Goal: Transaction & Acquisition: Purchase product/service

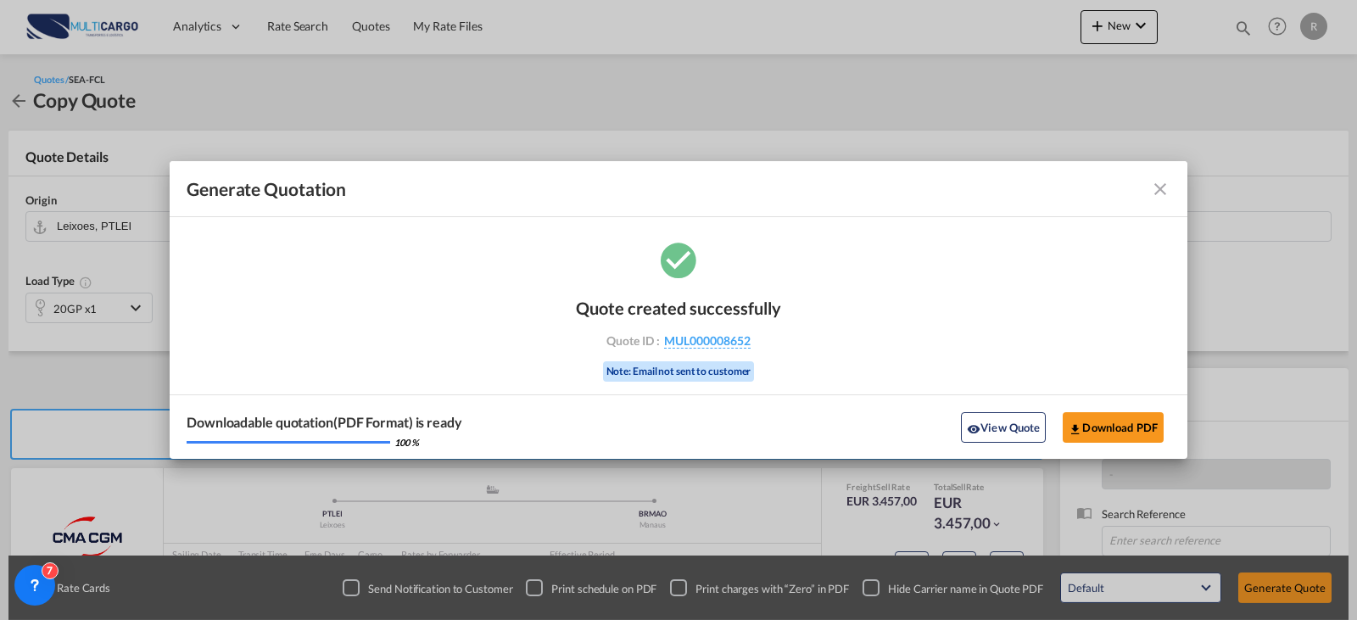
scroll to position [188, 0]
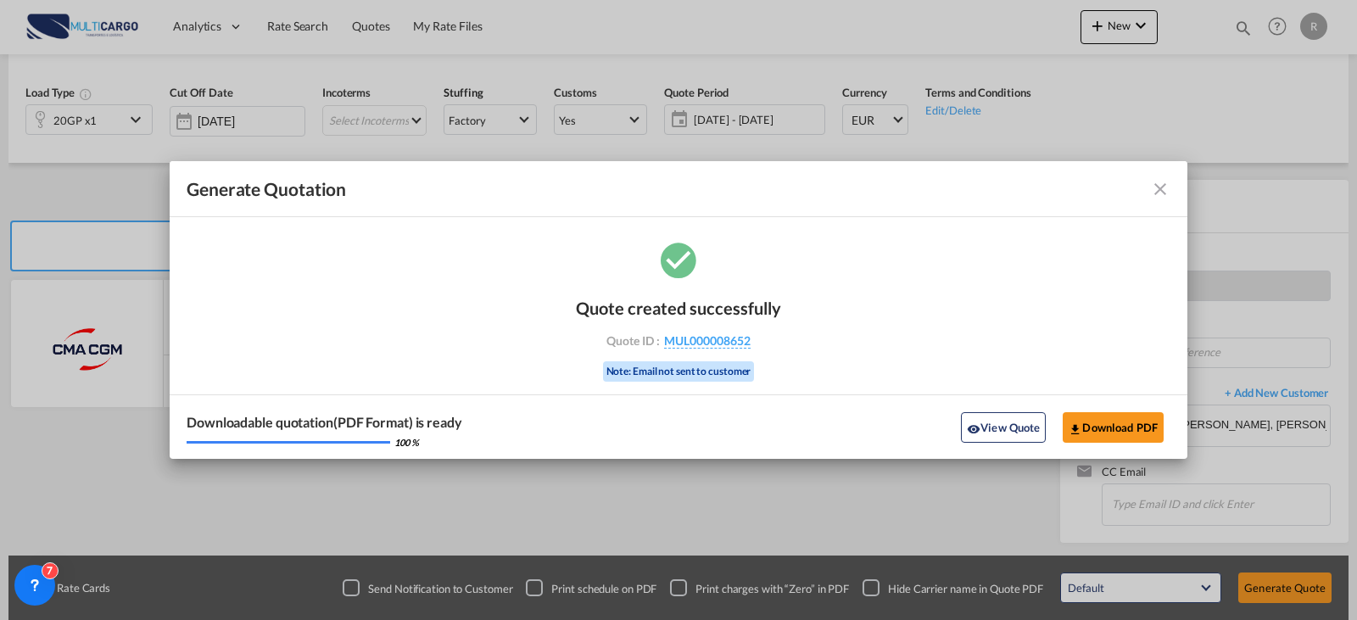
click at [1159, 196] on md-icon "icon-close fg-AAA8AD cursor m-0" at bounding box center [1160, 189] width 20 height 20
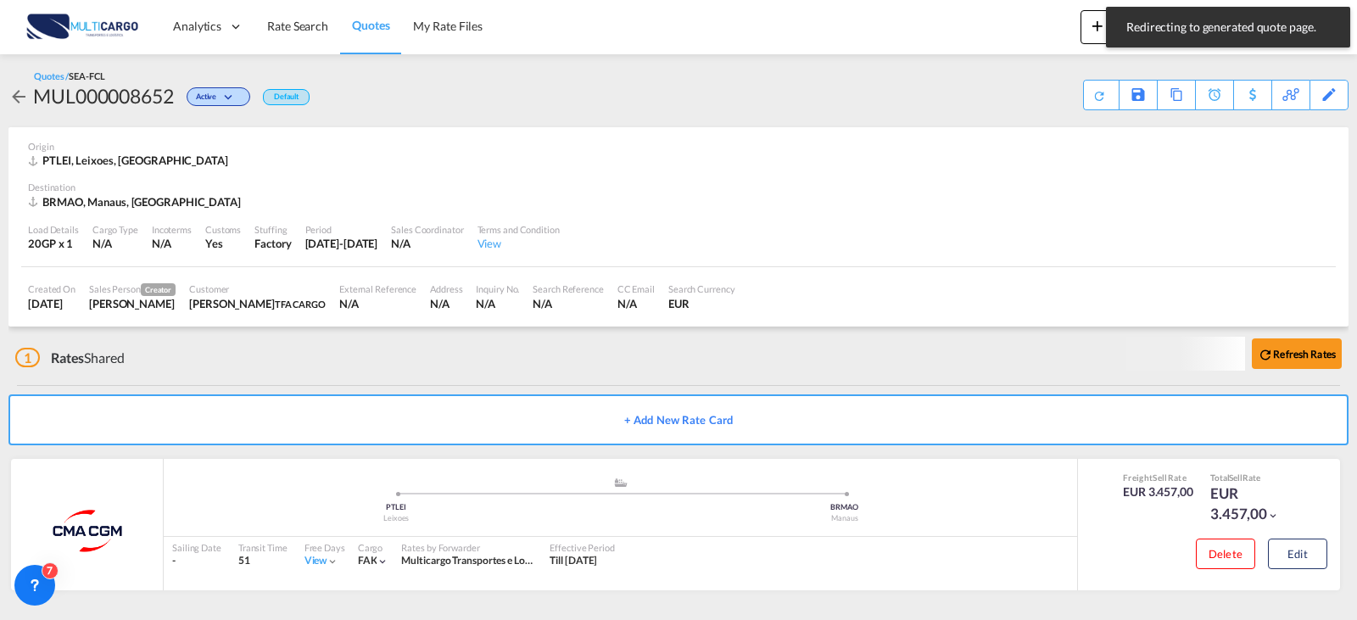
scroll to position [2, 0]
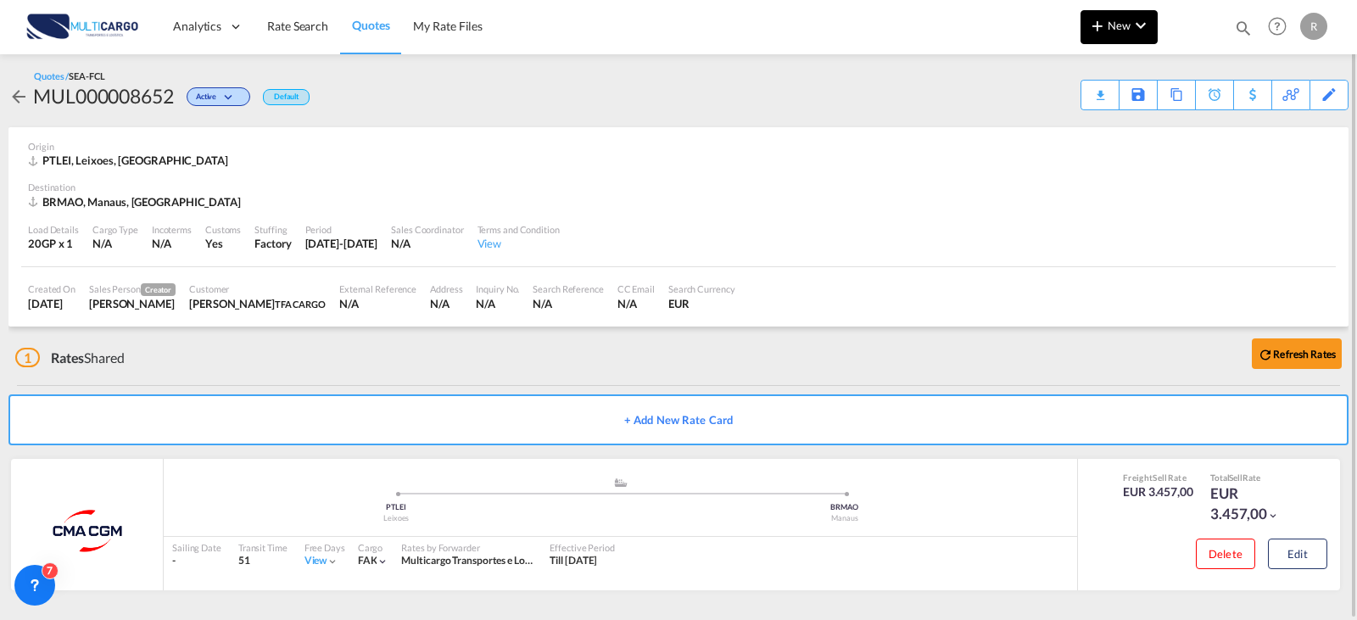
click at [1120, 15] on button "New" at bounding box center [1119, 27] width 77 height 34
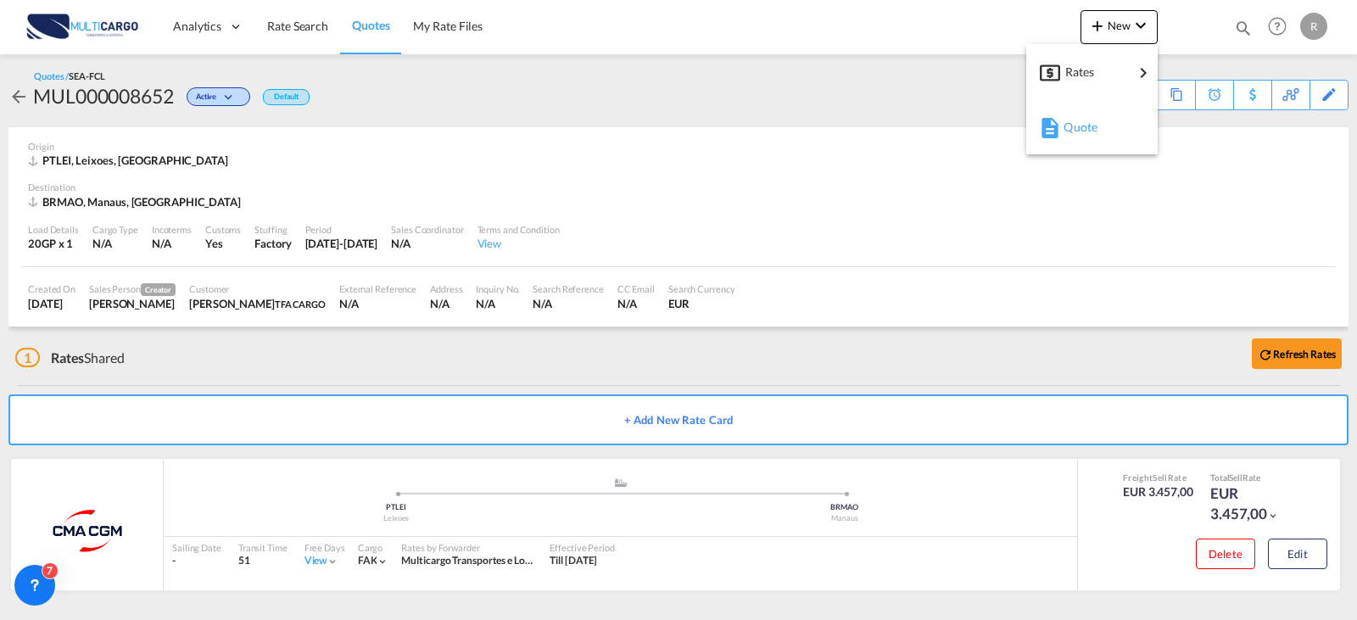
click at [1070, 136] on span "Quote" at bounding box center [1073, 127] width 19 height 34
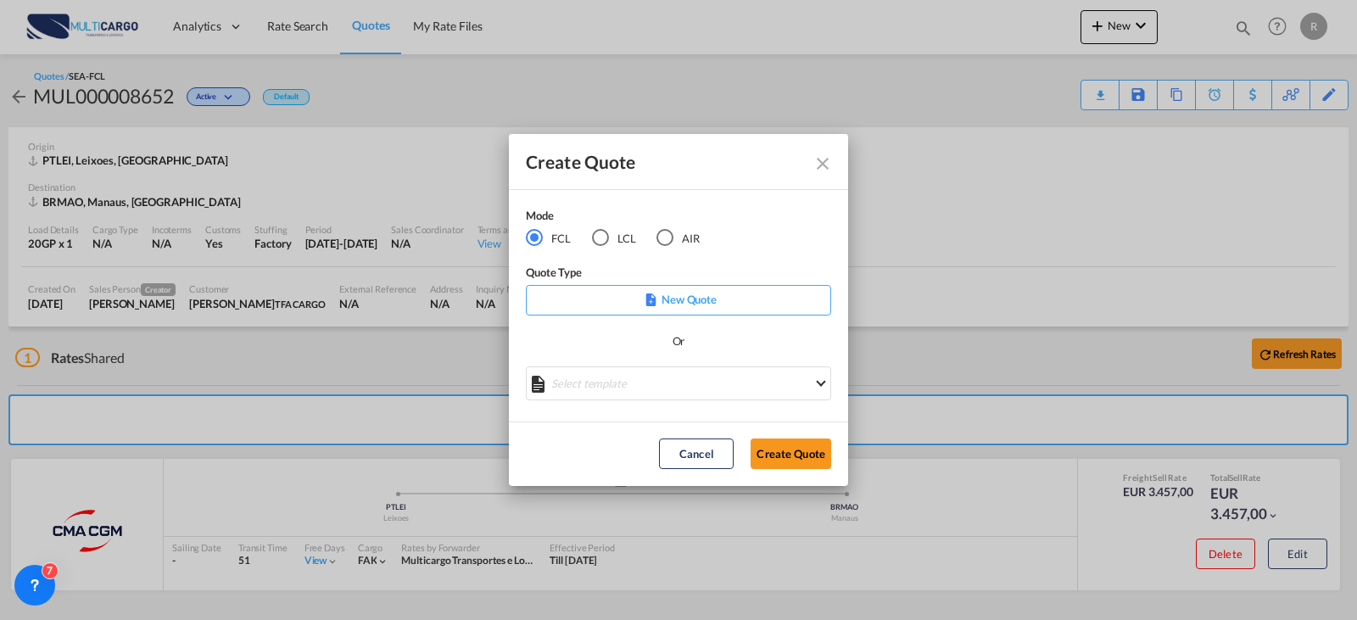
click at [645, 304] on md-icon "Create QuoteModeFCL LCLAIR ..." at bounding box center [651, 299] width 13 height 13
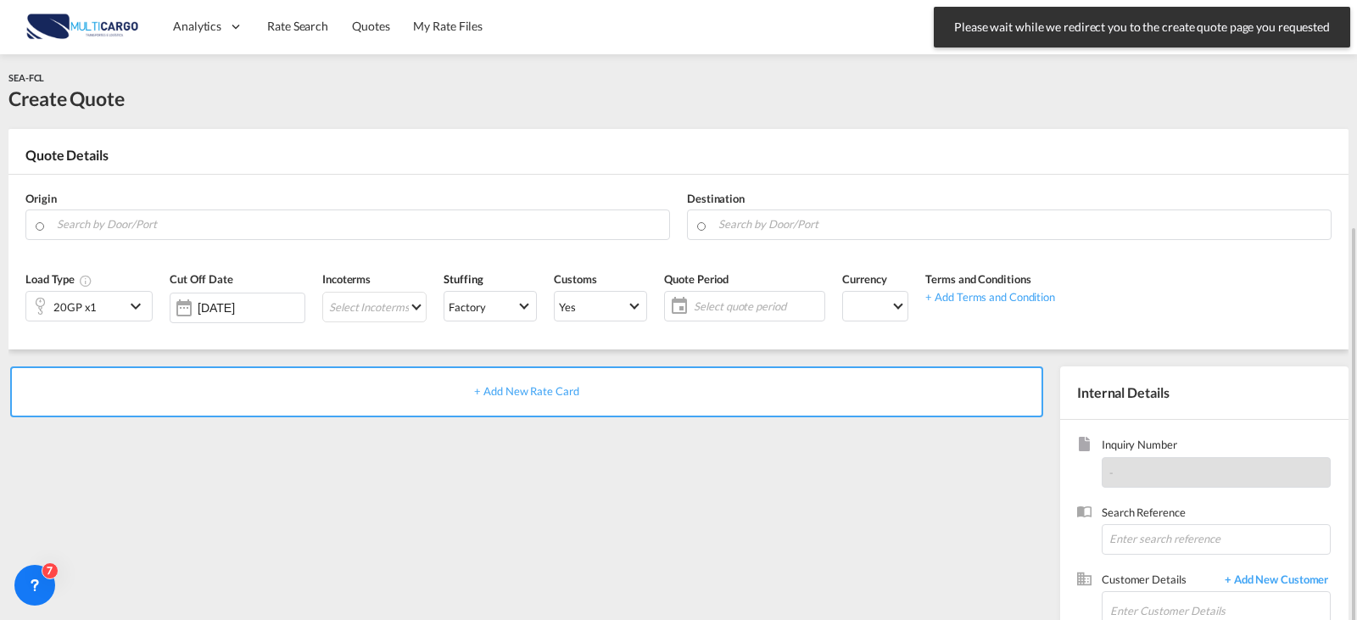
scroll to position [124, 0]
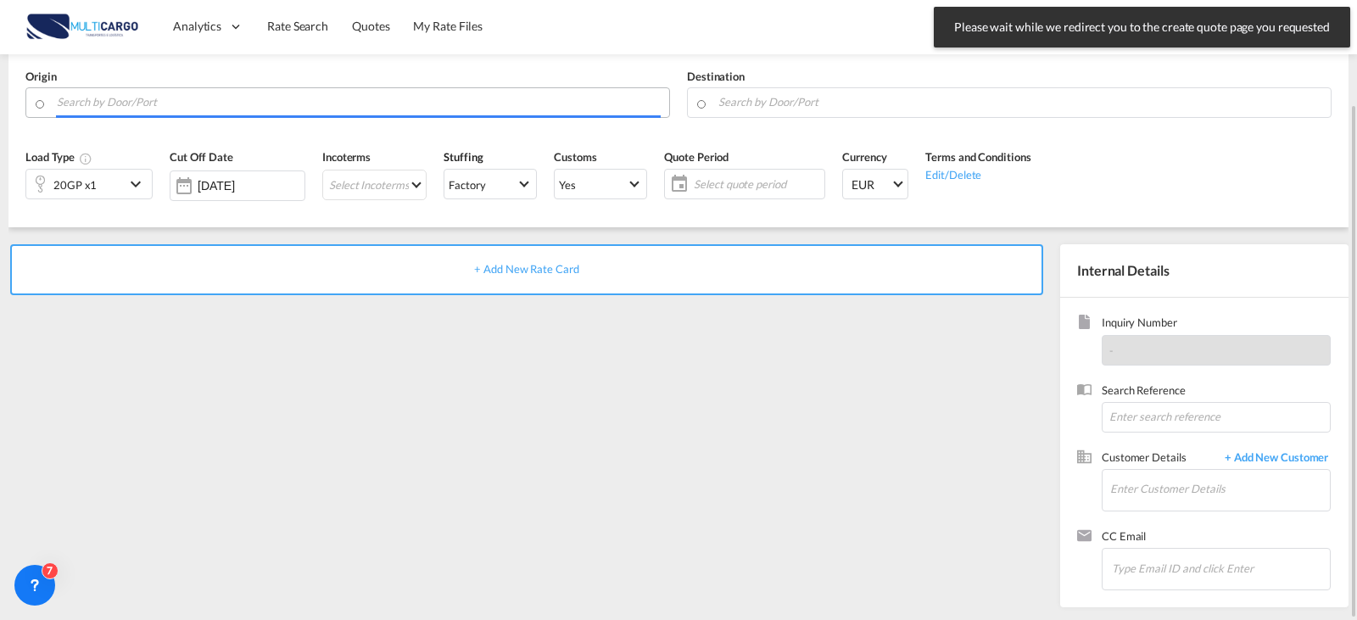
click at [216, 98] on input "Search by Door/Port" at bounding box center [359, 102] width 604 height 30
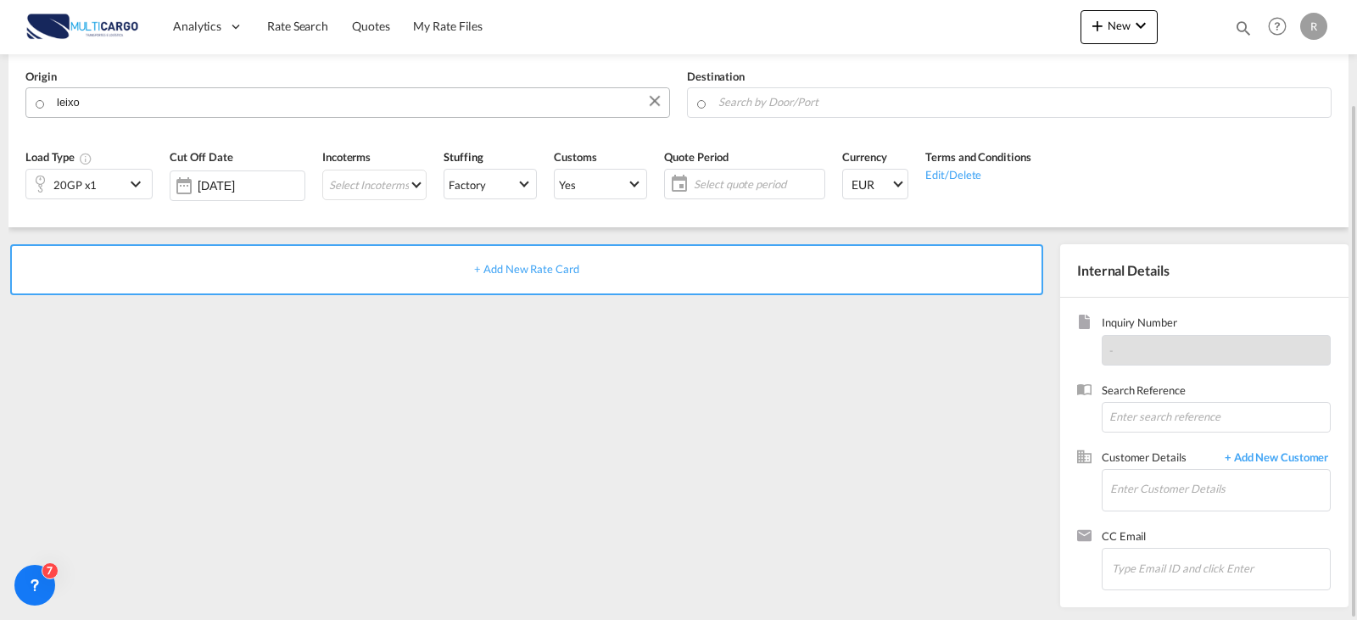
click at [110, 95] on body "Analytics Reports Dashboard Rate Search Quotes My Rate Files Analytics" at bounding box center [678, 310] width 1357 height 620
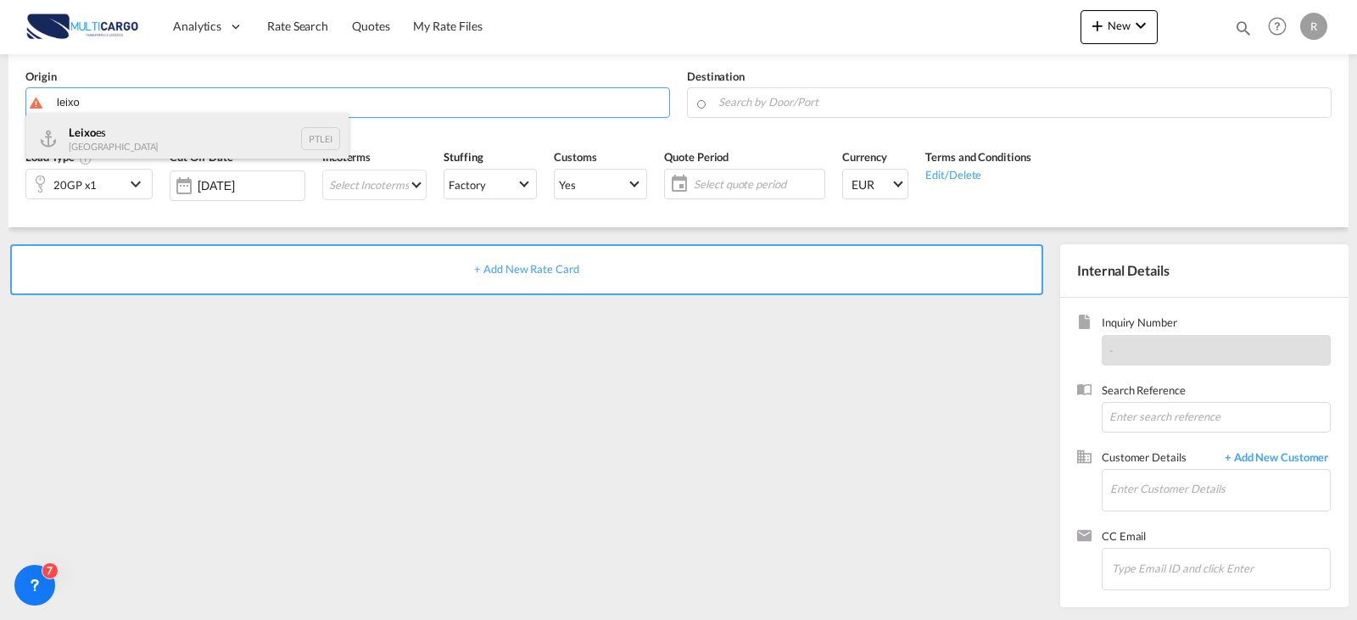
click at [107, 130] on div "Leixo es Portugal PTLEI" at bounding box center [187, 138] width 322 height 51
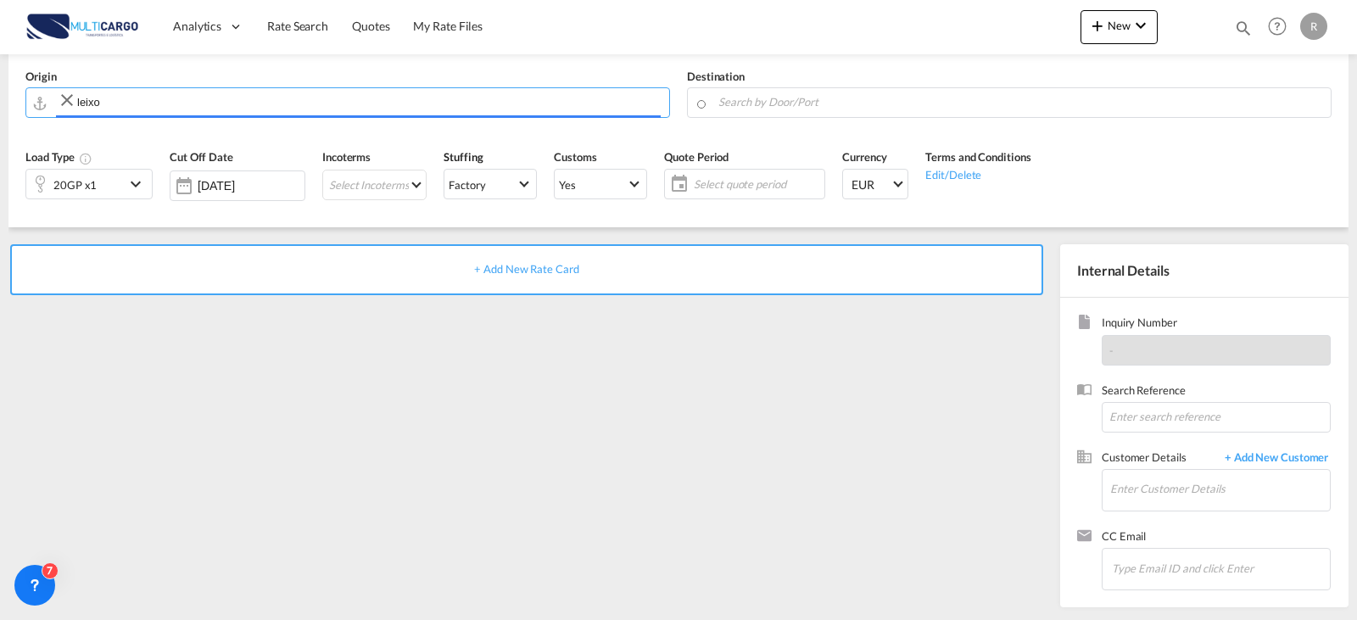
type input "Leixoes, PTLEI"
click at [802, 109] on input "Search by Door/Port" at bounding box center [1020, 102] width 604 height 30
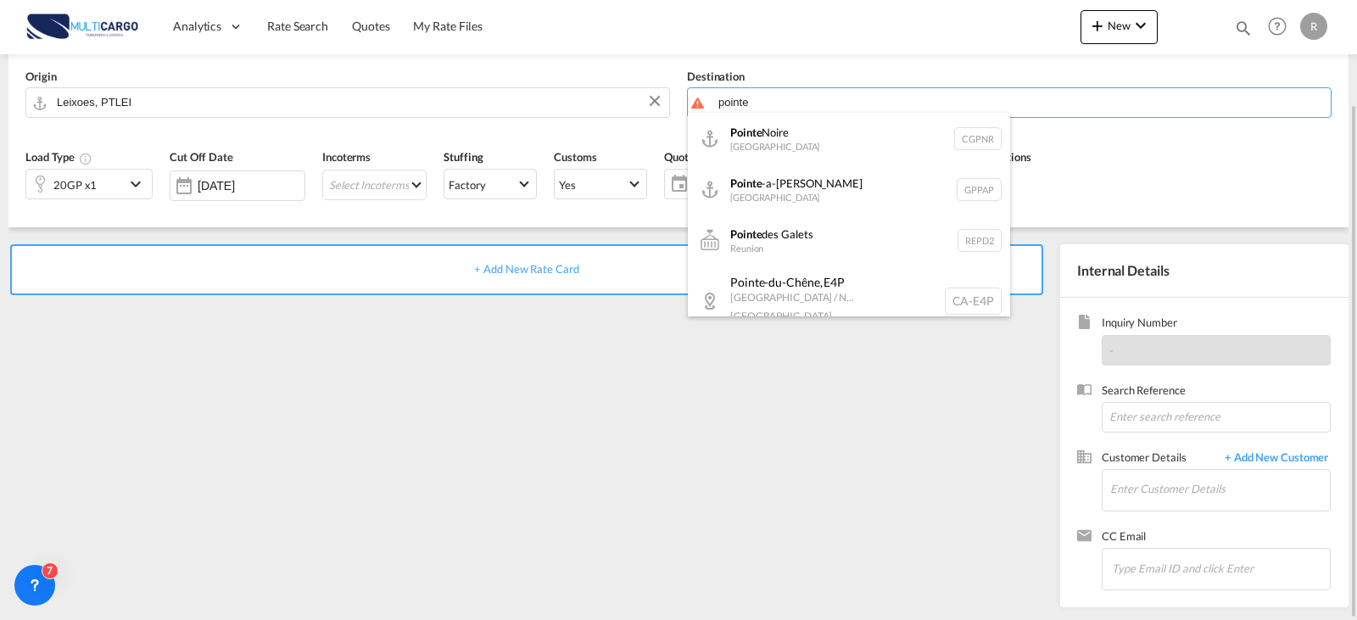
click at [819, 172] on div "Pointe -a-[PERSON_NAME] [GEOGRAPHIC_DATA] GPPAP" at bounding box center [849, 189] width 322 height 51
type input "Pointe-a-[PERSON_NAME], GPPAP"
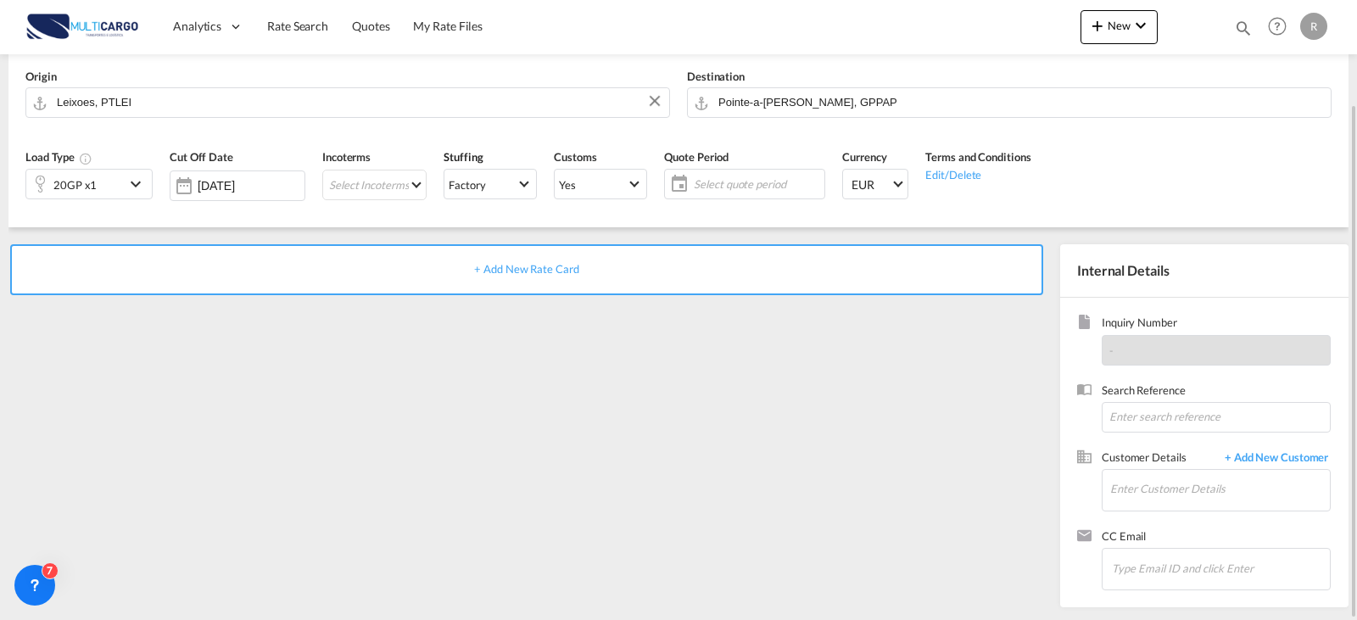
click at [600, 258] on div "+ Add New Rate Card" at bounding box center [526, 269] width 1033 height 51
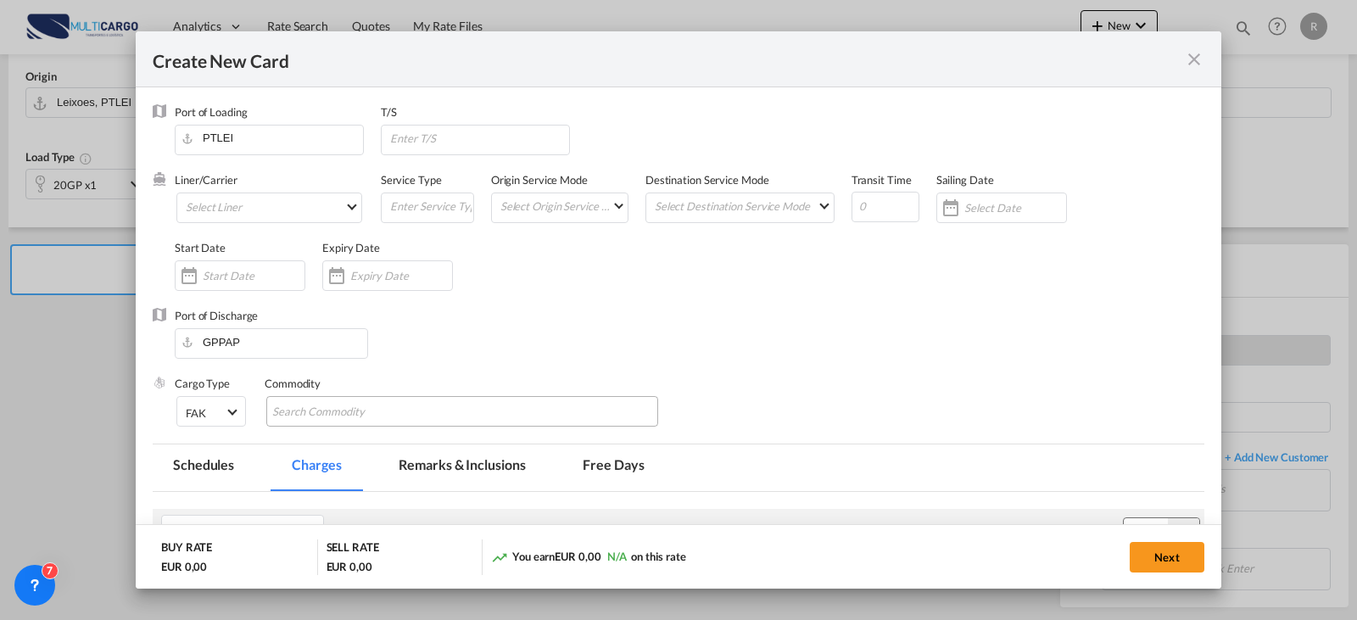
type input "Basic Ocean Freight"
select select "per equipment"
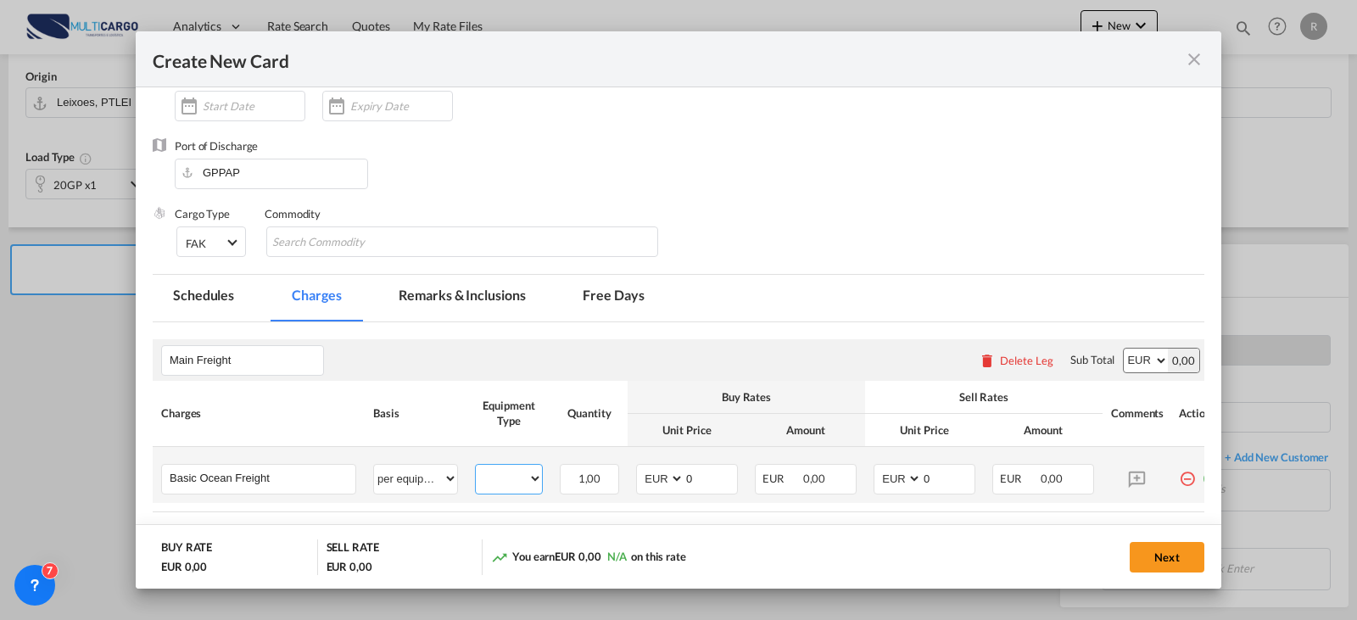
click at [527, 475] on select "20GP" at bounding box center [509, 478] width 66 height 23
select select "20GP"
click at [476, 467] on select "20GP" at bounding box center [509, 478] width 66 height 23
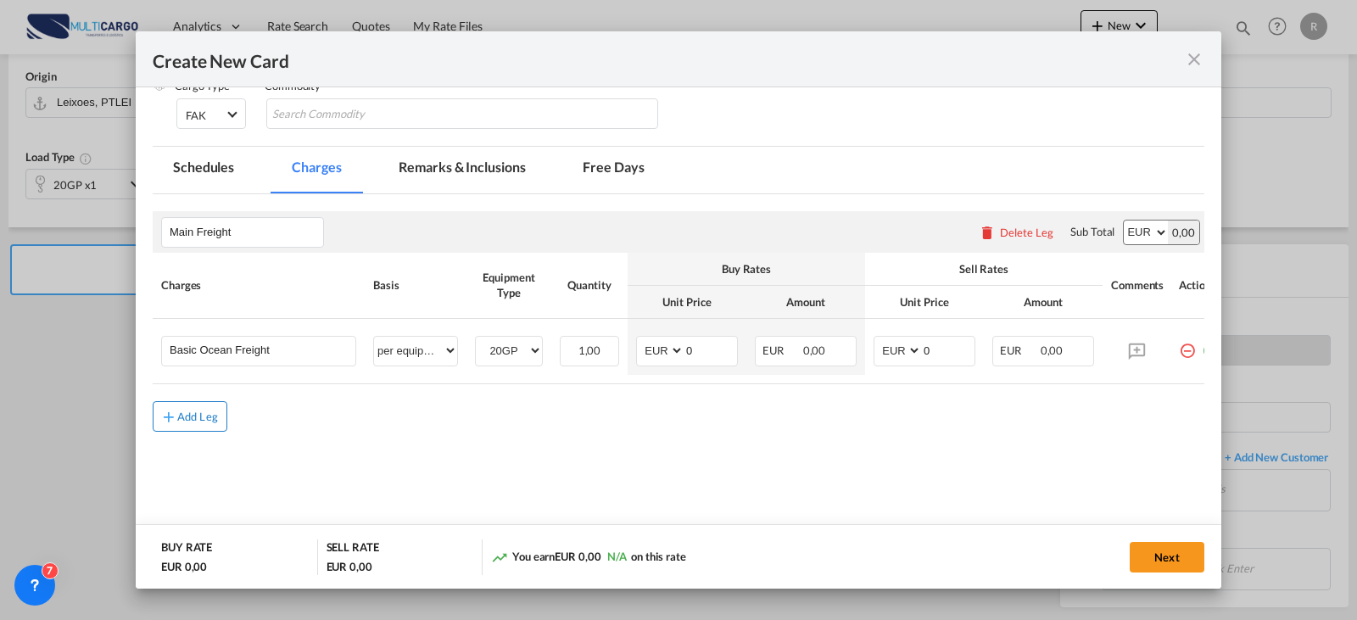
click at [200, 422] on div "Add Leg" at bounding box center [197, 416] width 41 height 10
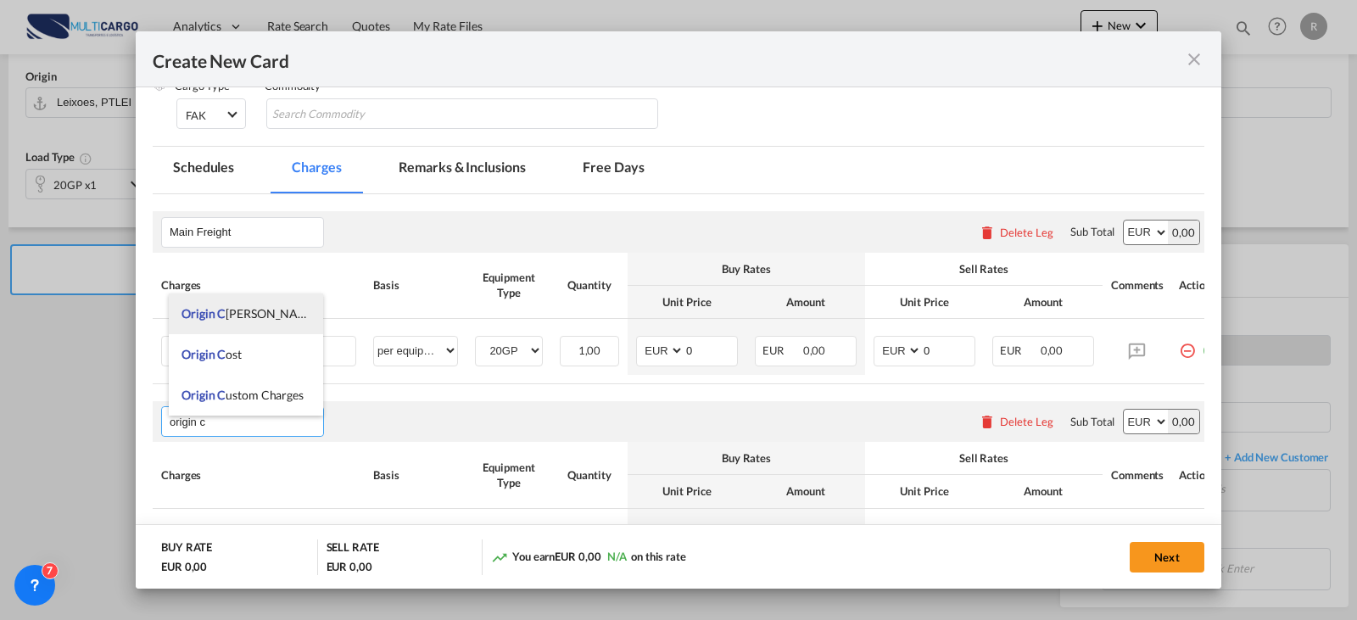
click at [236, 319] on span "Origin C [PERSON_NAME]" at bounding box center [250, 313] width 137 height 14
type input "Origin Charges"
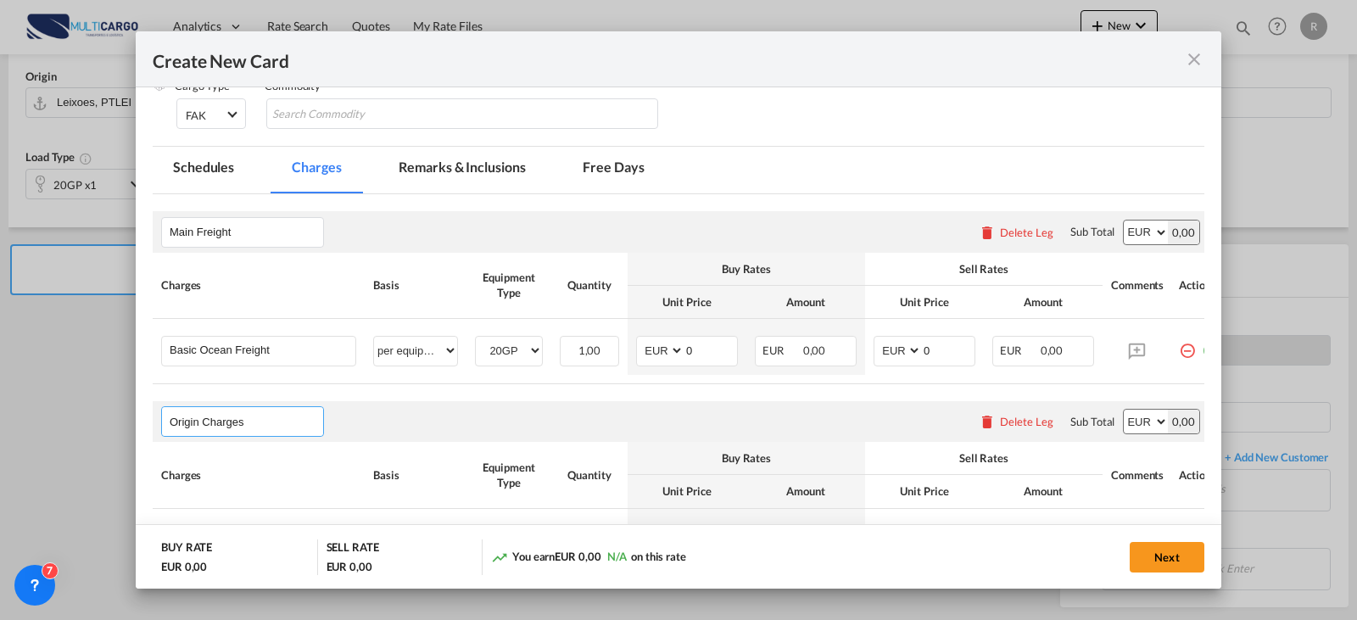
scroll to position [383, 0]
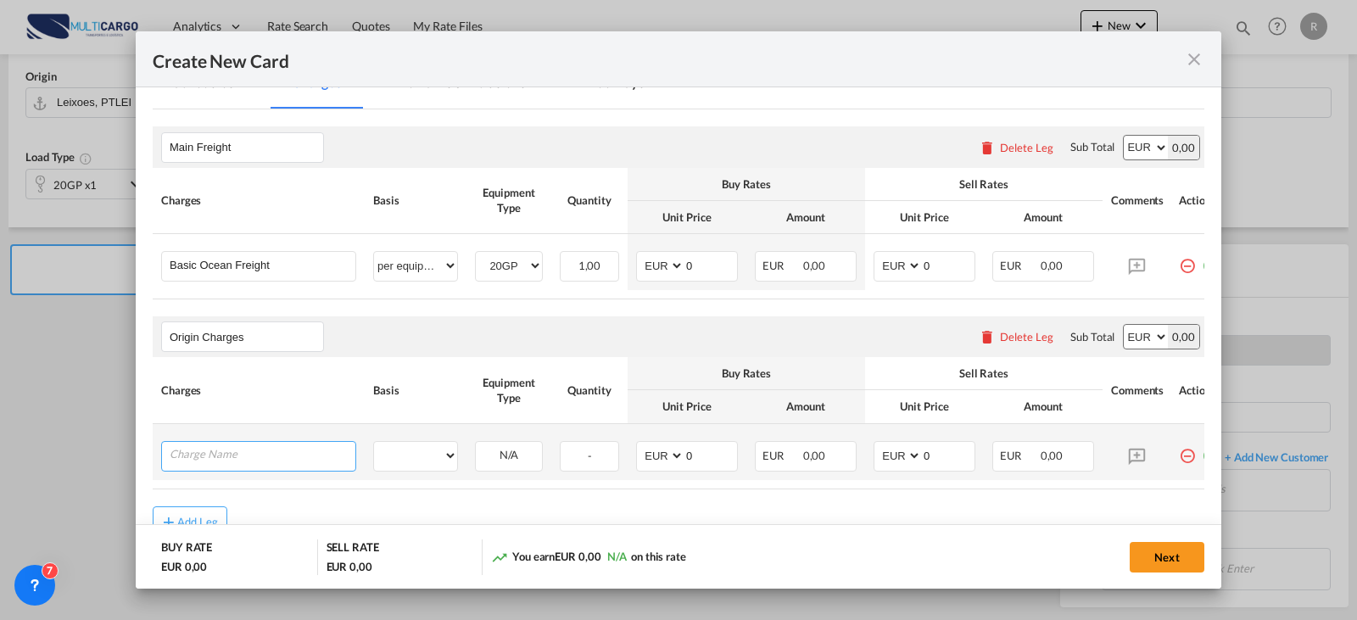
click at [208, 452] on input "Charge Name" at bounding box center [263, 454] width 186 height 25
type input "customs clerance + T2LF"
click at [411, 469] on select "per equipment per container per B/L per shipping bill per shipment per pallet p…" at bounding box center [415, 455] width 83 height 27
select select "per clearance"
click at [374, 448] on select "per equipment per container per B/L per shipping bill per shipment per pallet p…" at bounding box center [415, 455] width 83 height 27
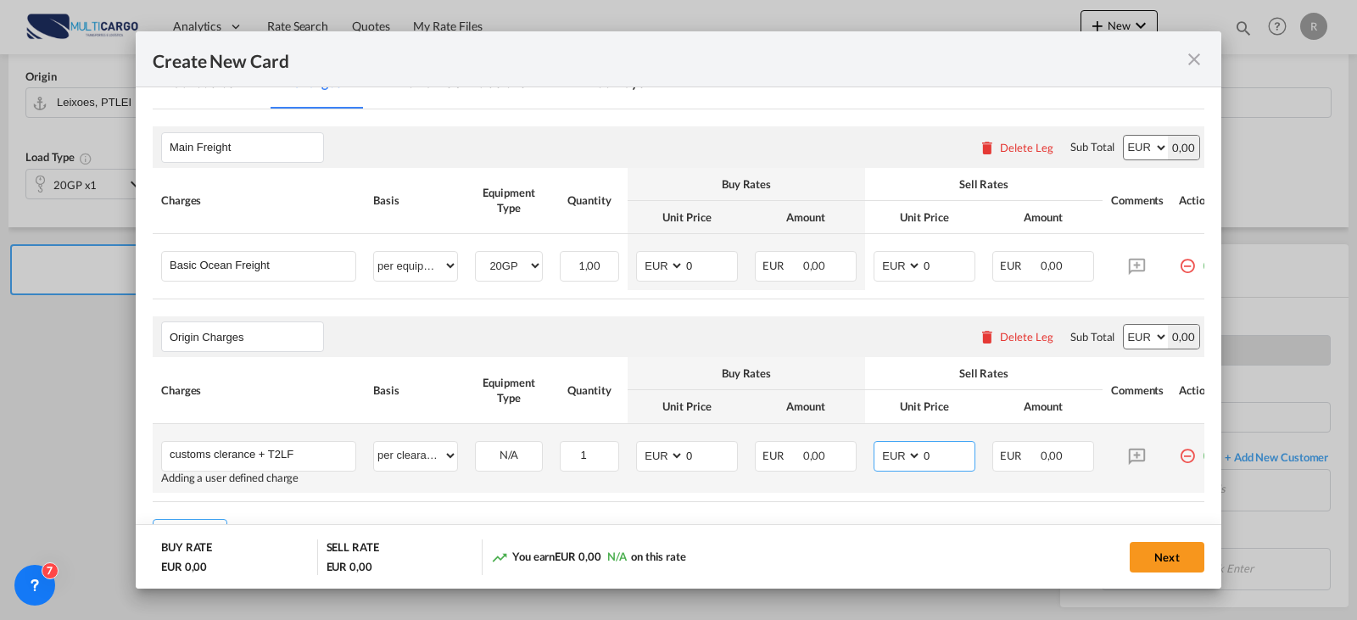
drag, startPoint x: 964, startPoint y: 464, endPoint x: 888, endPoint y: 478, distance: 77.5
click at [888, 472] on md-input-container "AED AFN ALL AMD ANG AOA ARS AUD AWG AZN BAM BBD BDT BGN BHD BIF BMD BND [PERSON…" at bounding box center [925, 456] width 102 height 31
type input "165"
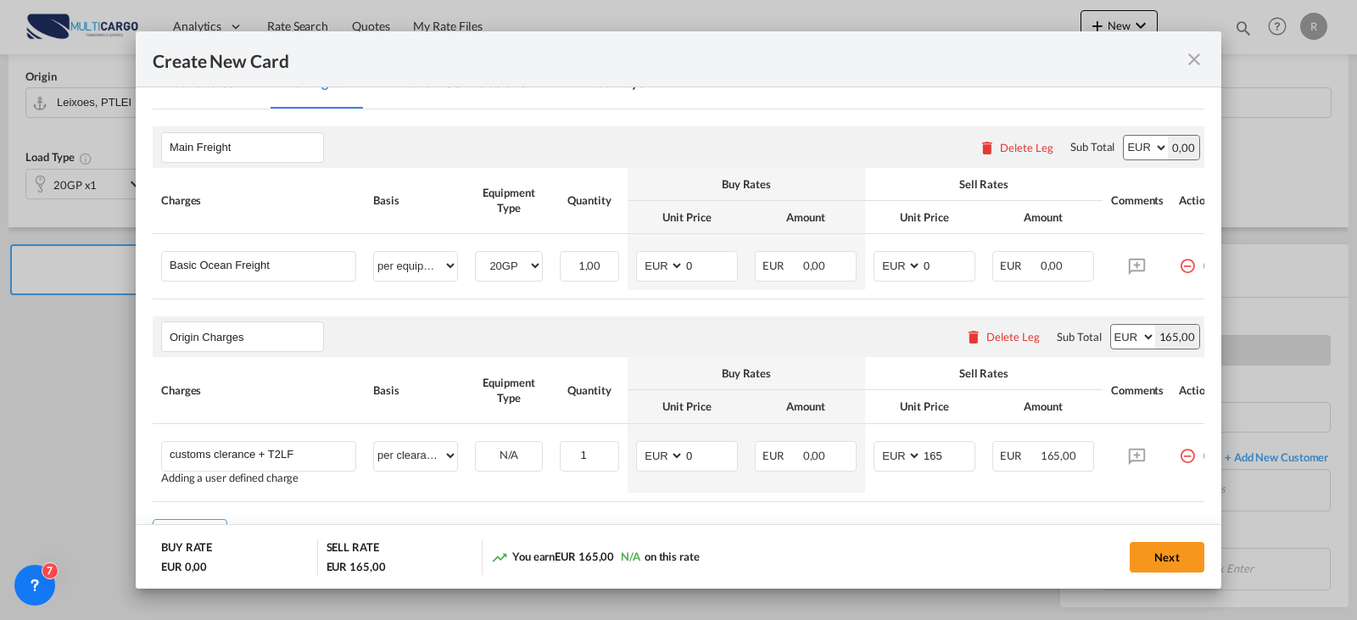
click at [1092, 514] on rate-modification "Main Freight Please enter leg name Leg Name Already Exists Delete Leg Sub Total…" at bounding box center [679, 328] width 1052 height 439
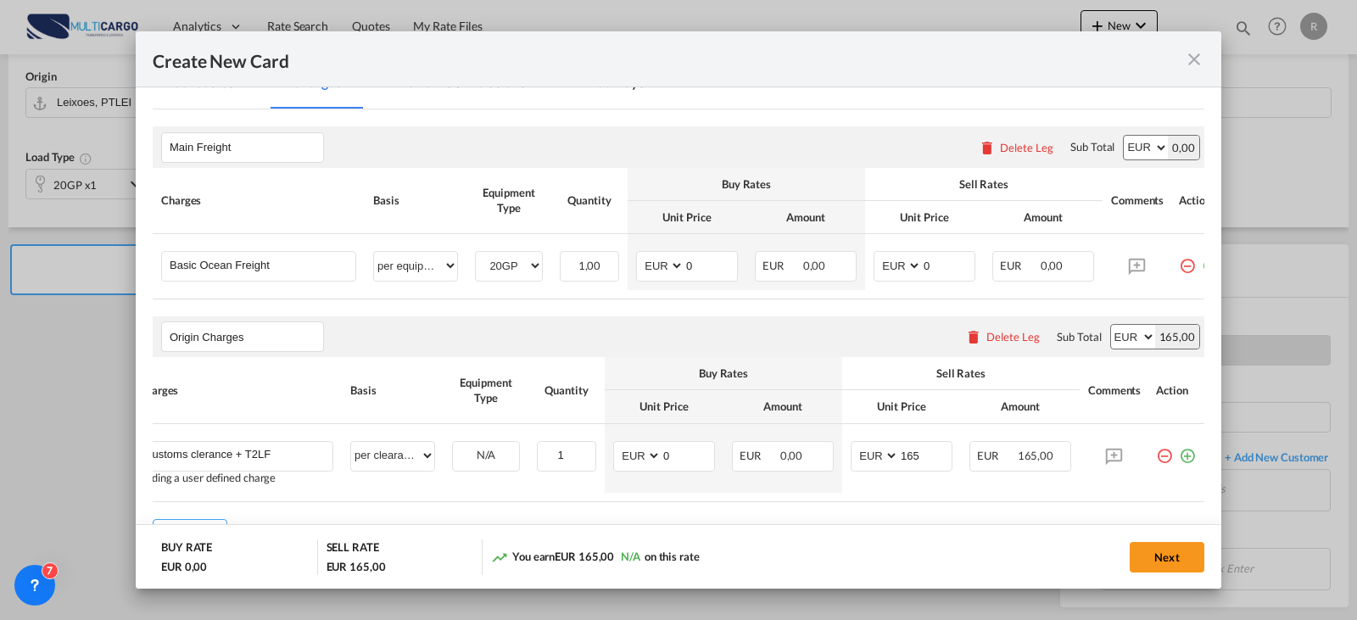
drag, startPoint x: 1092, startPoint y: 513, endPoint x: 1204, endPoint y: 512, distance: 112.0
click at [1204, 512] on md-dialog-content "Port of Loading PTLEI T/S Liner/Carrier Select Liner Atlantic Container Line (A…" at bounding box center [679, 338] width 1086 height 502
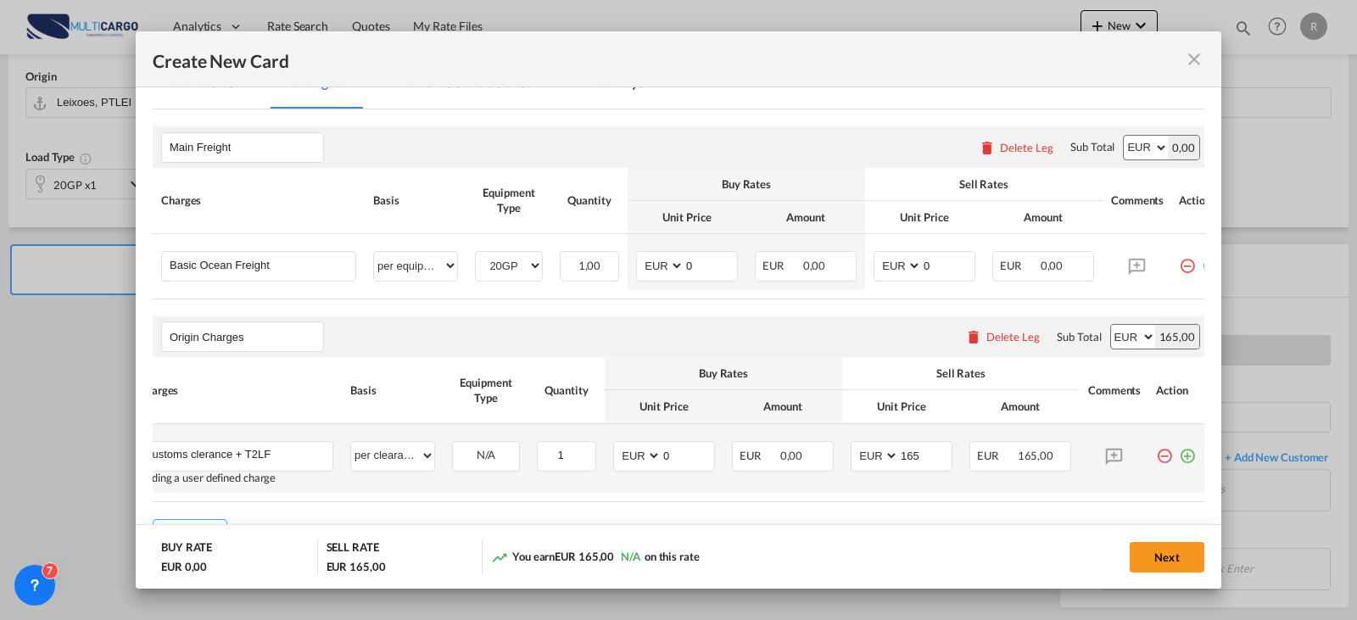
click at [1179, 458] on md-icon "icon-plus-circle-outline green-400-fg" at bounding box center [1187, 449] width 17 height 17
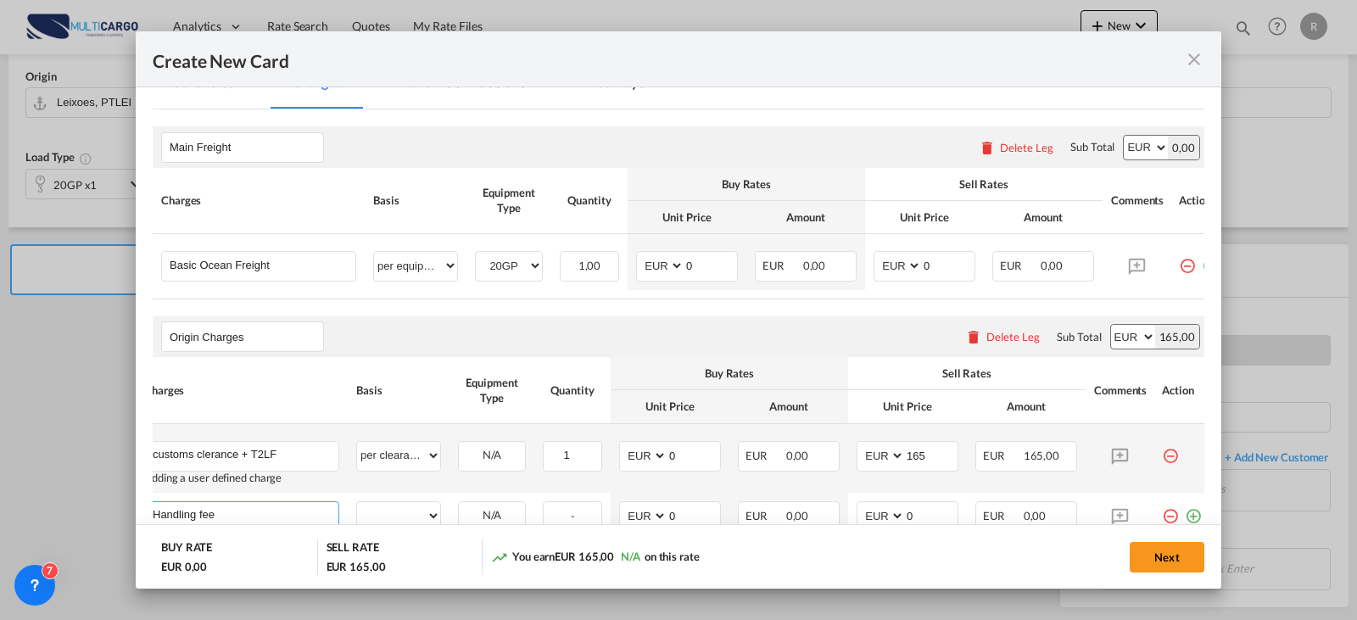
type input "Handling fee"
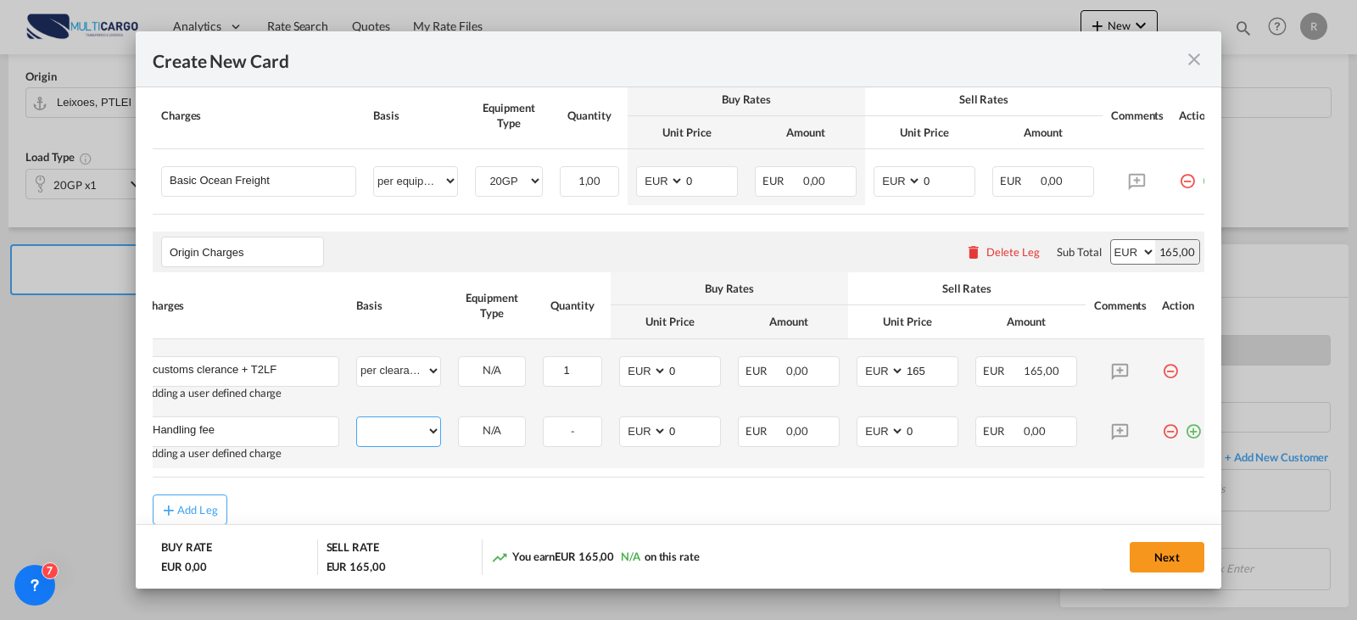
click at [401, 434] on select "per equipment per container per B/L per shipping bill per shipment per pallet p…" at bounding box center [398, 430] width 83 height 27
select select "per shipment"
click at [357, 423] on select "per equipment per container per B/L per shipping bill per shipment per pallet p…" at bounding box center [398, 430] width 83 height 27
drag, startPoint x: 928, startPoint y: 439, endPoint x: 852, endPoint y: 439, distance: 76.3
click at [852, 439] on td "AED AFN ALL AMD ANG AOA ARS AUD AWG AZN BAM BBD BDT BGN BHD BIF BMD BND [PERSON…" at bounding box center [907, 438] width 119 height 60
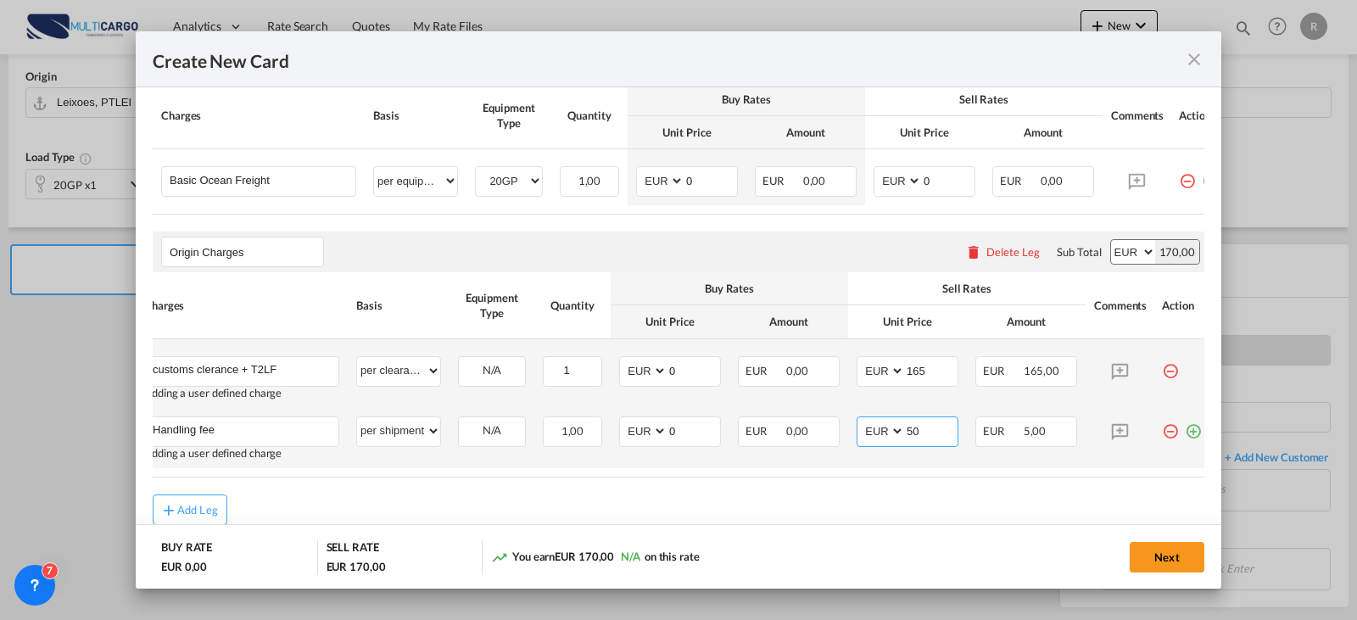
type input "50"
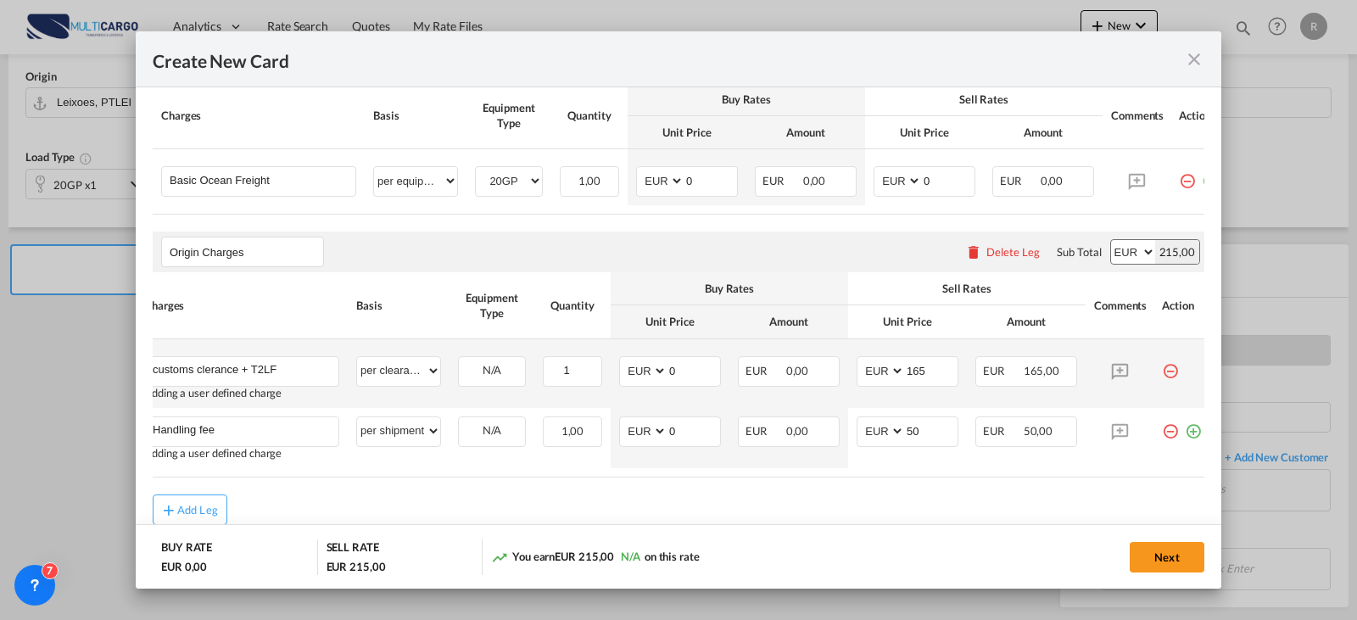
click at [1175, 584] on md-dialog-actions "BUY RATE EUR 0,00 SELL RATE EUR 215,00 You earn EUR 215,00 N/A on this rate Next" at bounding box center [679, 556] width 1086 height 64
click at [1180, 564] on button "Next" at bounding box center [1167, 557] width 75 height 31
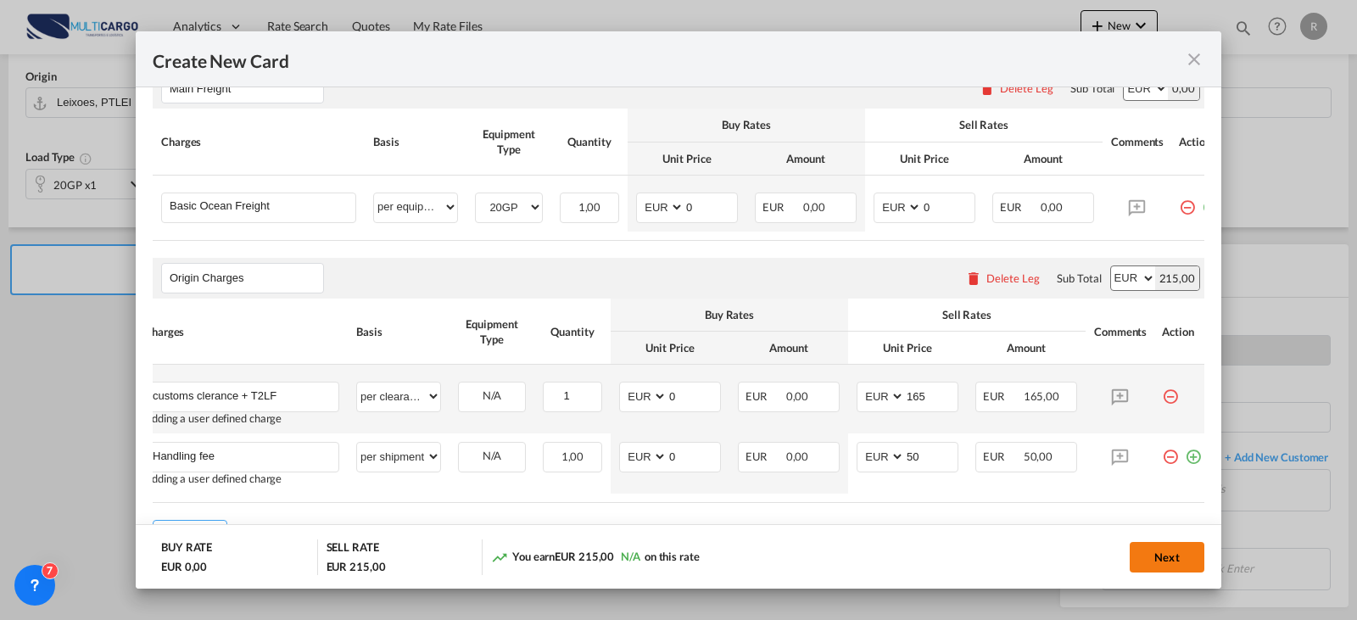
scroll to position [0, 0]
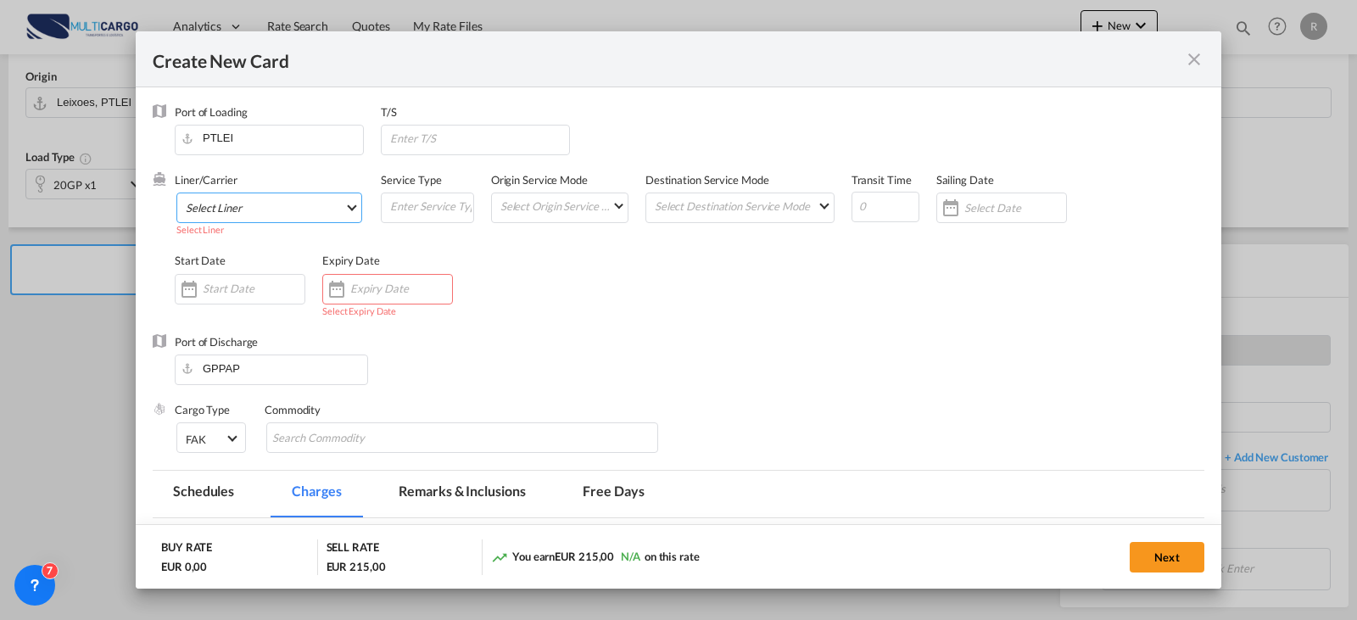
click at [231, 211] on md-select "Select Liner Atlantic Container Line (ACL) [PERSON_NAME] Transport ([GEOGRAPHIC…" at bounding box center [269, 208] width 186 height 31
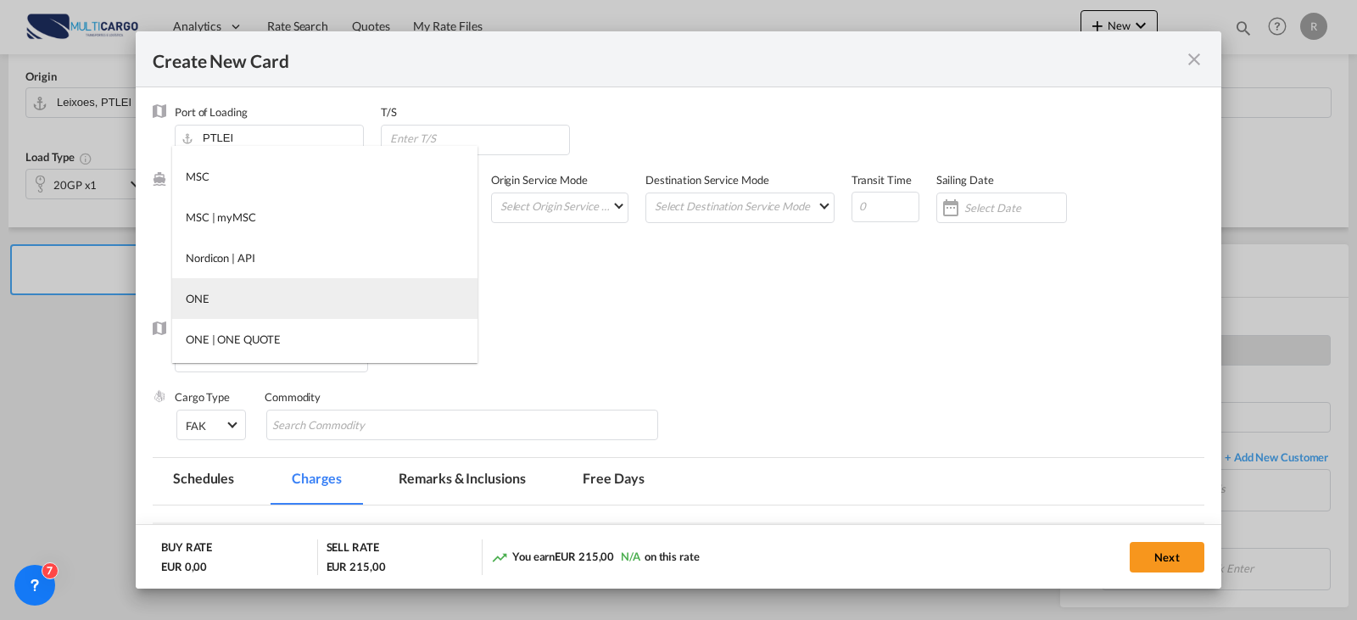
scroll to position [1951, 0]
click at [282, 287] on md-option "OTHERS" at bounding box center [324, 291] width 305 height 41
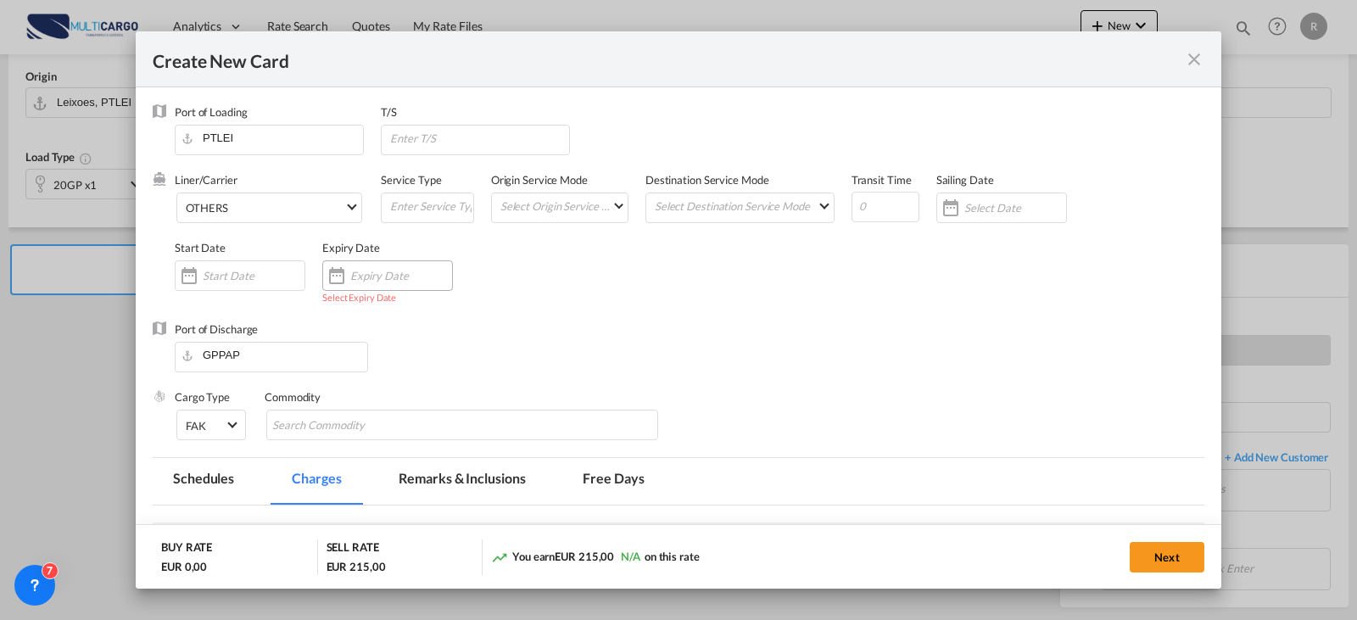
click at [409, 277] on input "Create New Card ..." at bounding box center [401, 276] width 102 height 14
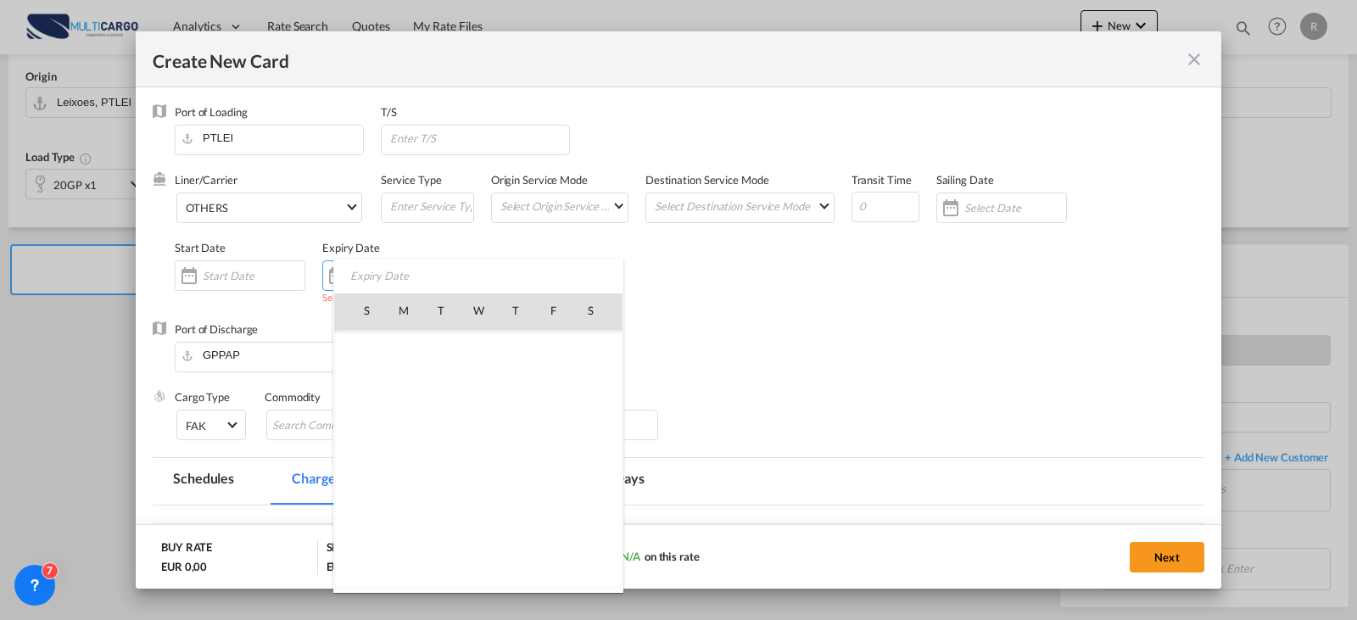
scroll to position [393133, 0]
click at [547, 496] on span "31" at bounding box center [553, 496] width 34 height 34
type input "[DATE]"
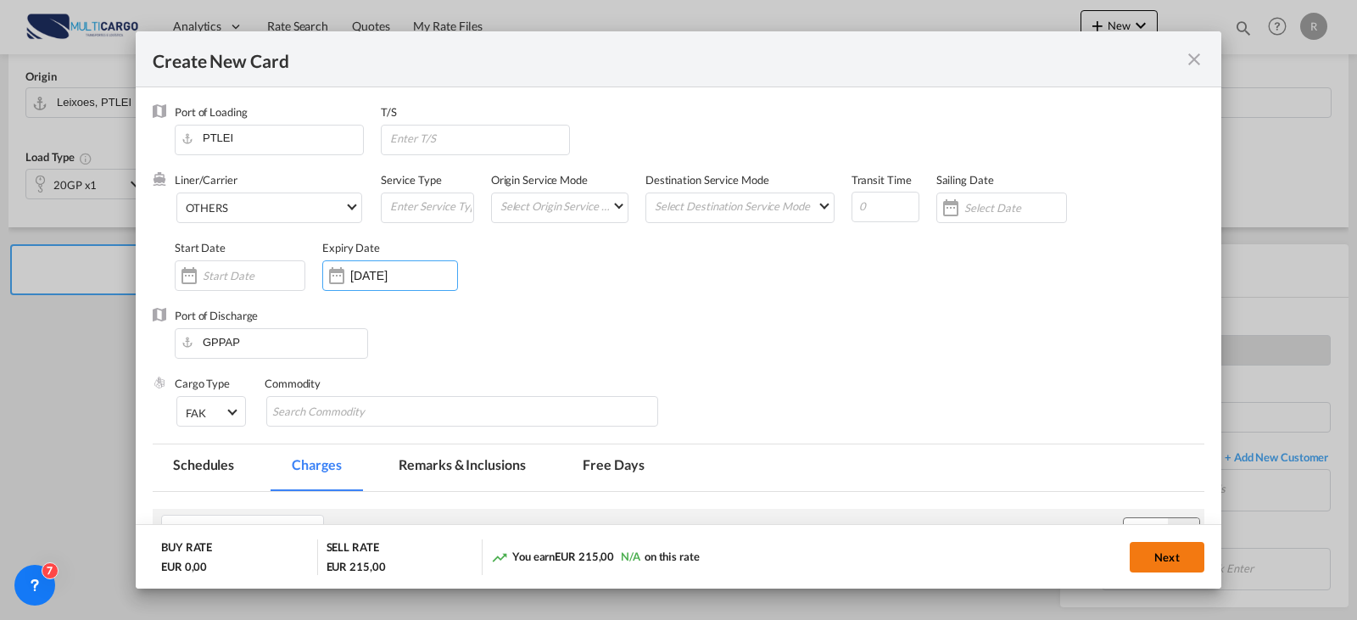
click at [1173, 553] on button "Next" at bounding box center [1167, 557] width 75 height 31
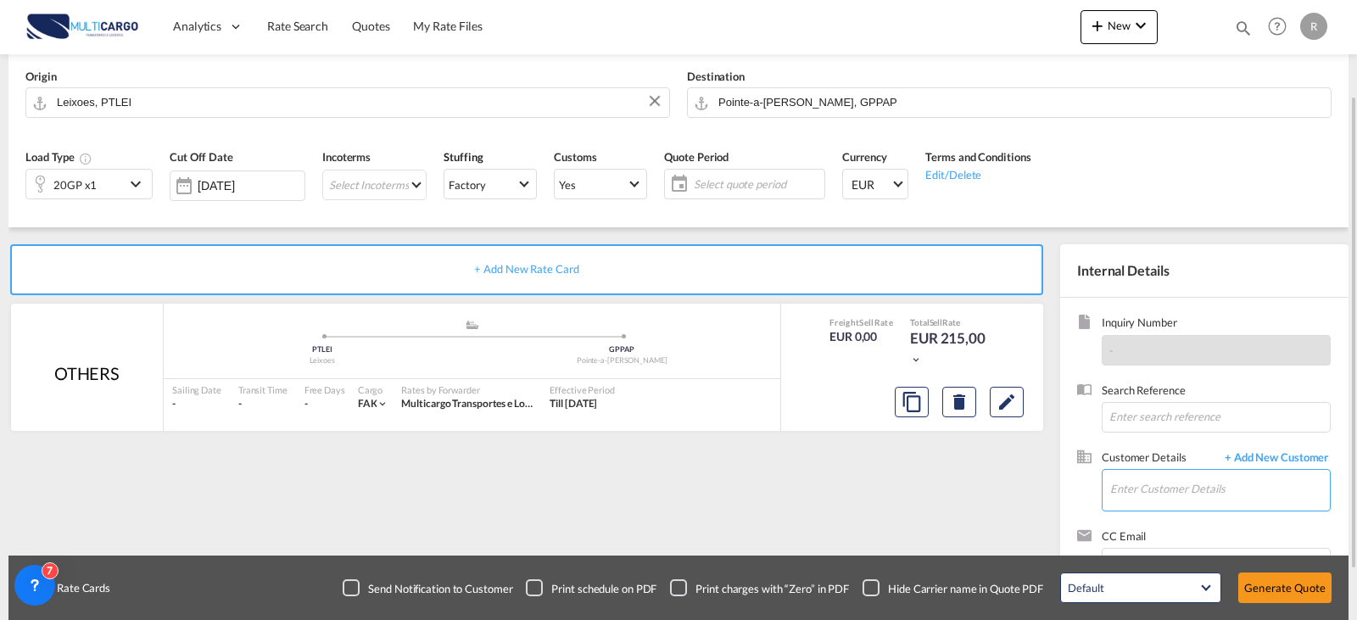
click at [1143, 478] on input "Enter Customer Details" at bounding box center [1220, 489] width 220 height 38
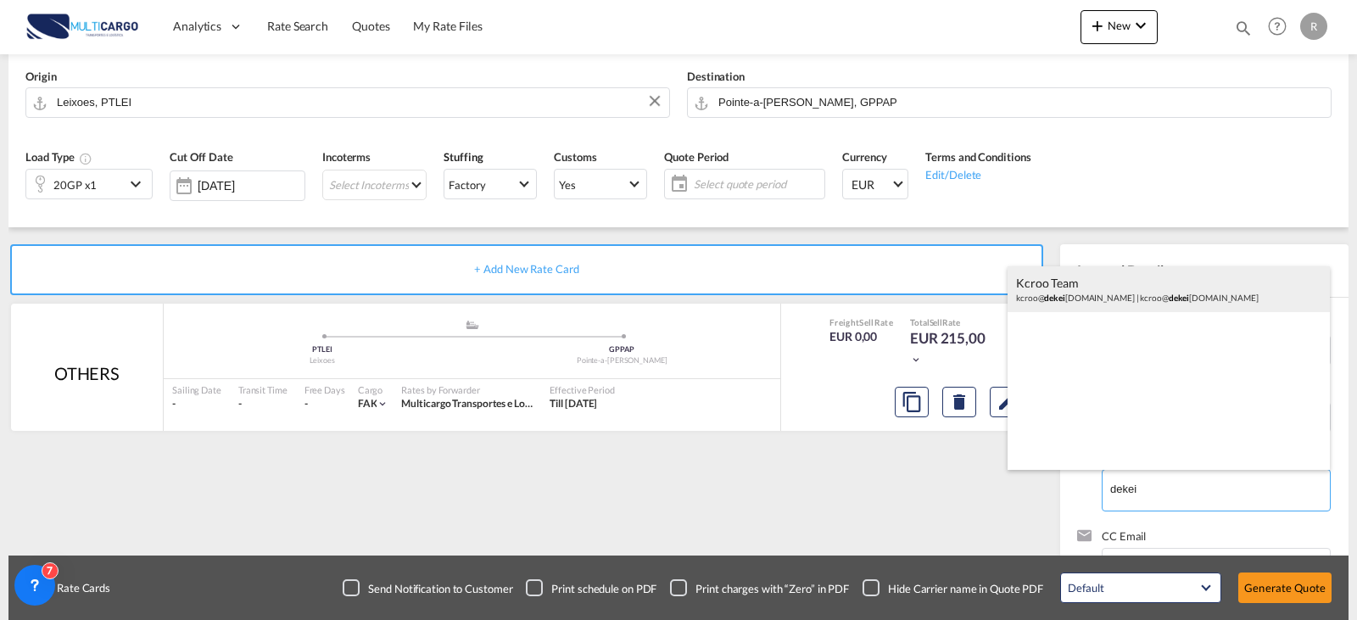
click at [1092, 293] on div "kcroo Team kcroo@ dekei [DOMAIN_NAME] | kcroo@ dekei [DOMAIN_NAME]" at bounding box center [1169, 289] width 322 height 46
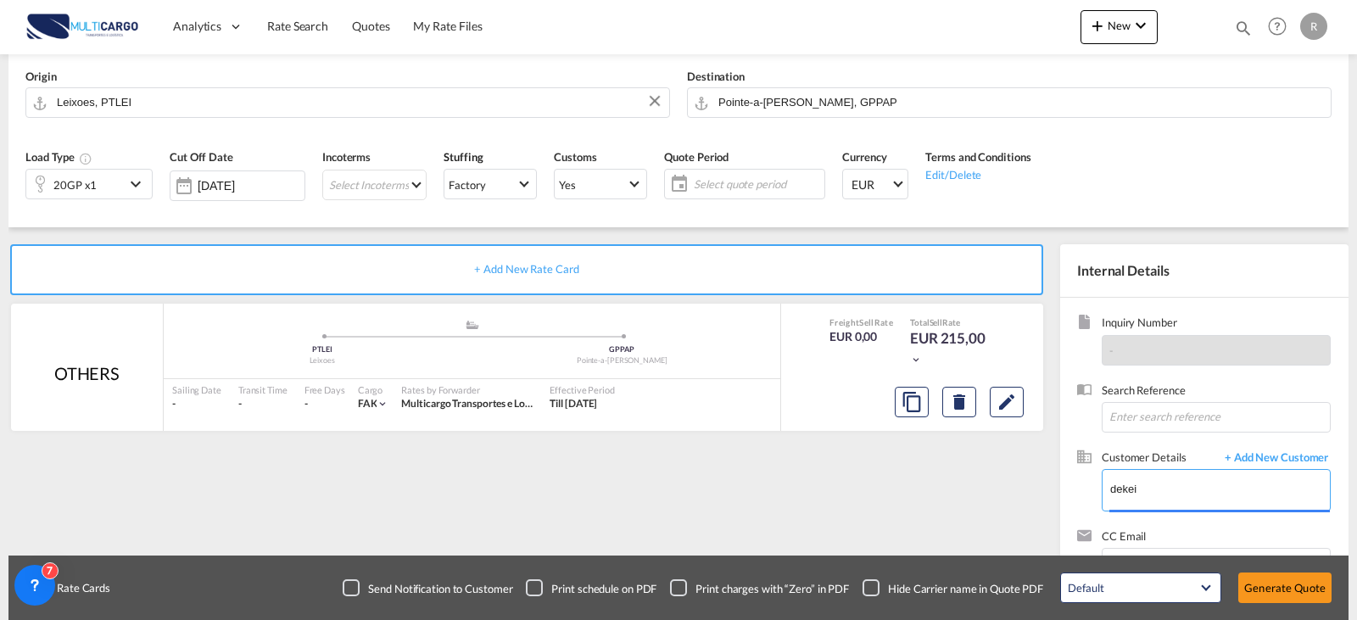
type input "[EMAIL_ADDRESS][DOMAIN_NAME], kcroo Team, [EMAIL_ADDRESS][DOMAIN_NAME]"
click at [1307, 600] on button "Generate Quote" at bounding box center [1284, 588] width 93 height 31
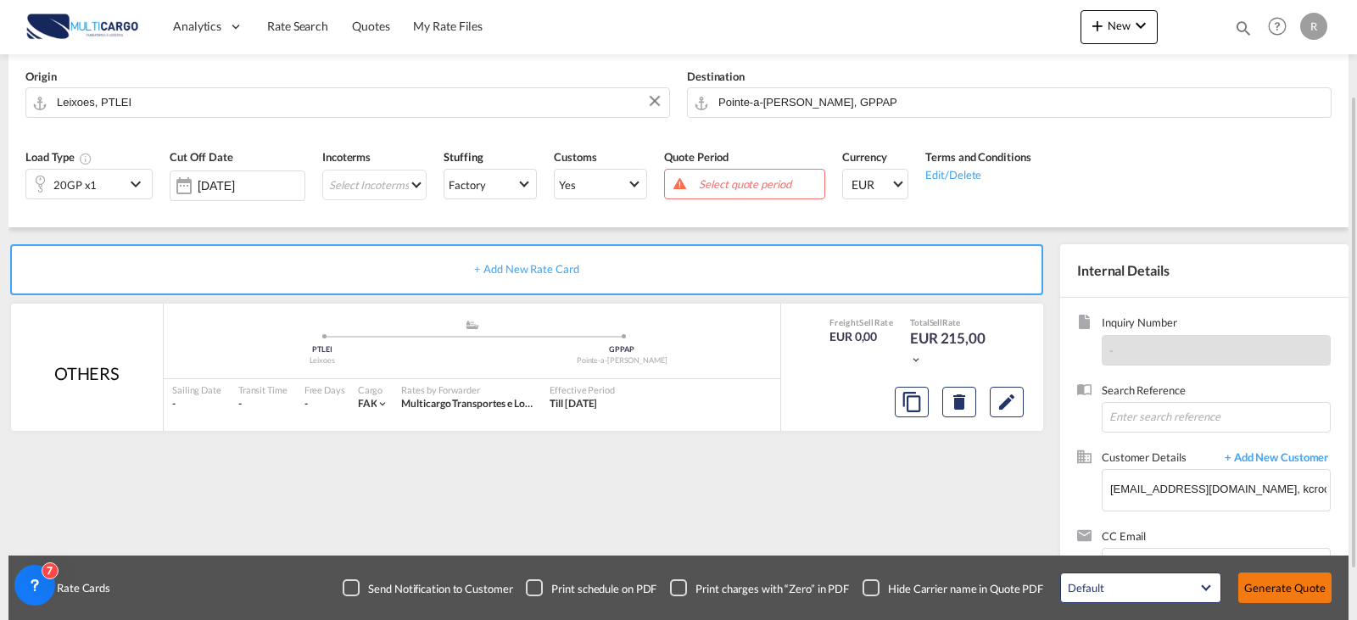
click at [1306, 579] on button "Generate Quote" at bounding box center [1284, 588] width 93 height 31
click at [712, 189] on span "Select quote period" at bounding box center [759, 183] width 121 height 15
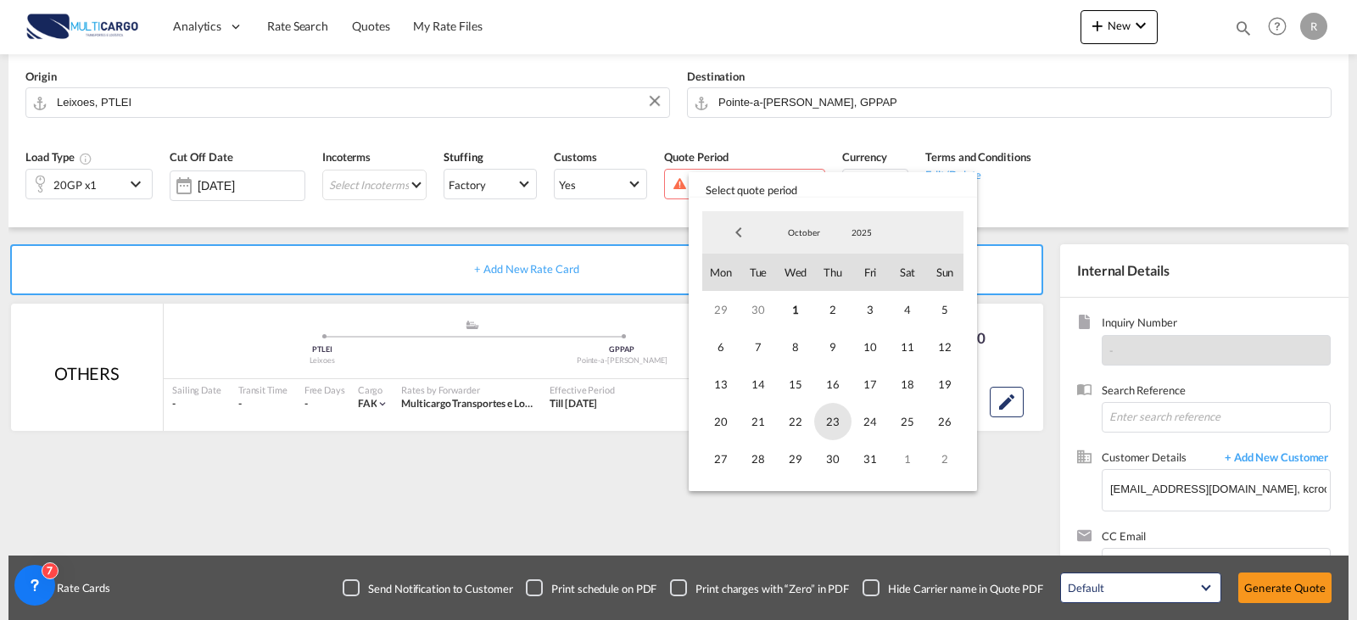
drag, startPoint x: 797, startPoint y: 314, endPoint x: 841, endPoint y: 417, distance: 112.2
click at [797, 318] on span "1" at bounding box center [795, 309] width 37 height 37
click at [876, 453] on span "31" at bounding box center [870, 458] width 37 height 37
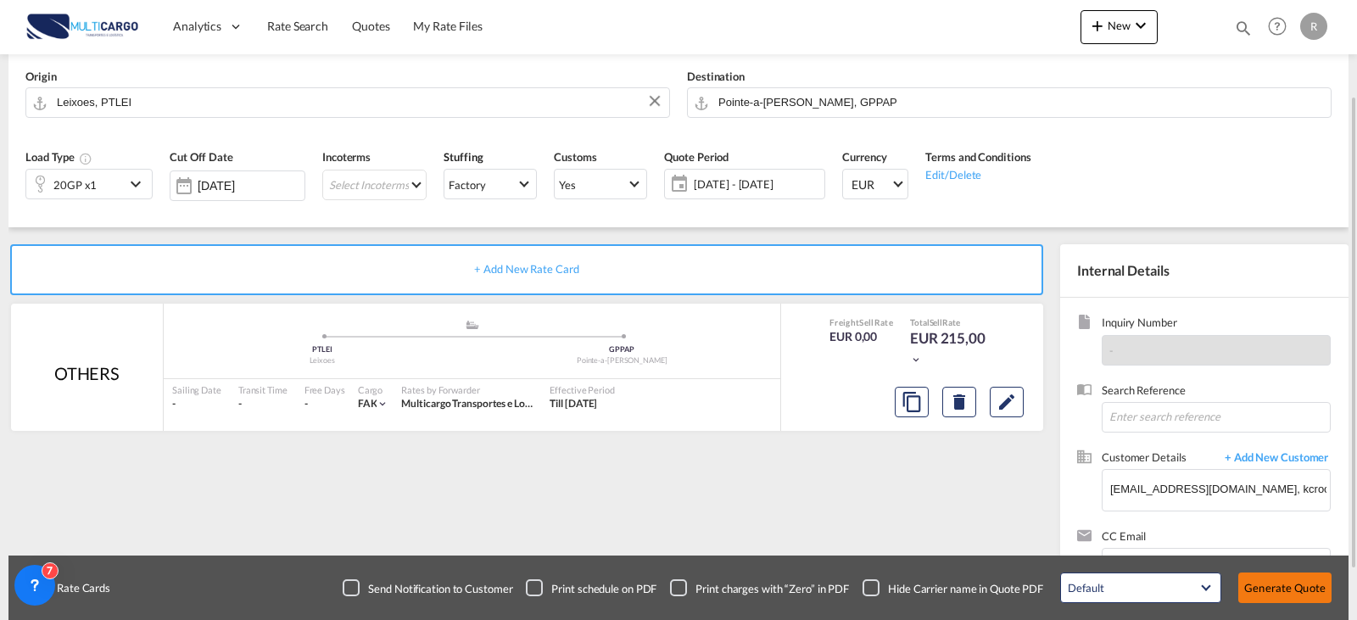
click at [1323, 586] on button "Generate Quote" at bounding box center [1284, 588] width 93 height 31
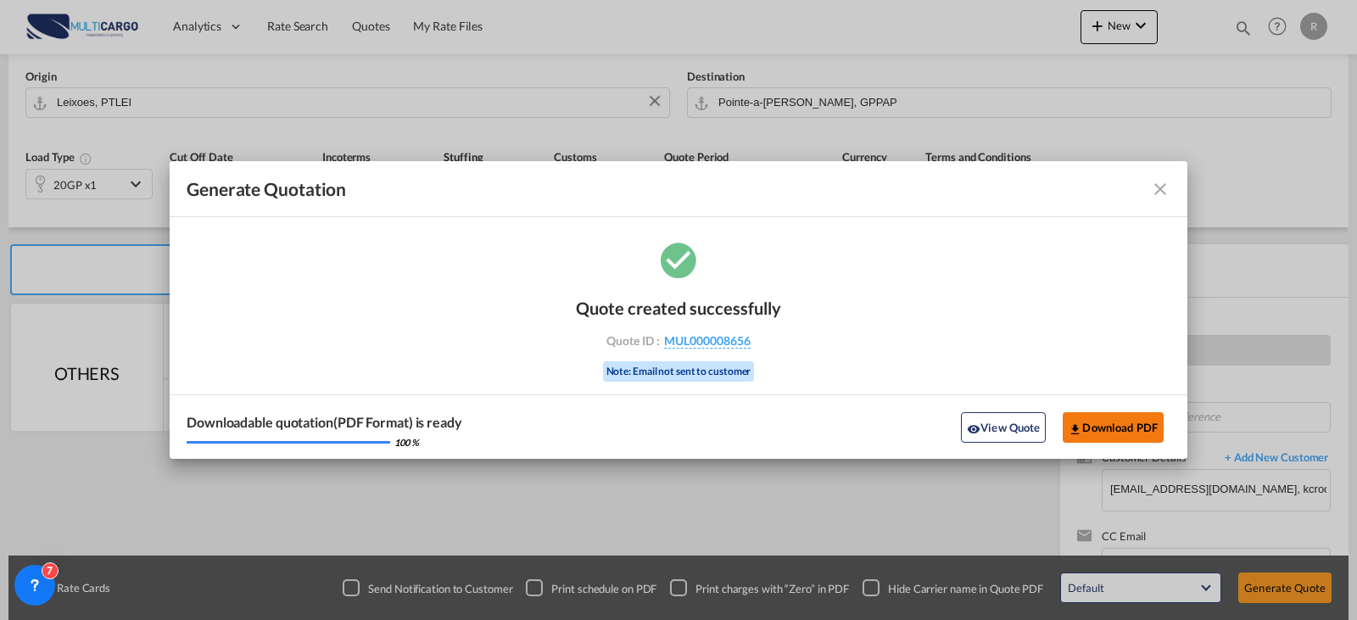
click at [1133, 423] on button "Download PDF" at bounding box center [1113, 427] width 101 height 31
click at [1073, 427] on md-icon "icon-download" at bounding box center [1076, 429] width 14 height 14
click at [1165, 185] on md-icon "icon-close fg-AAA8AD cursor m-0" at bounding box center [1160, 189] width 20 height 20
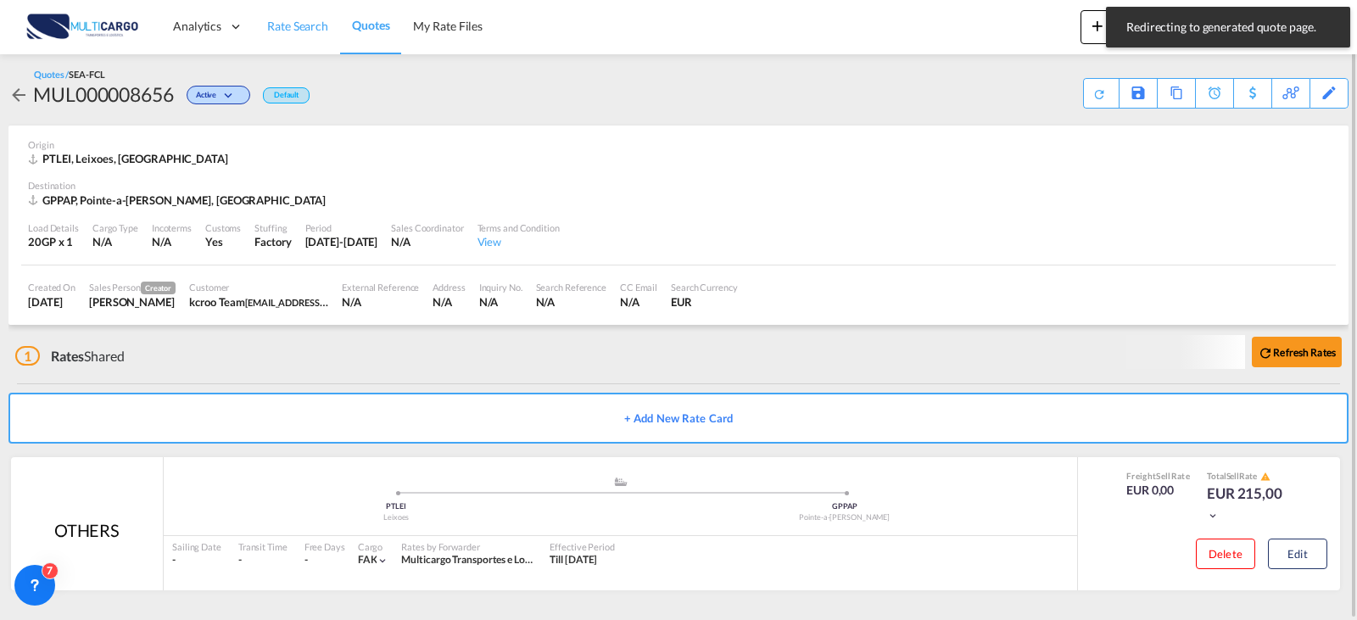
click at [294, 36] on link "Rate Search" at bounding box center [297, 26] width 85 height 55
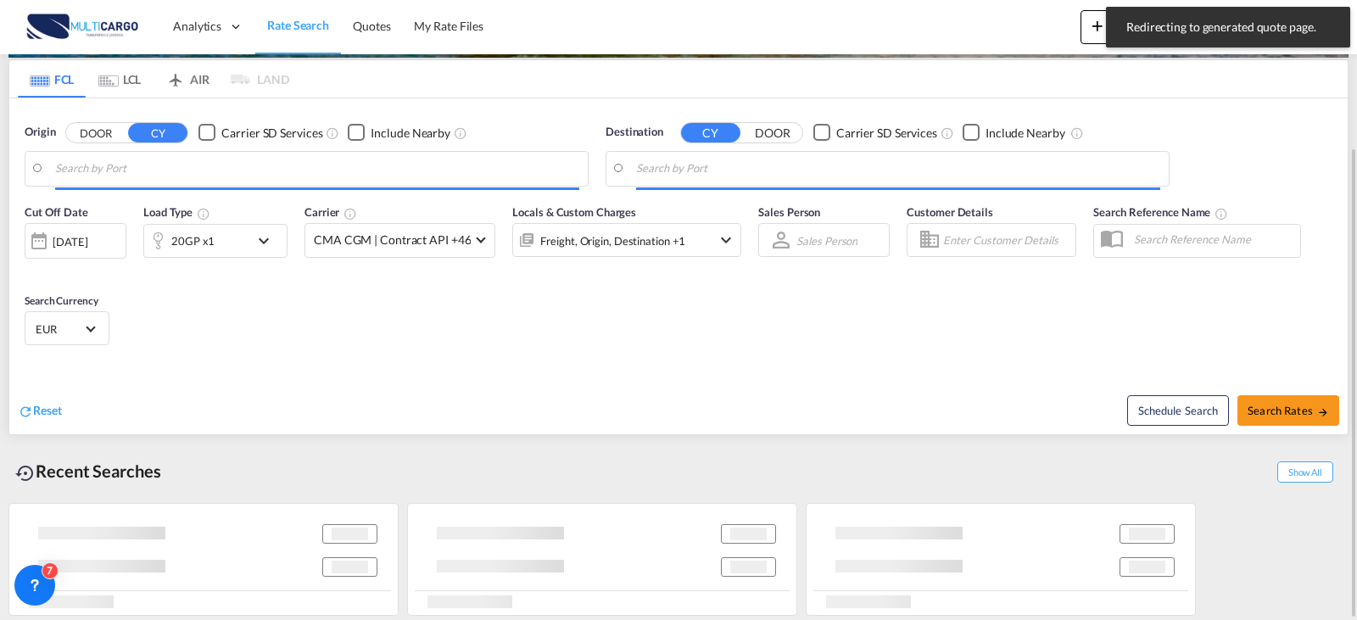
type input "[GEOGRAPHIC_DATA] ([GEOGRAPHIC_DATA]), PTLIS"
type input "Manaus, BRMAO"
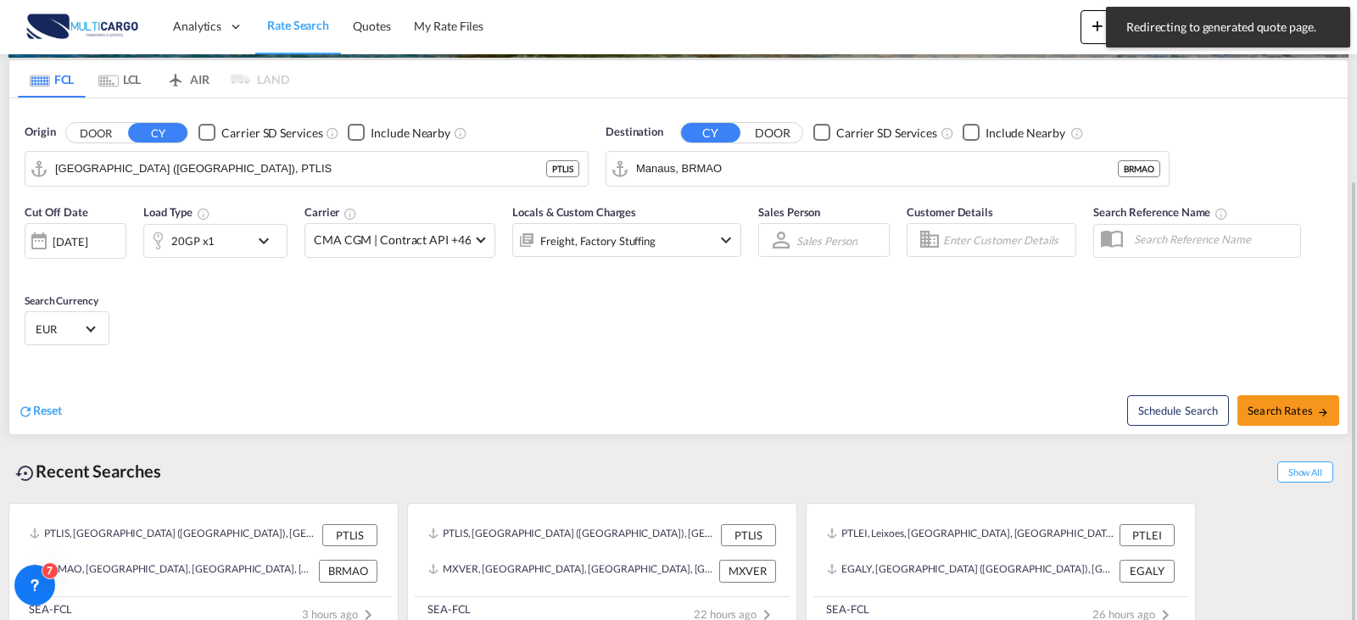
scroll to position [215, 0]
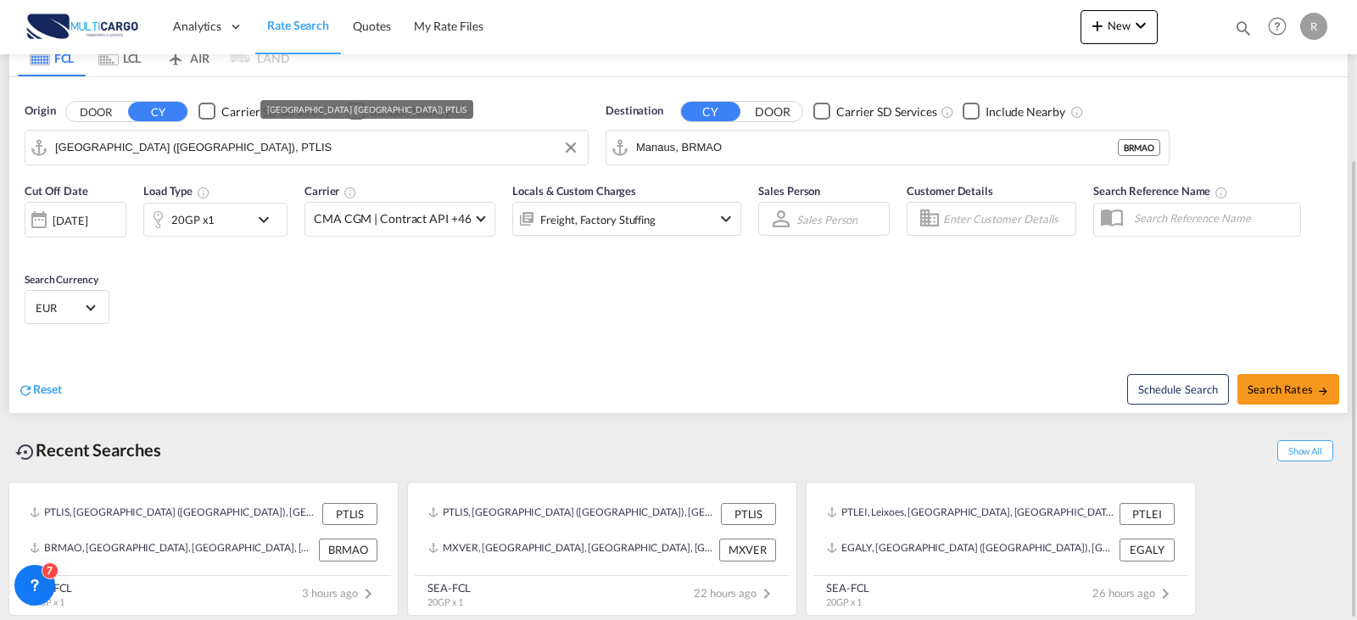
click at [271, 154] on input "[GEOGRAPHIC_DATA] ([GEOGRAPHIC_DATA]), PTLIS" at bounding box center [317, 147] width 524 height 25
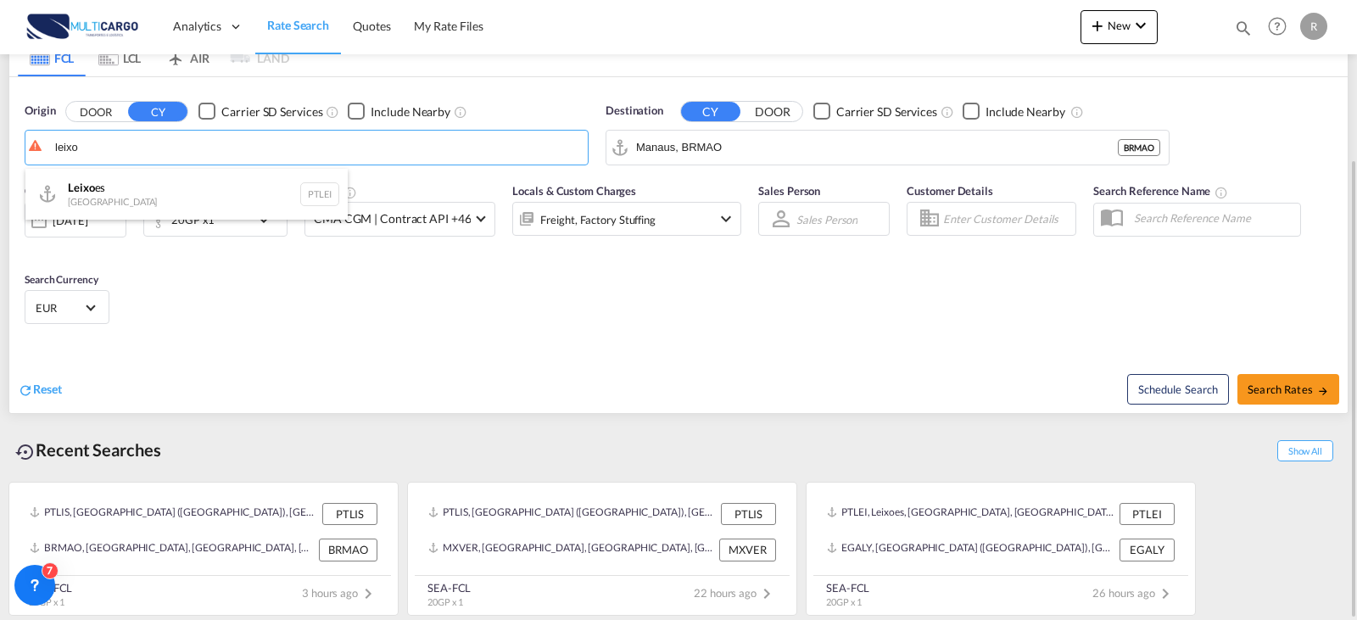
drag, startPoint x: 197, startPoint y: 190, endPoint x: 369, endPoint y: 189, distance: 172.2
click at [197, 189] on div "Leixo es Portugal PTLEI" at bounding box center [186, 194] width 322 height 51
type input "Leixoes, PTLEI"
click at [791, 157] on input "Manaus, BRMAO" at bounding box center [898, 147] width 524 height 25
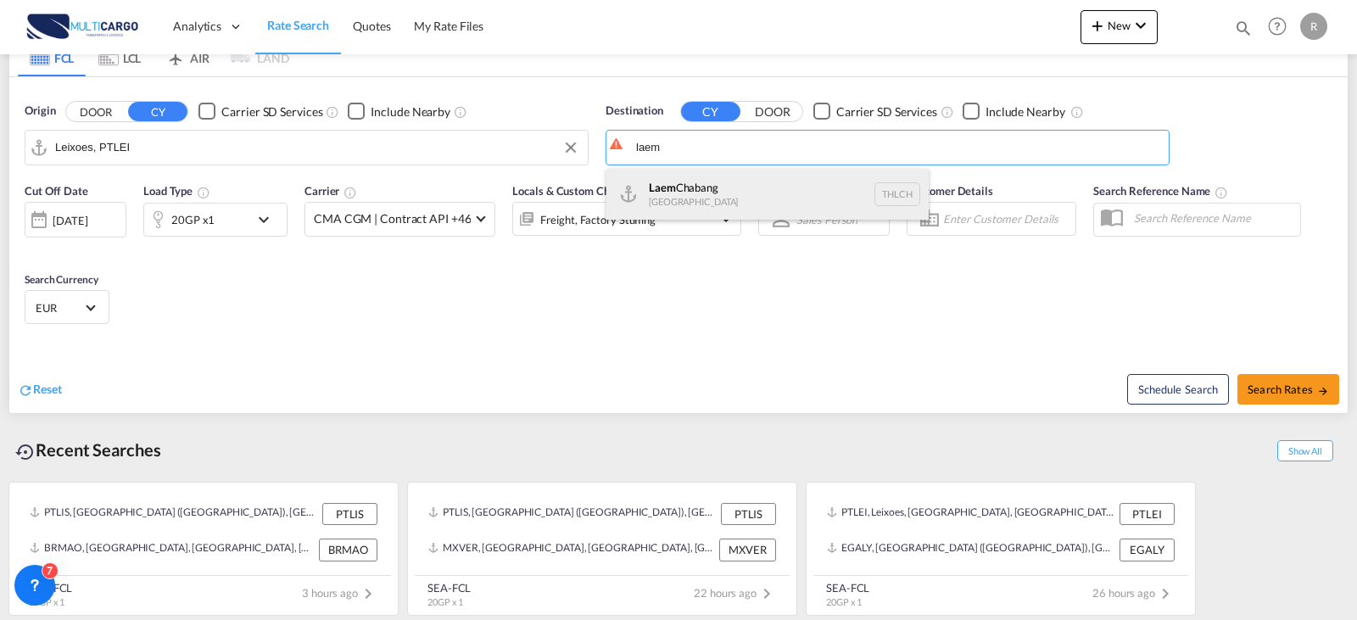
click at [793, 190] on div "Laem Chabang [GEOGRAPHIC_DATA] THLCH" at bounding box center [767, 194] width 322 height 51
type input "Laem Chabang, THLCH"
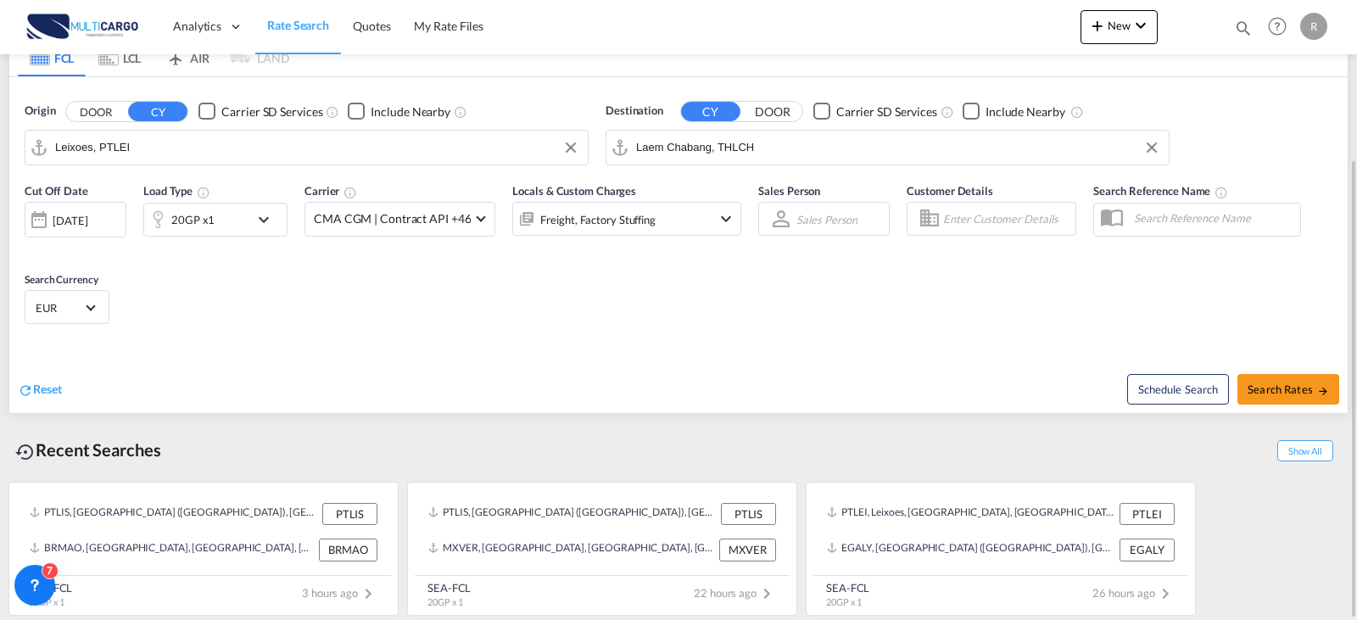
click at [229, 214] on div "20GP x1" at bounding box center [196, 220] width 105 height 34
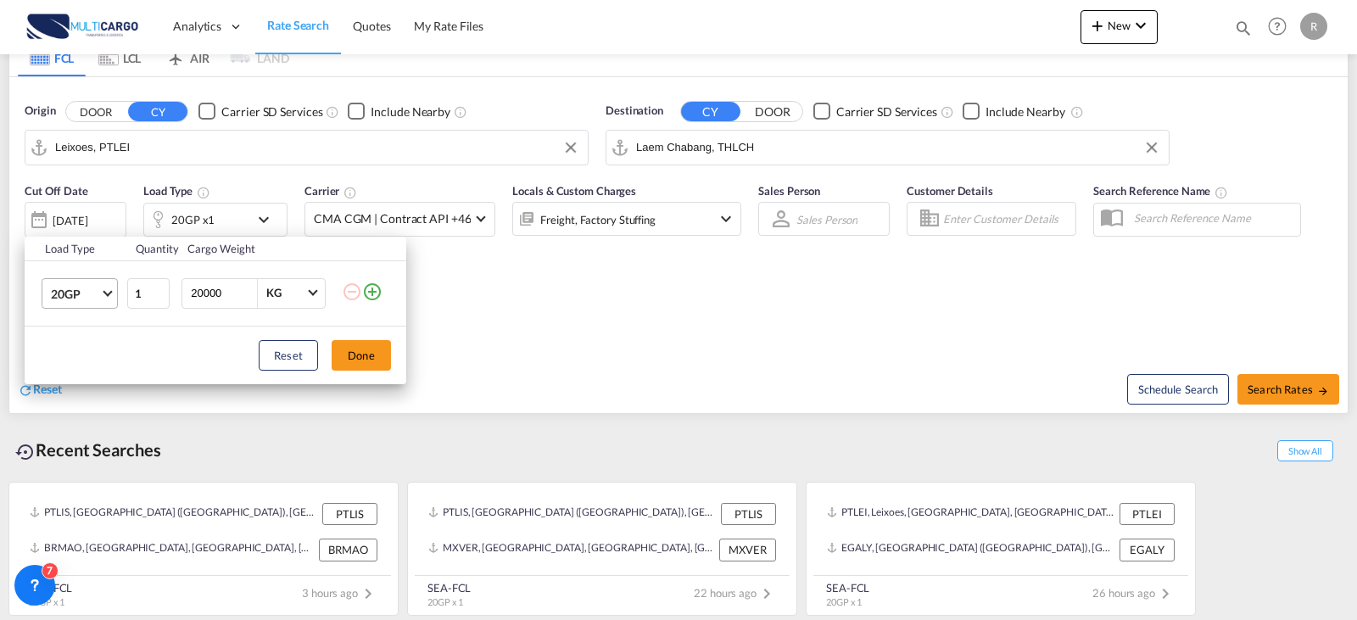
click at [54, 308] on md-select "20GP 20GP 40GP 40HC 45HC 20RE 40RE 40HR 20OT 40OT 20FR 40FR 40NR 20NR 45S 20TK …" at bounding box center [80, 293] width 76 height 31
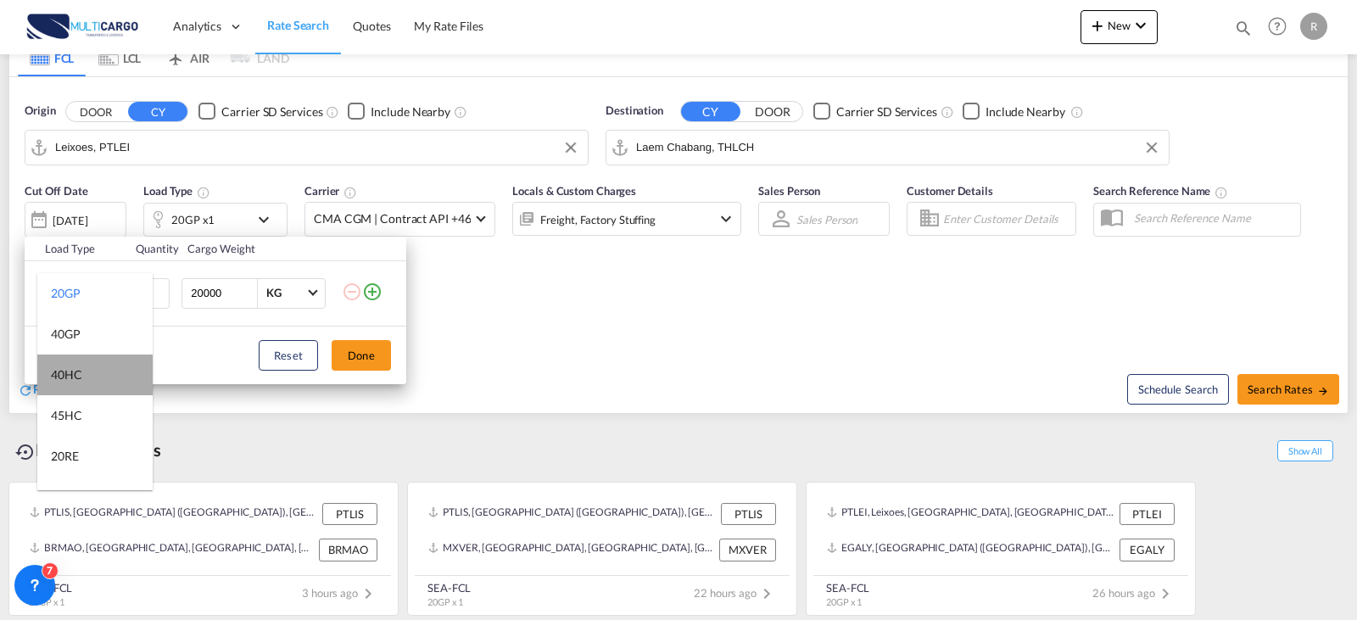
click at [102, 380] on md-option "40HC" at bounding box center [94, 375] width 115 height 41
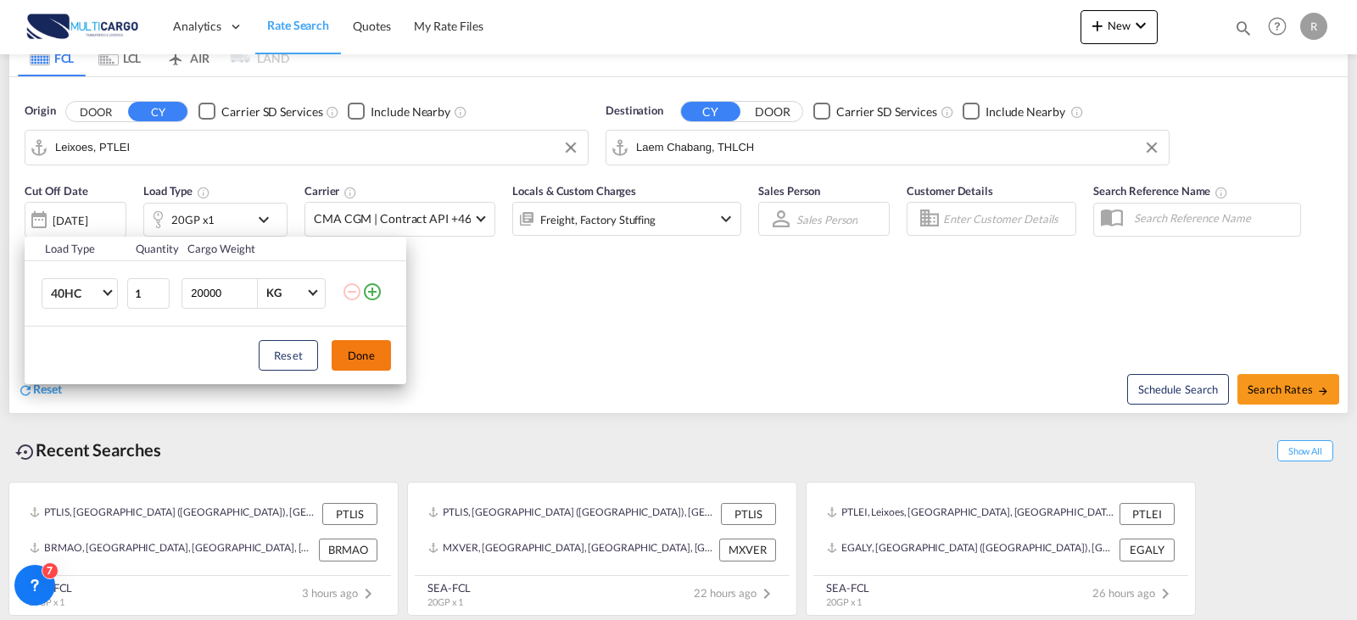
click at [357, 355] on button "Done" at bounding box center [361, 355] width 59 height 31
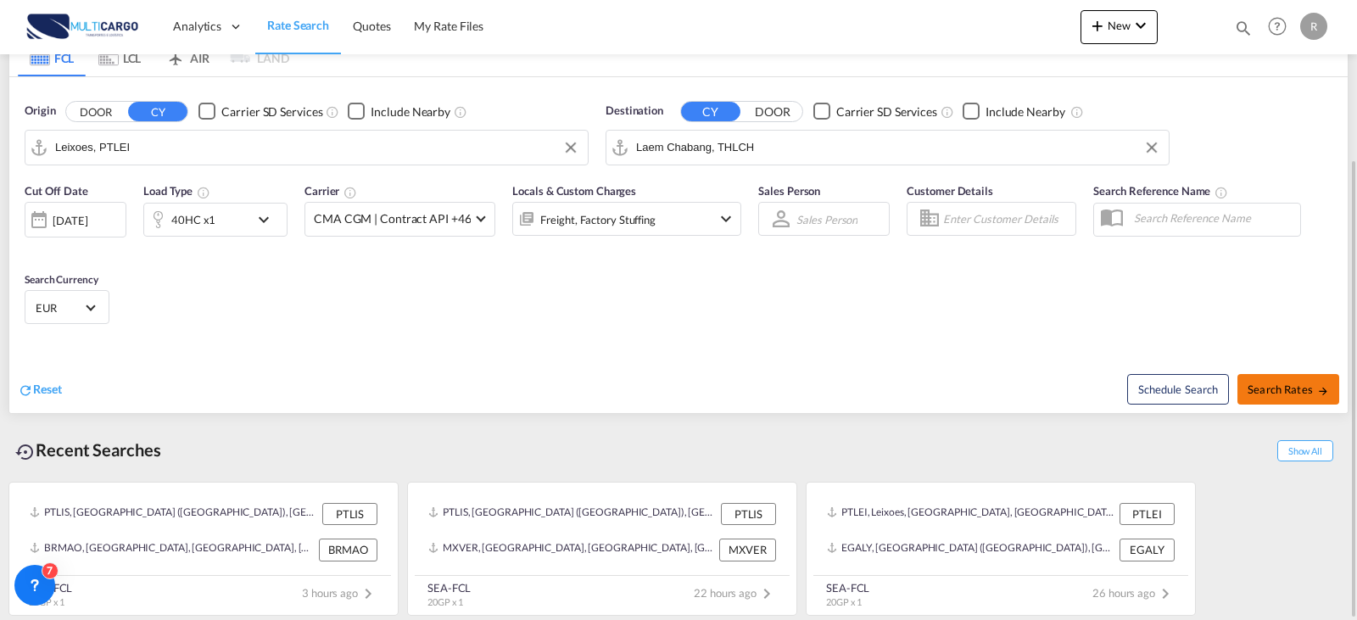
drag, startPoint x: 1296, startPoint y: 401, endPoint x: 1309, endPoint y: 394, distance: 14.4
click at [1309, 394] on button "Search Rates" at bounding box center [1289, 389] width 102 height 31
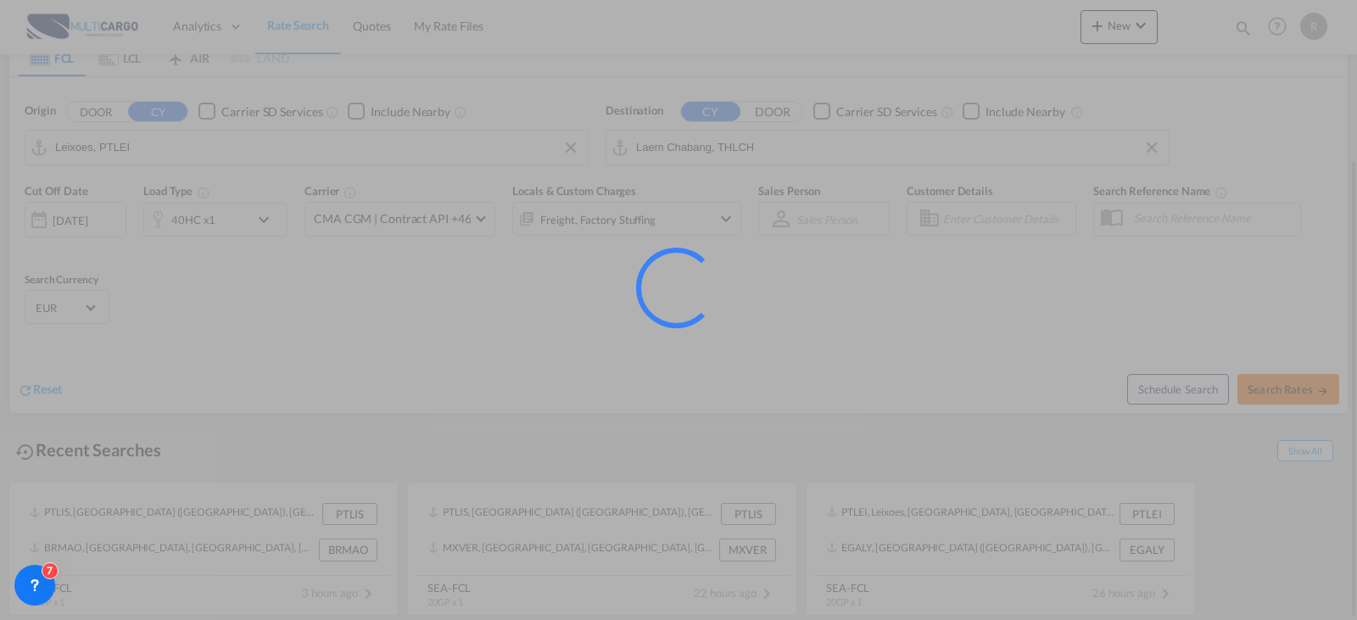
type input "PTLEI to THLCH / [DATE]"
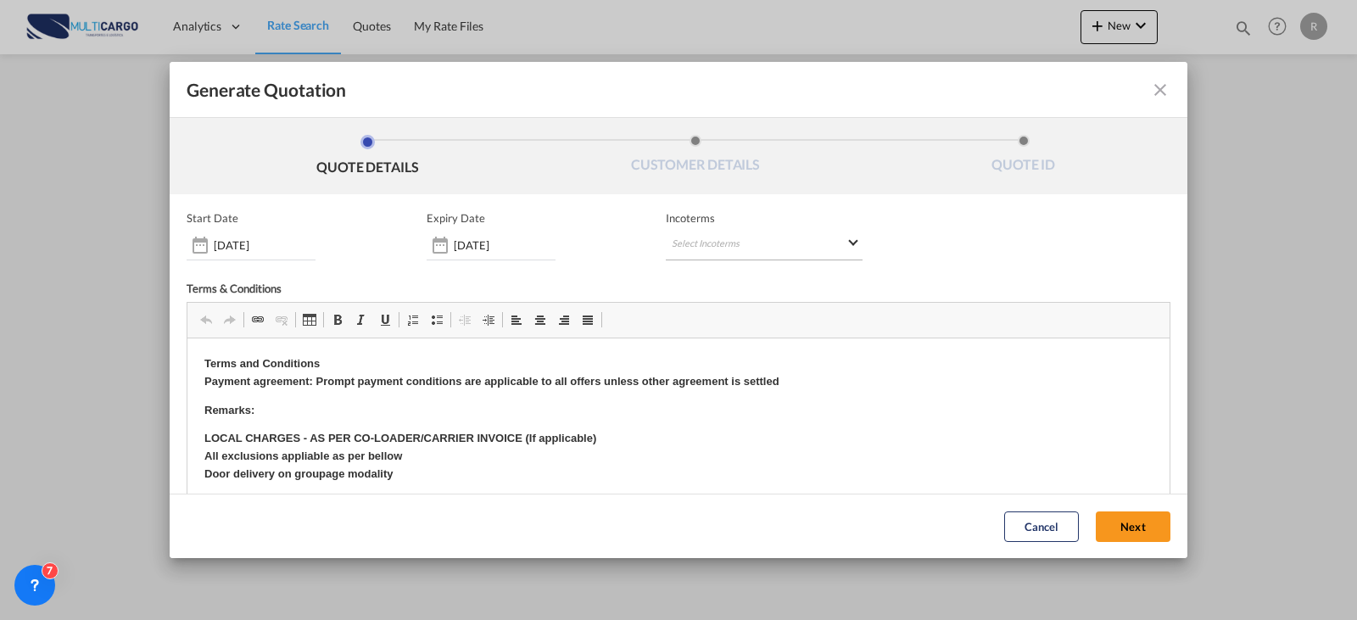
click at [673, 233] on md-select "Select Incoterms CFR - import Cost and Freight CIF - export Cost,Insurance and …" at bounding box center [764, 245] width 197 height 31
click at [545, 245] on md-backdrop at bounding box center [678, 310] width 1357 height 620
click at [515, 241] on input "[DATE]" at bounding box center [505, 245] width 102 height 14
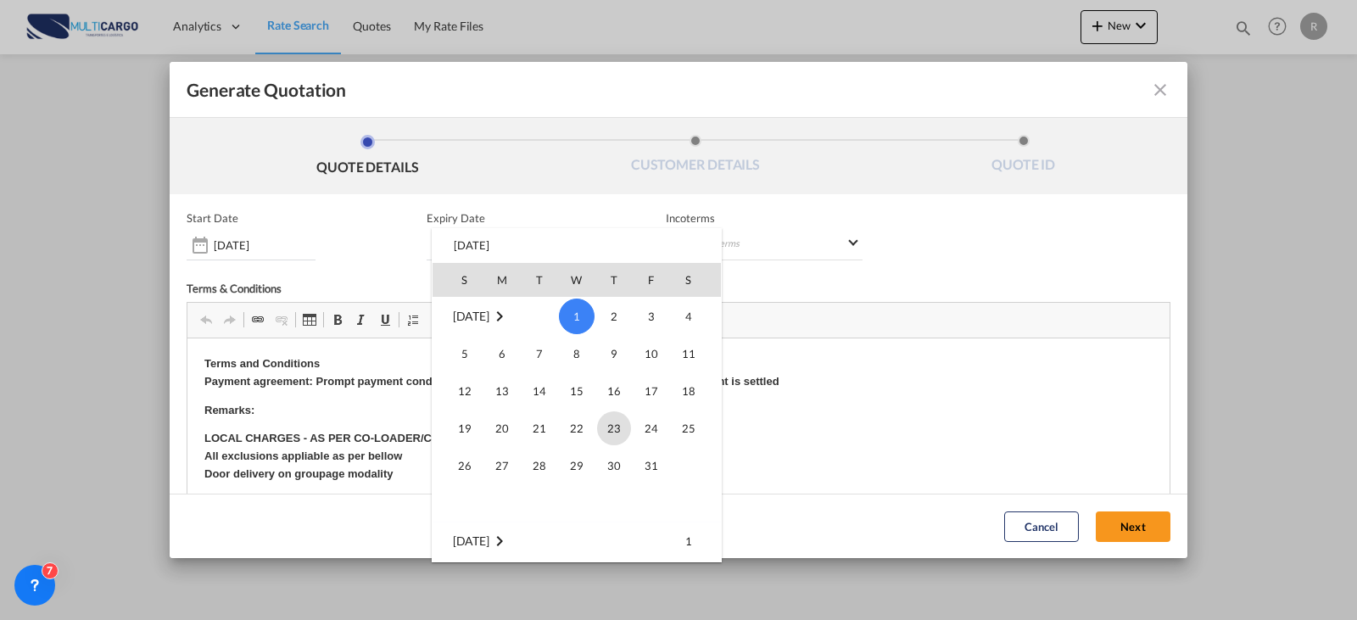
click at [625, 427] on span "23" at bounding box center [614, 428] width 34 height 34
type input "[DATE]"
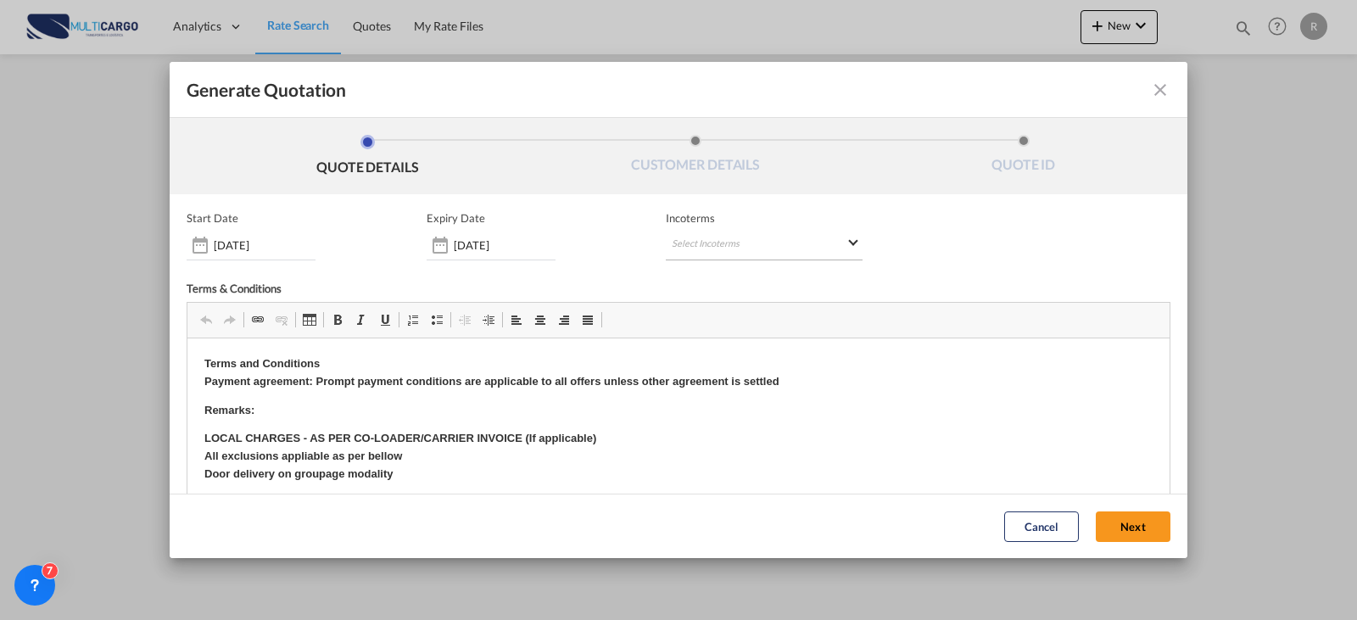
click at [757, 245] on md-select "Select Incoterms" at bounding box center [764, 245] width 197 height 31
type md-option "[object Object]"
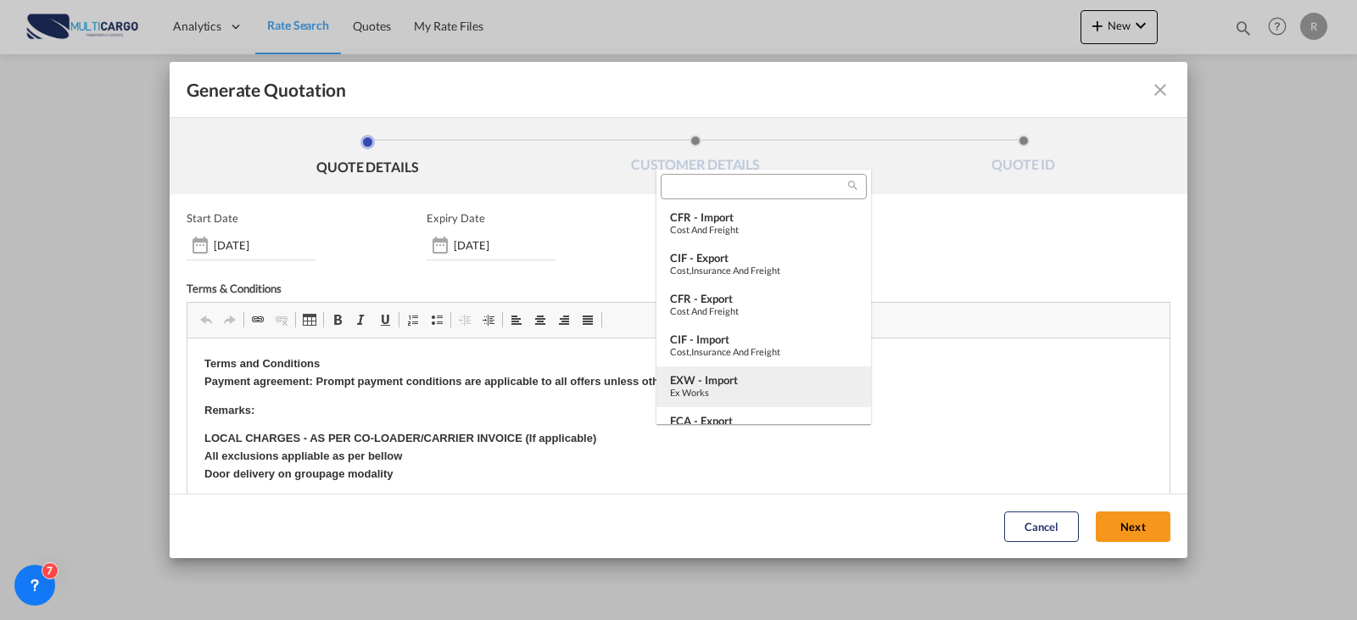
scroll to position [90, 0]
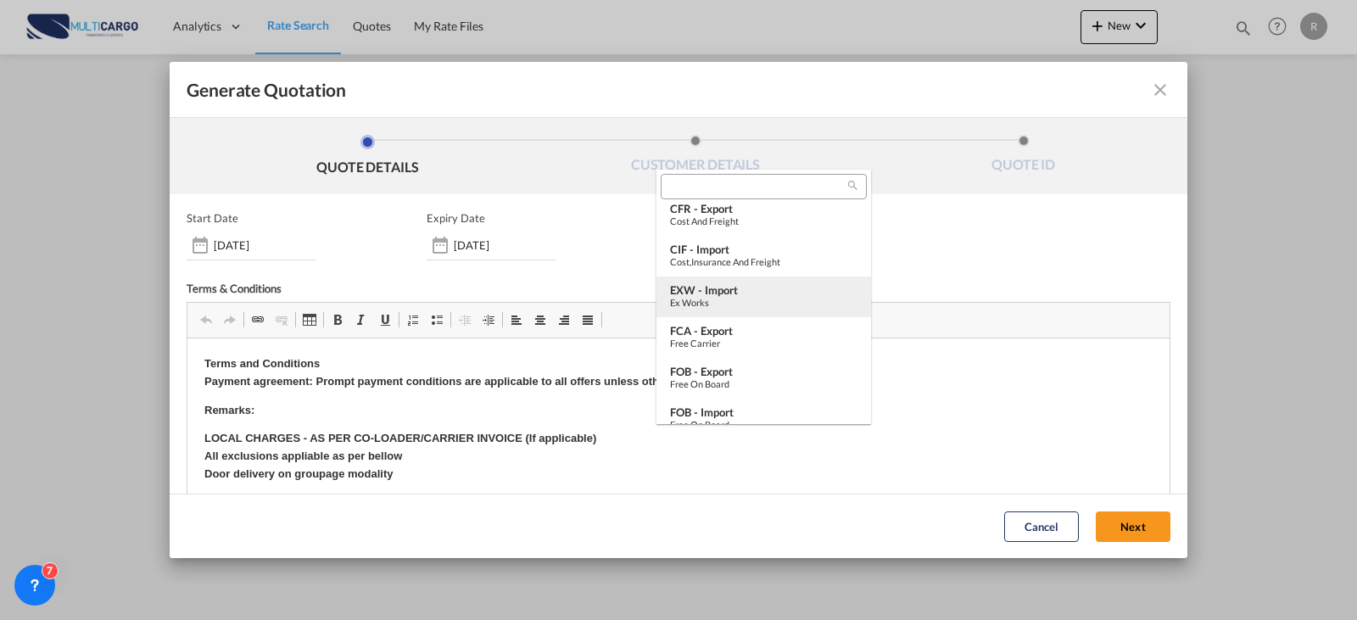
click at [758, 290] on div "EXW - import" at bounding box center [763, 290] width 187 height 14
click at [758, 290] on div "Terms & Conditions" at bounding box center [679, 292] width 984 height 20
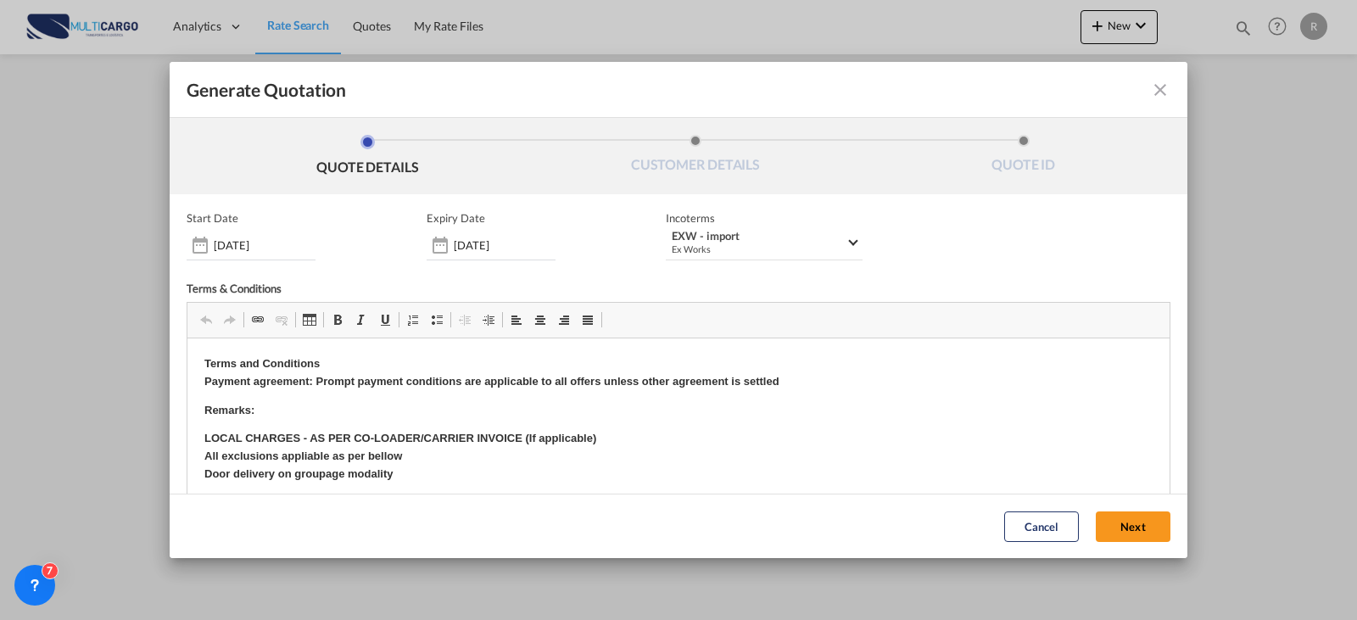
click at [762, 215] on span "Incoterms" at bounding box center [764, 218] width 197 height 14
click at [757, 233] on div "EXW - import" at bounding box center [759, 236] width 174 height 13
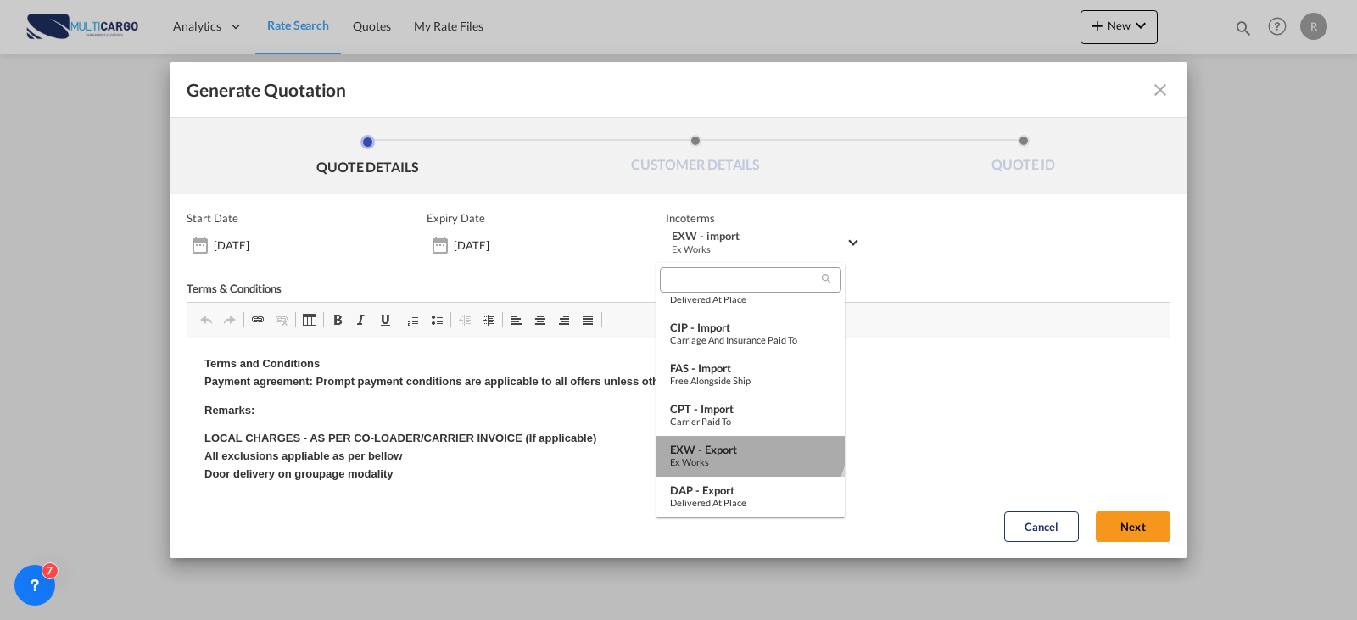
click at [749, 440] on md-option "EXW - export Ex Works" at bounding box center [751, 456] width 188 height 41
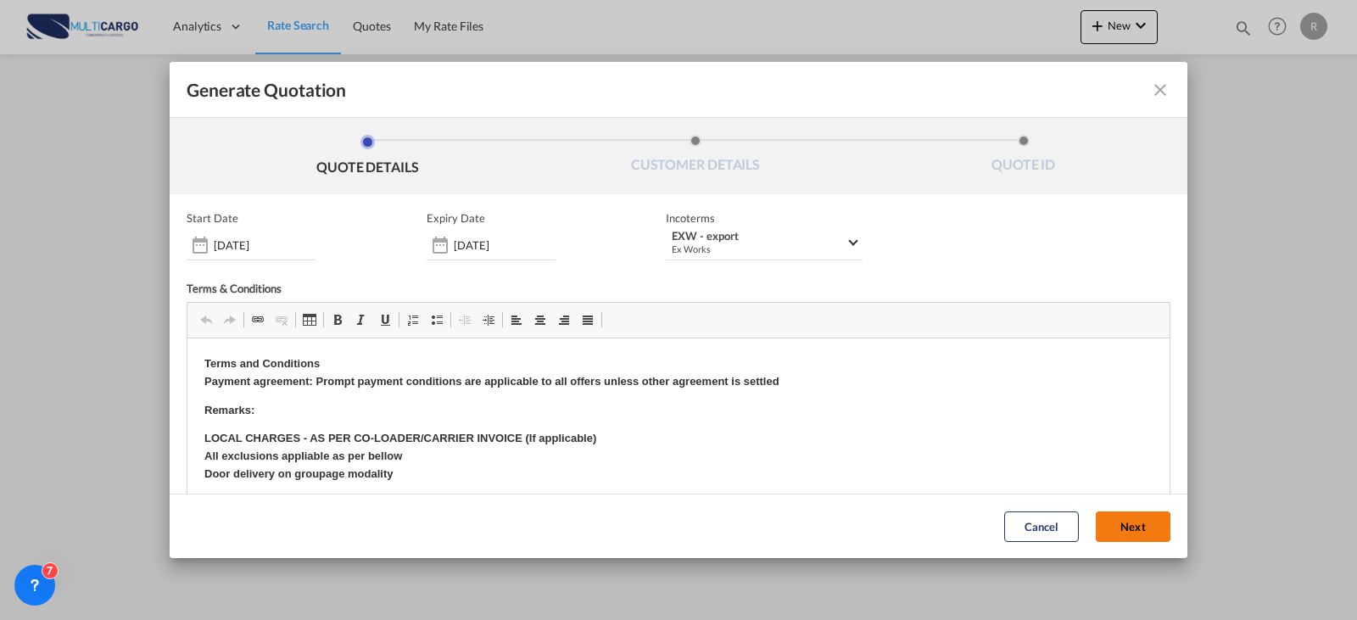
click at [1096, 526] on button "Next" at bounding box center [1133, 526] width 75 height 31
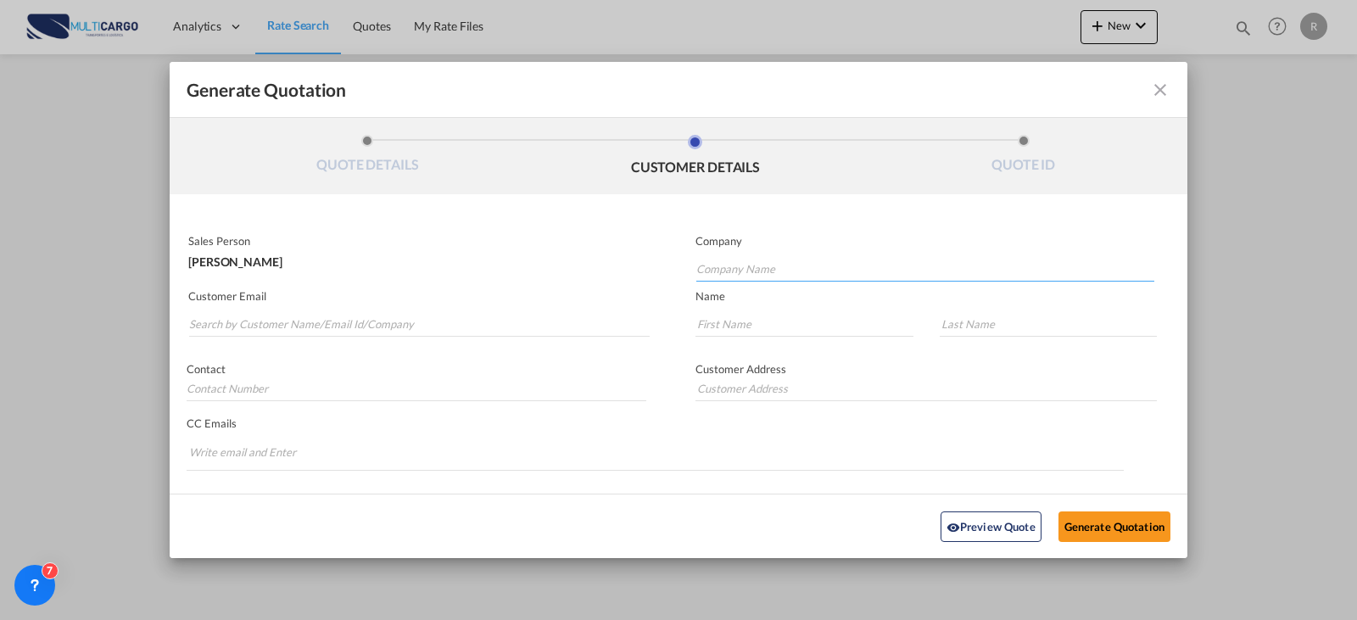
click at [818, 258] on input "Company Name" at bounding box center [925, 268] width 458 height 25
paste input "Triple i Logistics"
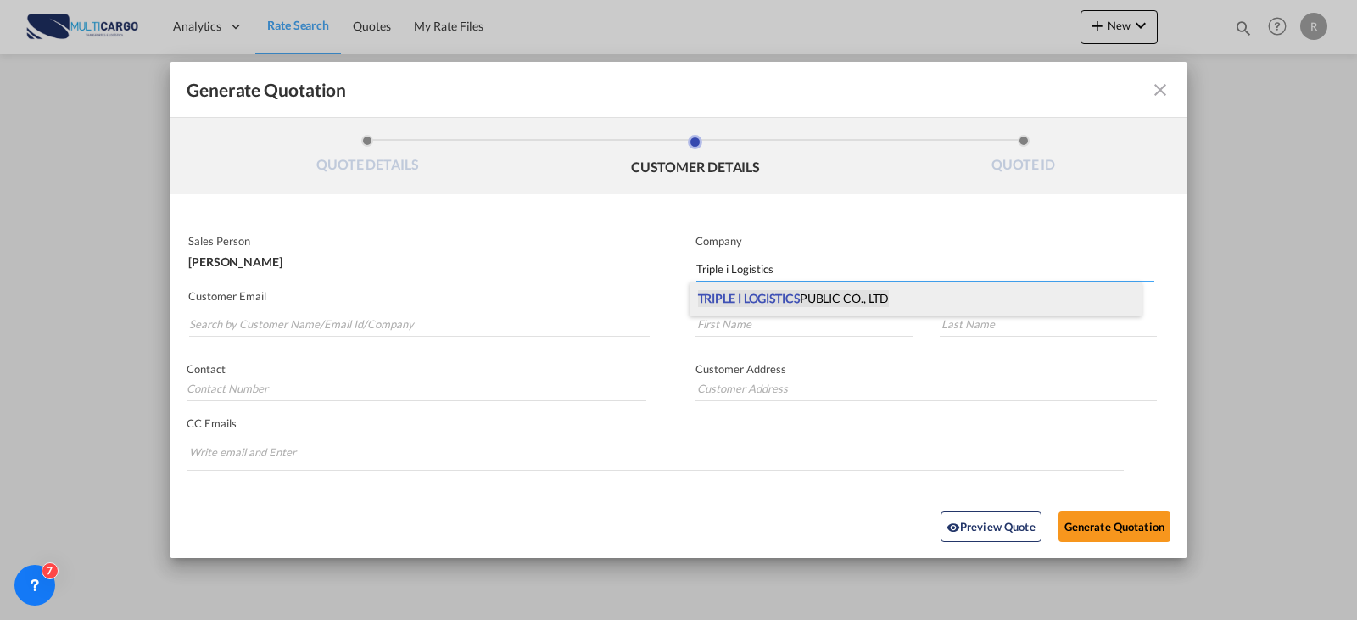
click at [819, 302] on span "TRIPLE I LOGISTICS PUBLIC CO., LTD" at bounding box center [794, 298] width 192 height 17
type input "TRIPLE I LOGISTICS PUBLIC CO., LTD"
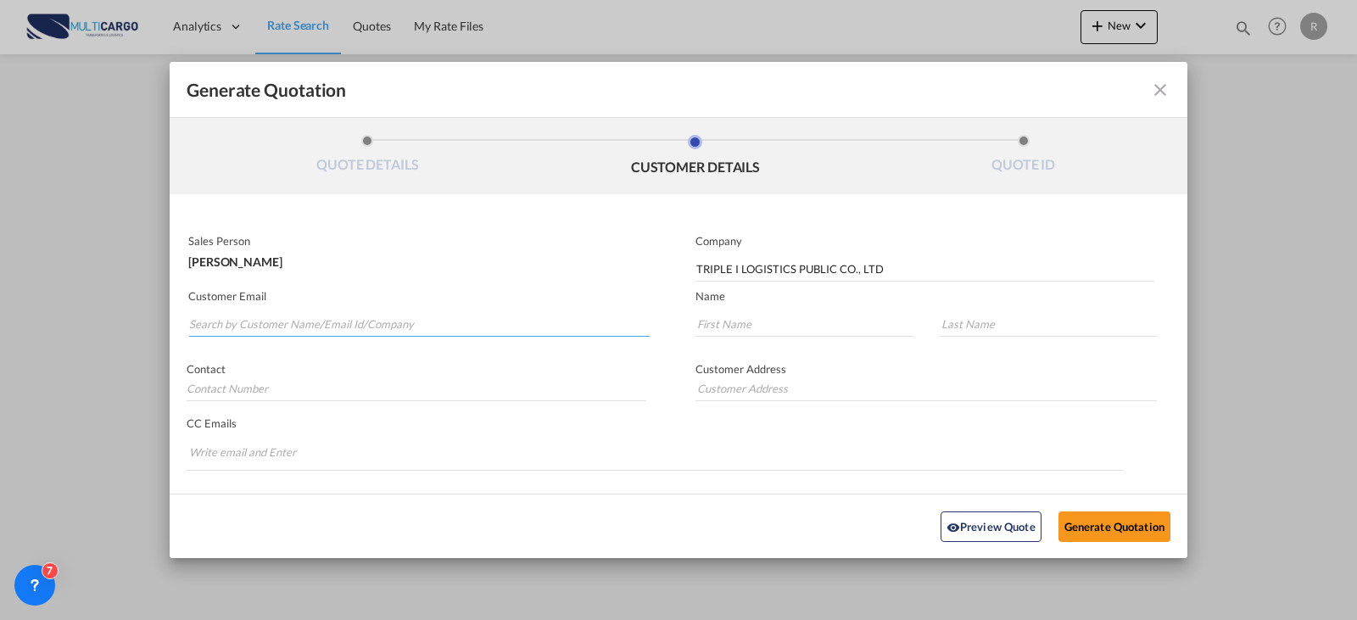
click at [487, 326] on input "Search by Customer Name/Email Id/Company" at bounding box center [419, 323] width 461 height 25
click at [280, 314] on input "rinr" at bounding box center [419, 323] width 461 height 25
click at [277, 325] on input "rinr" at bounding box center [419, 323] width 461 height 25
drag, startPoint x: 224, startPoint y: 325, endPoint x: 176, endPoint y: 327, distance: 48.4
click at [176, 327] on div "Customer Email rinr" at bounding box center [424, 314] width 509 height 62
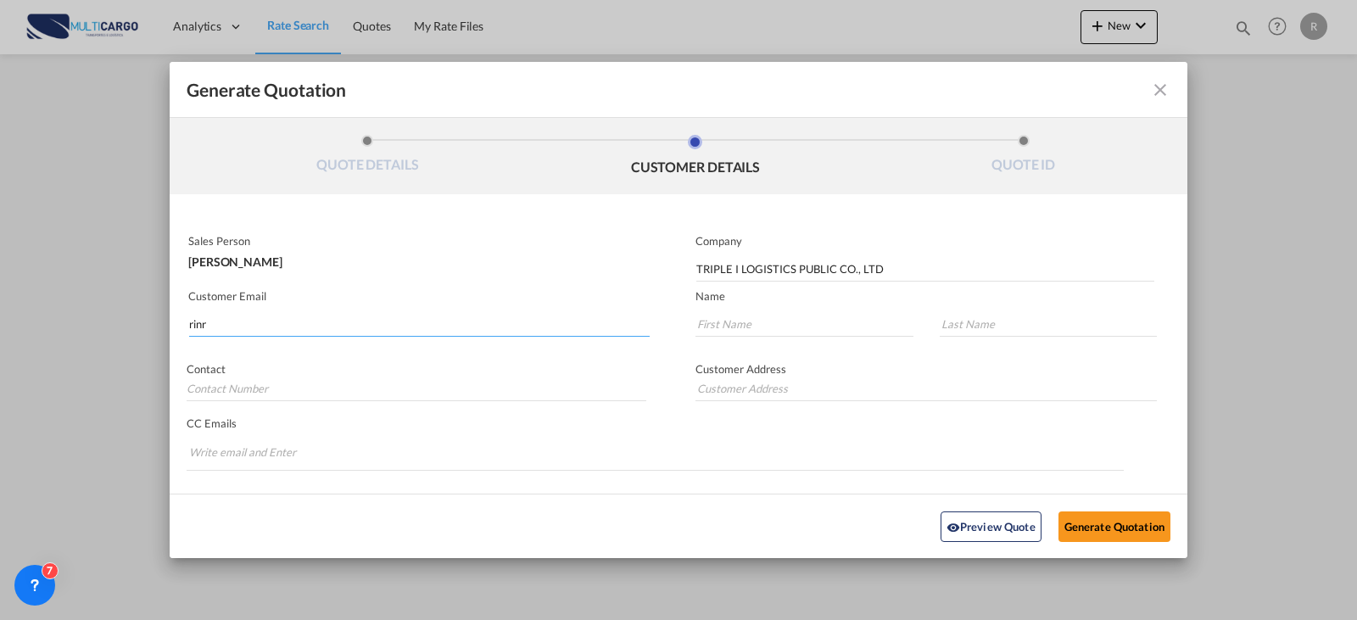
paste input "[PERSON_NAME] <[EMAIL_ADDRESS][DOMAIN_NAME]>"
drag, startPoint x: 276, startPoint y: 326, endPoint x: 129, endPoint y: 332, distance: 146.9
click at [130, 332] on div "Generate Quotation QUOTE DETAILS CUSTOMER DETAILS QUOTE ID Start Date [DATE] Ex…" at bounding box center [678, 310] width 1357 height 620
click at [439, 321] on input "[EMAIL_ADDRESS][DOMAIN_NAME]>" at bounding box center [419, 323] width 461 height 25
type input "[EMAIL_ADDRESS][DOMAIN_NAME]"
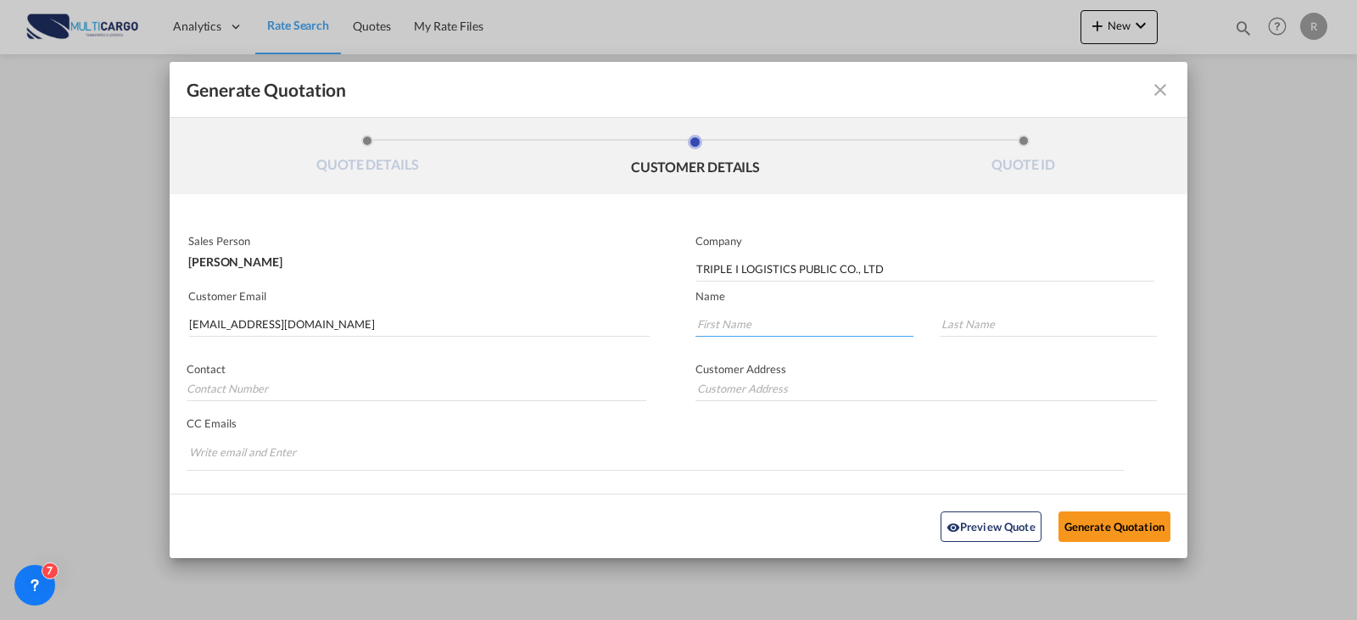
click at [785, 316] on input "Generate QuotationQUOTE ..." at bounding box center [805, 323] width 218 height 25
click at [727, 316] on input "Generate QuotationQUOTE ..." at bounding box center [805, 323] width 218 height 25
type input "r"
type input "E"
type input "RINRADA"
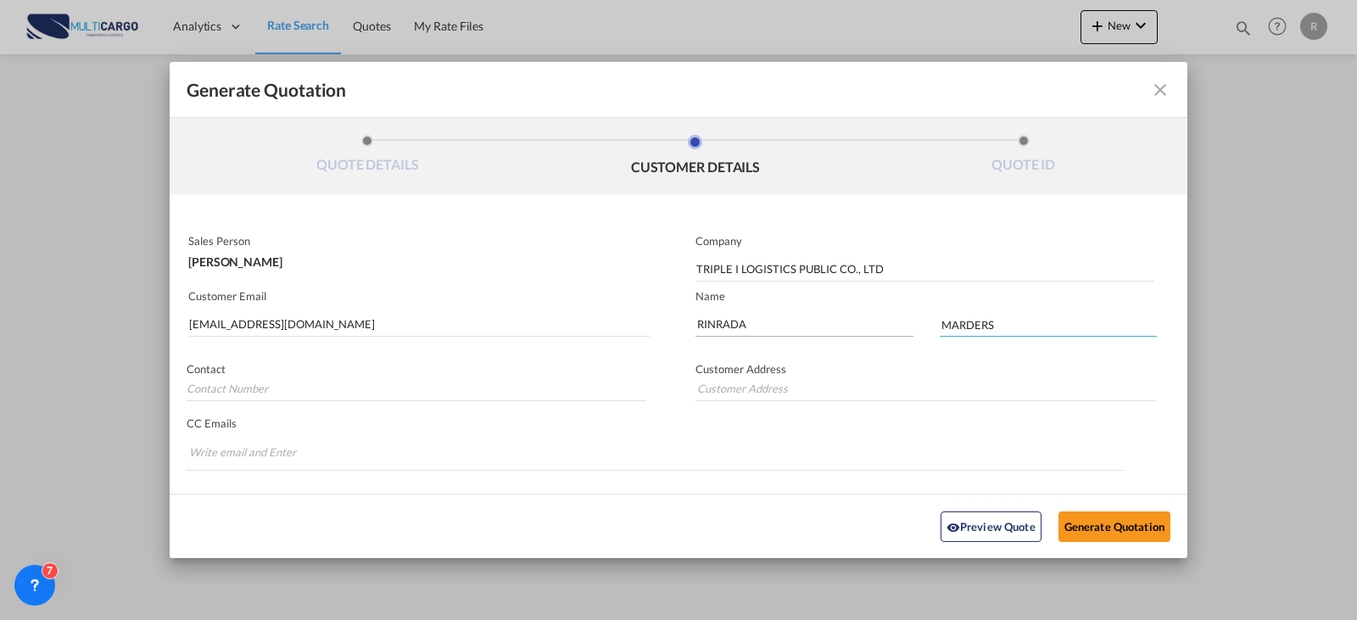
type input "MARDERS"
click at [1119, 532] on button "Generate Quotation" at bounding box center [1115, 526] width 112 height 31
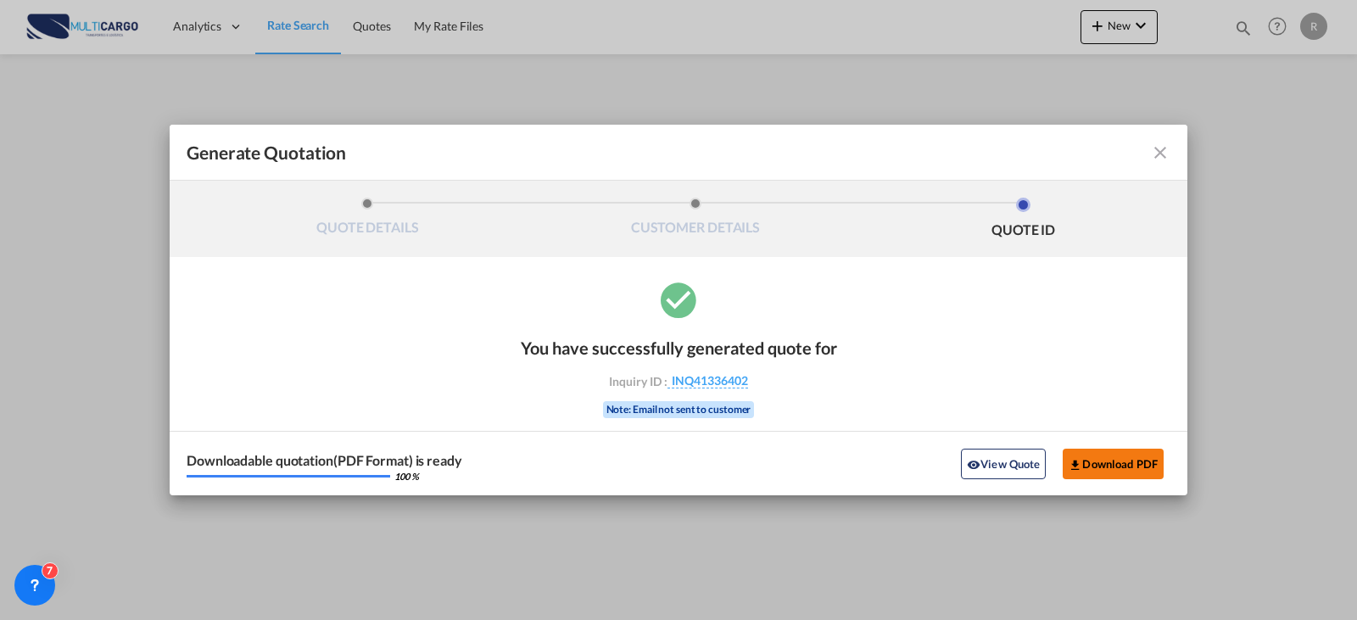
click at [1095, 465] on button "Download PDF" at bounding box center [1113, 464] width 101 height 31
click at [1158, 160] on md-icon "icon-close fg-AAA8AD cursor m-0" at bounding box center [1160, 152] width 20 height 20
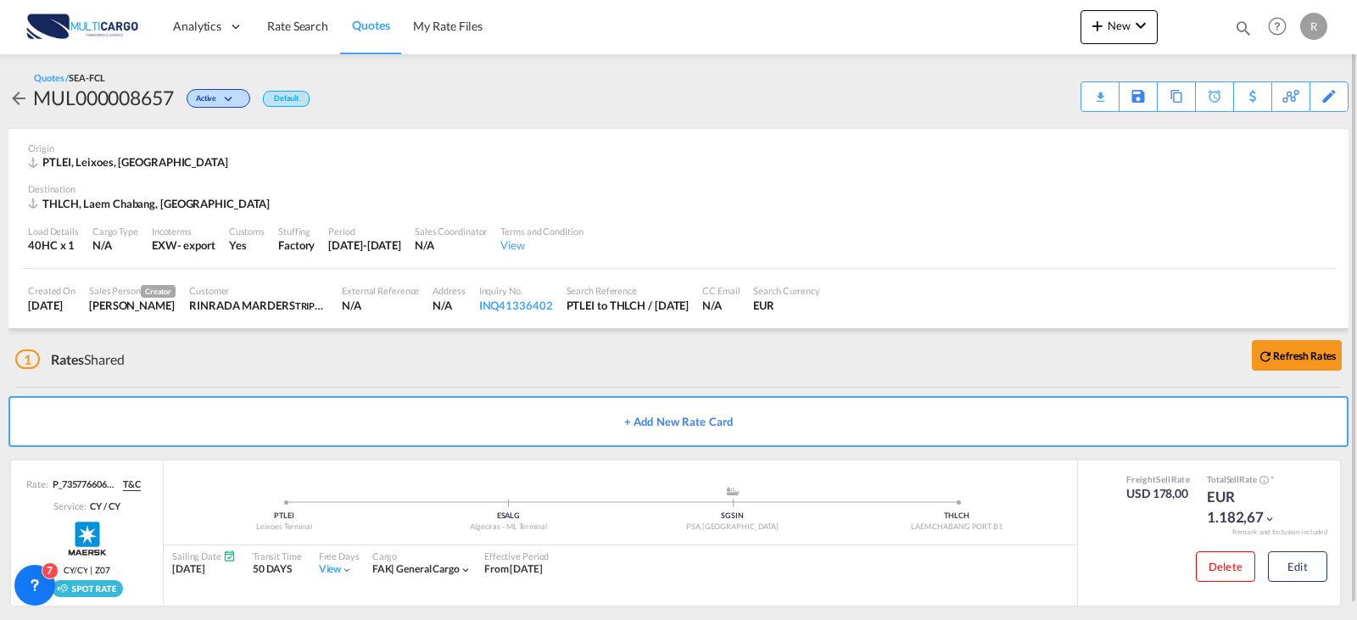
click at [1260, 26] on div "Quotes Help Resources Product Release R My Profile Logout" at bounding box center [1278, 26] width 108 height 53
click at [1252, 29] on md-icon "icon-magnify" at bounding box center [1243, 28] width 19 height 19
drag, startPoint x: 981, startPoint y: 31, endPoint x: 981, endPoint y: 42, distance: 11.0
click at [981, 31] on select "Quotes" at bounding box center [973, 28] width 81 height 31
select select "Quotes"
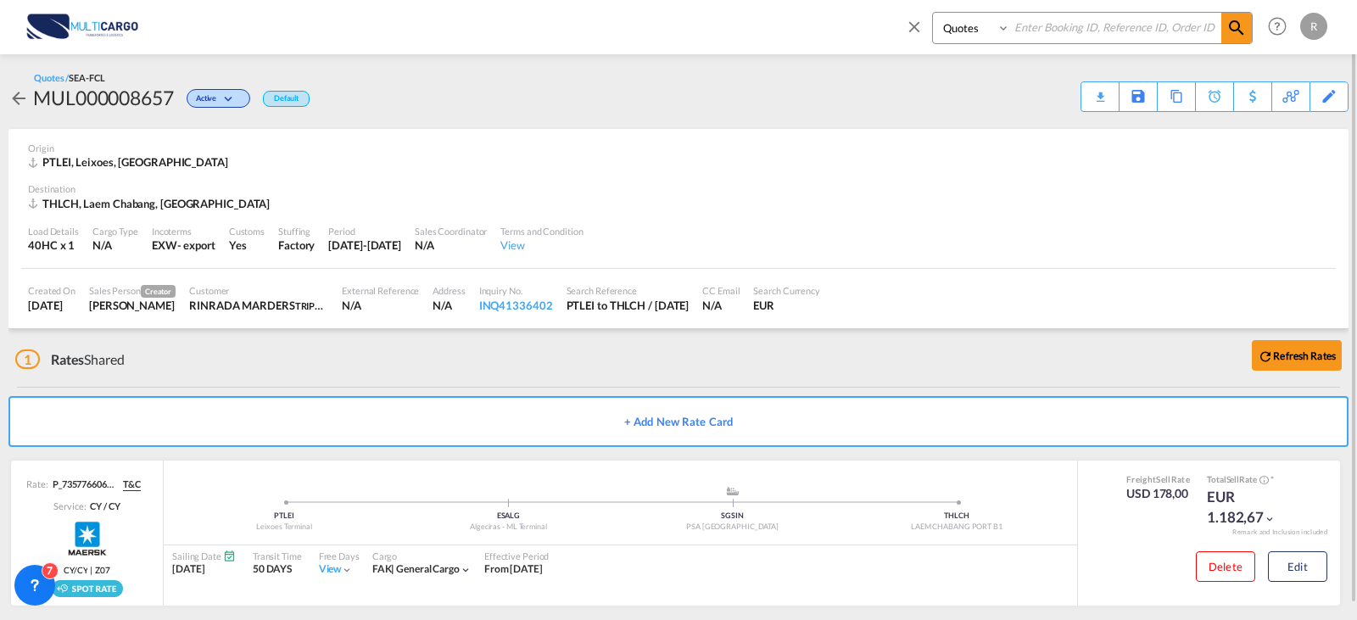
click at [933, 13] on select "Quotes" at bounding box center [973, 28] width 81 height 31
click at [1034, 33] on input at bounding box center [1115, 28] width 211 height 30
type input "6929"
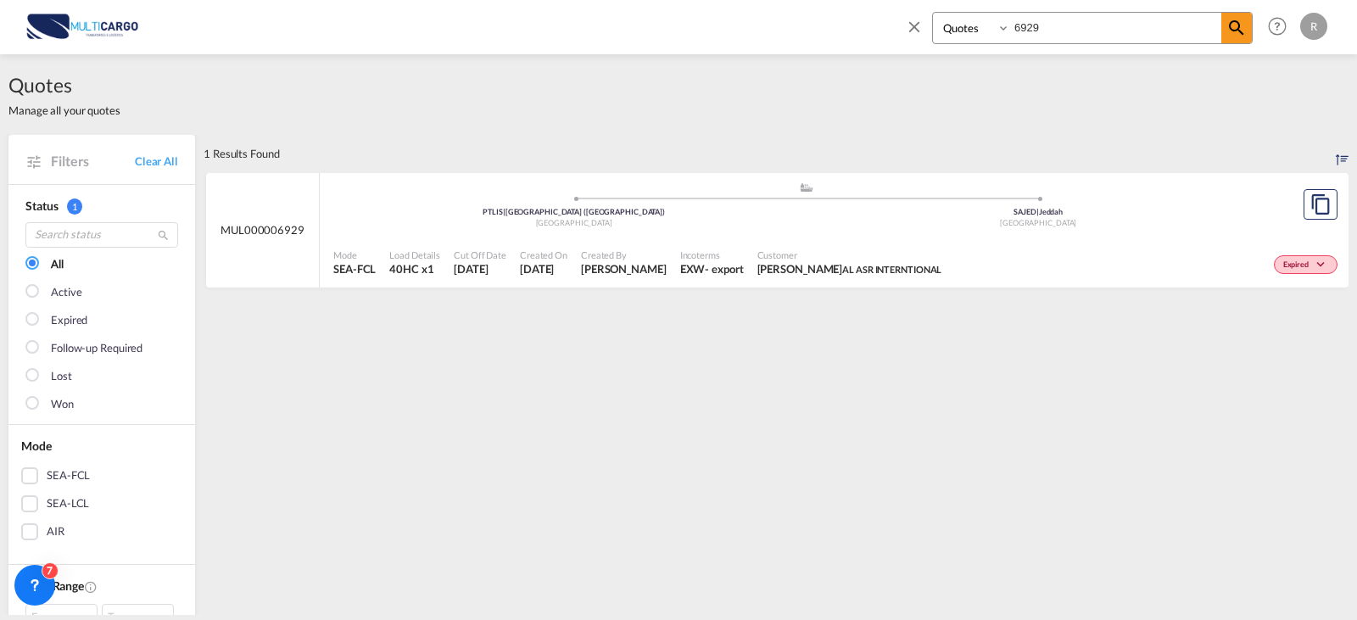
click at [1327, 213] on div at bounding box center [1321, 205] width 56 height 64
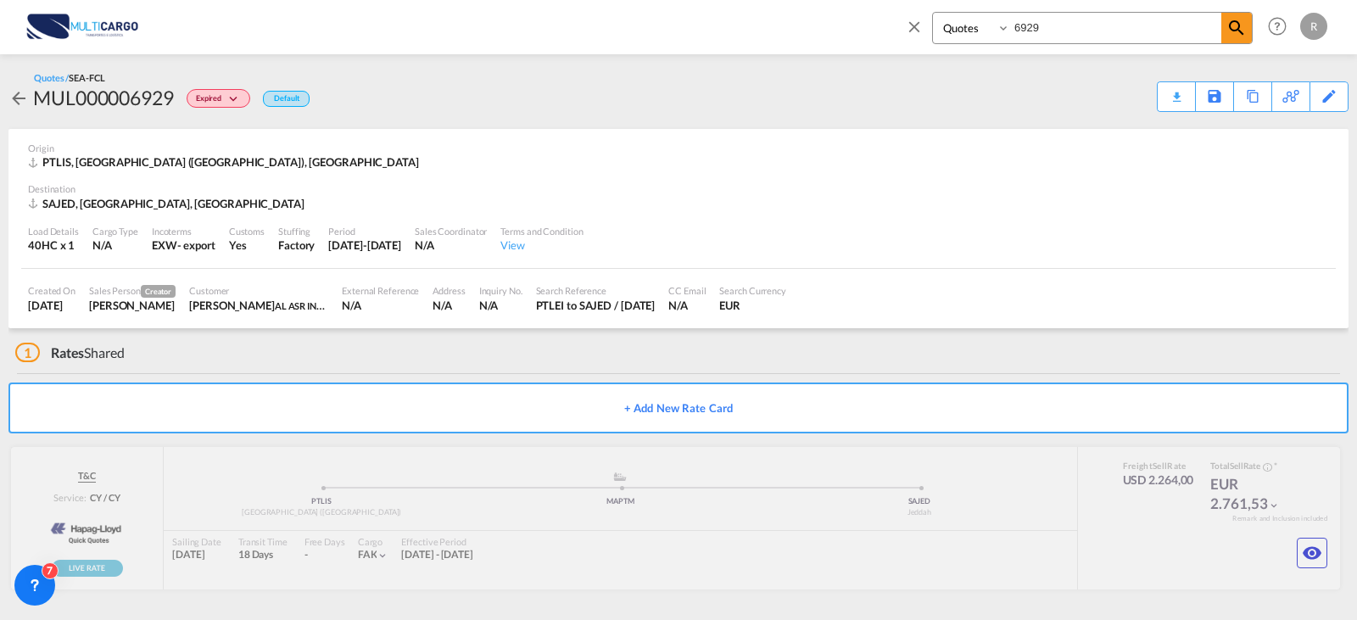
click at [926, 24] on span at bounding box center [918, 32] width 27 height 41
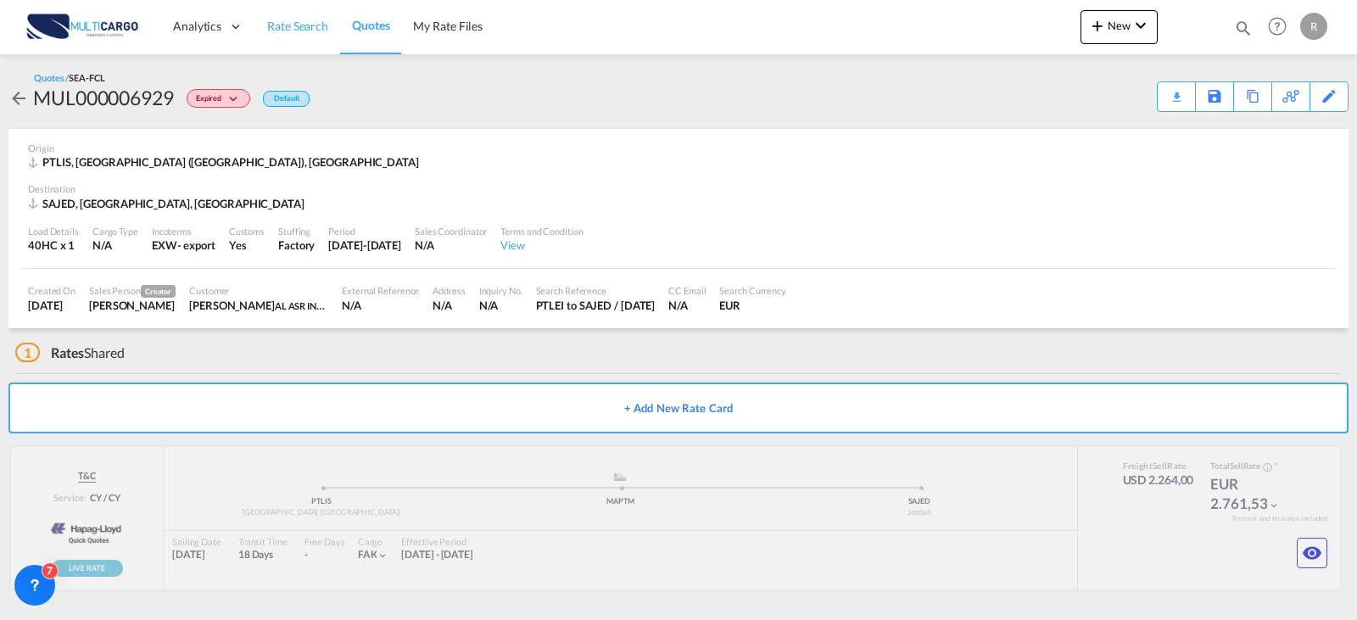
click at [310, 26] on span "Rate Search" at bounding box center [297, 26] width 61 height 14
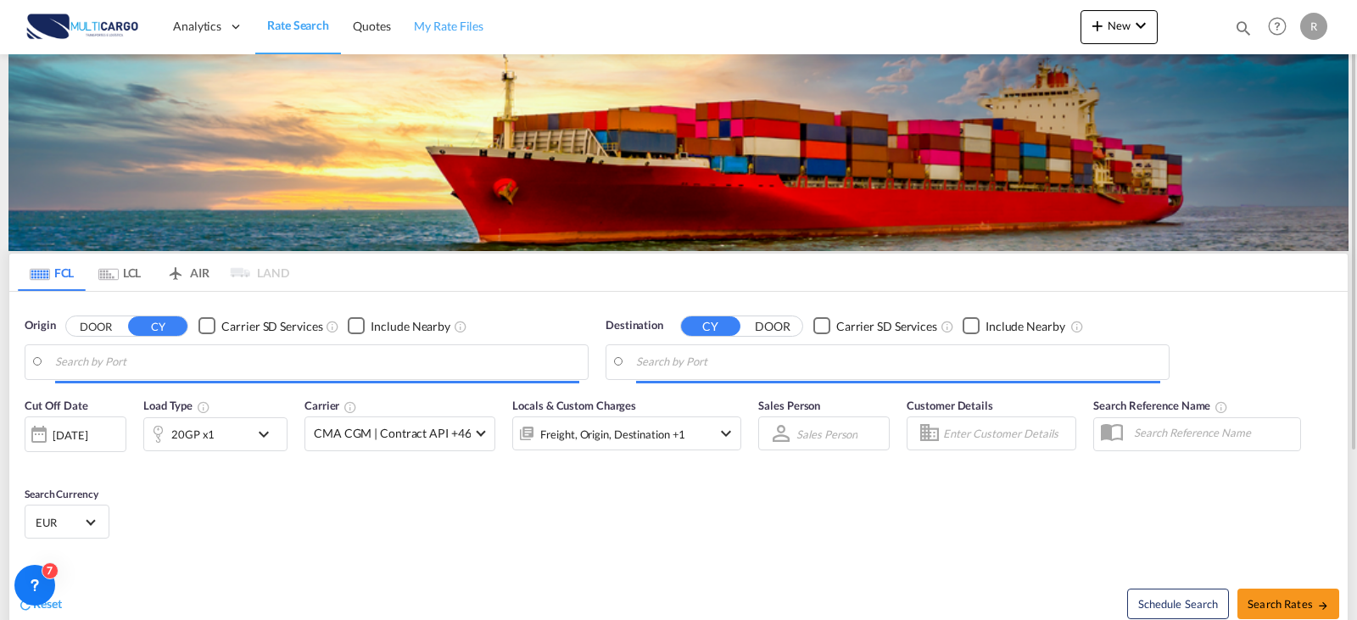
type input "Leixoes, PTLEI"
type input "Laem Chabang, THLCH"
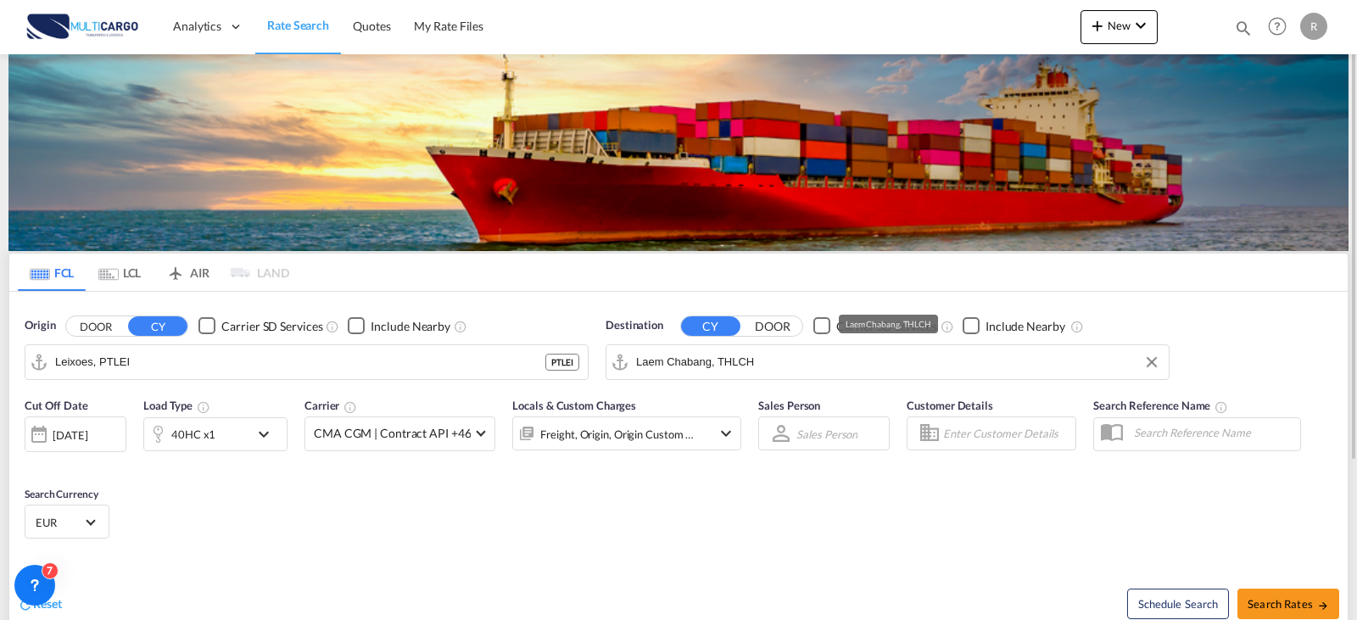
click at [698, 359] on input "Laem Chabang, THLCH" at bounding box center [898, 361] width 524 height 25
click at [337, 370] on input "Leixoes, PTLEI" at bounding box center [317, 361] width 524 height 25
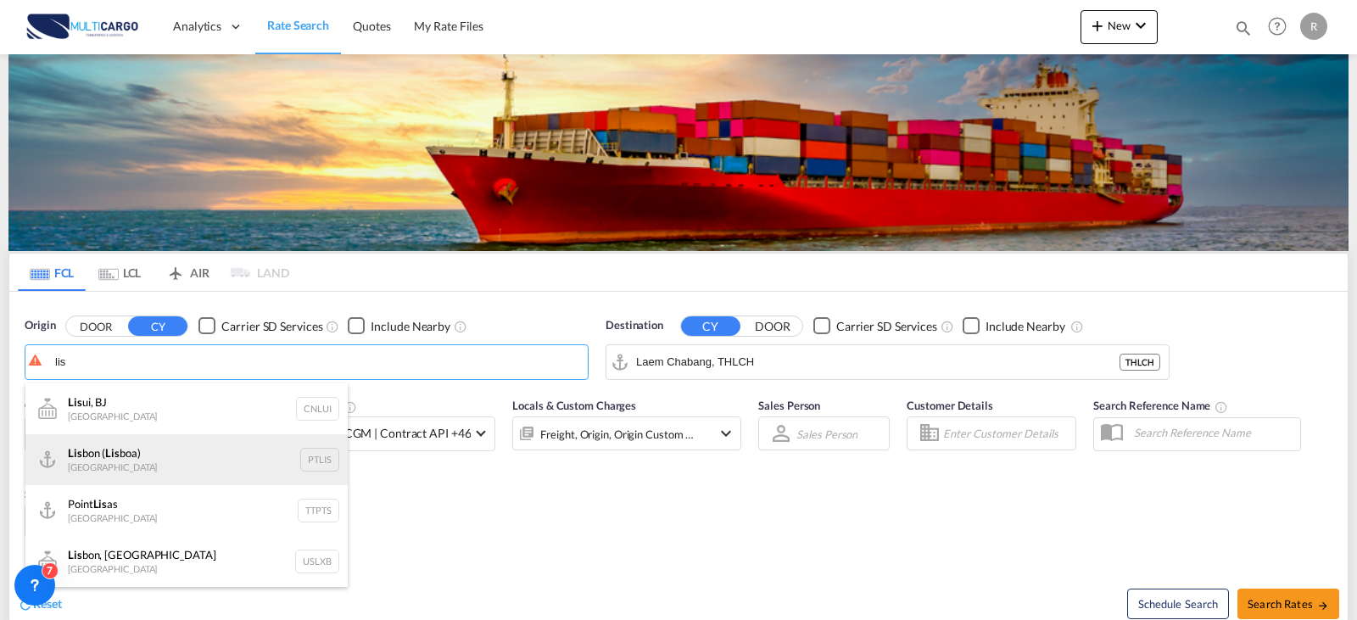
click at [198, 455] on div "Lis bon ( Lis boa) [GEOGRAPHIC_DATA] PTLIS" at bounding box center [186, 459] width 322 height 51
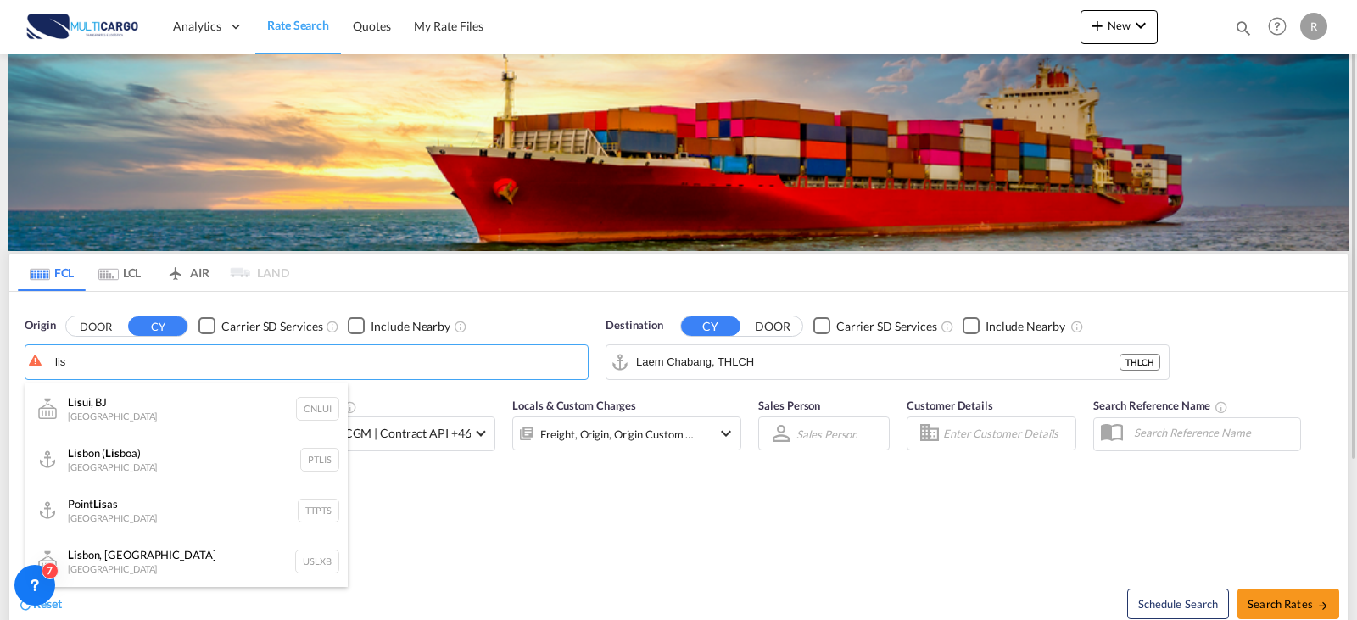
type input "[GEOGRAPHIC_DATA] ([GEOGRAPHIC_DATA]), PTLIS"
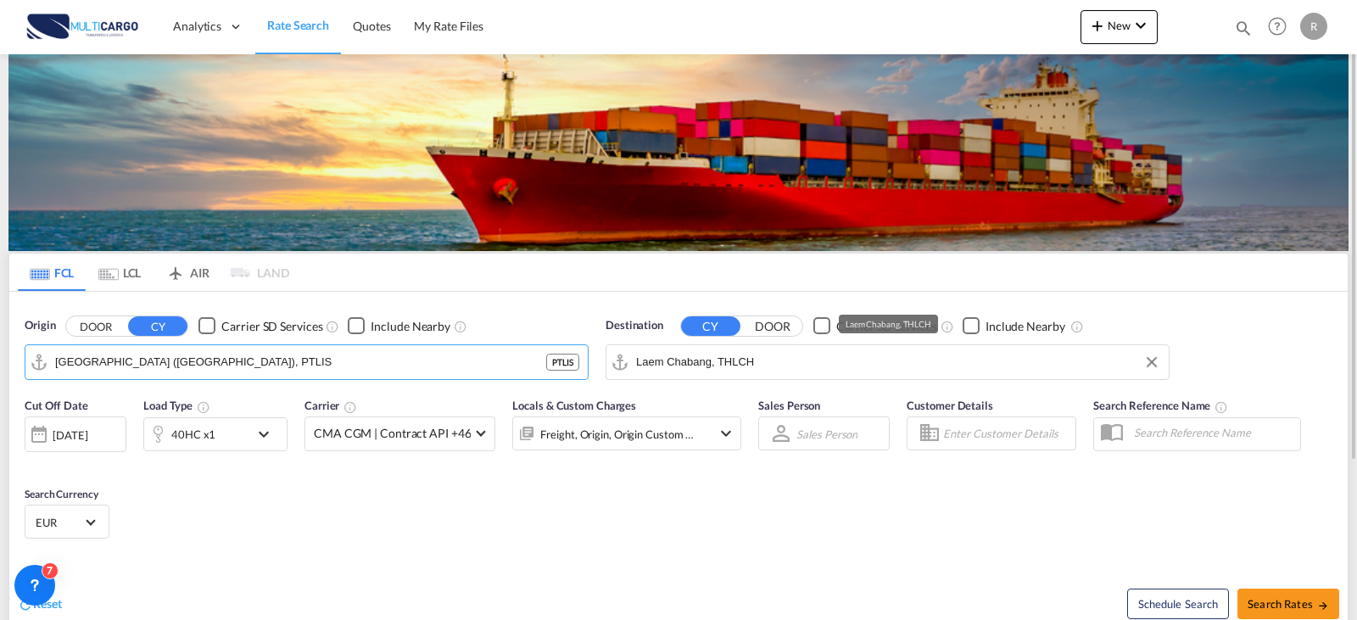
click at [785, 354] on input "Laem Chabang, THLCH" at bounding box center [898, 361] width 524 height 25
click at [752, 412] on div "Jeddah [GEOGRAPHIC_DATA] SAJED" at bounding box center [767, 408] width 322 height 51
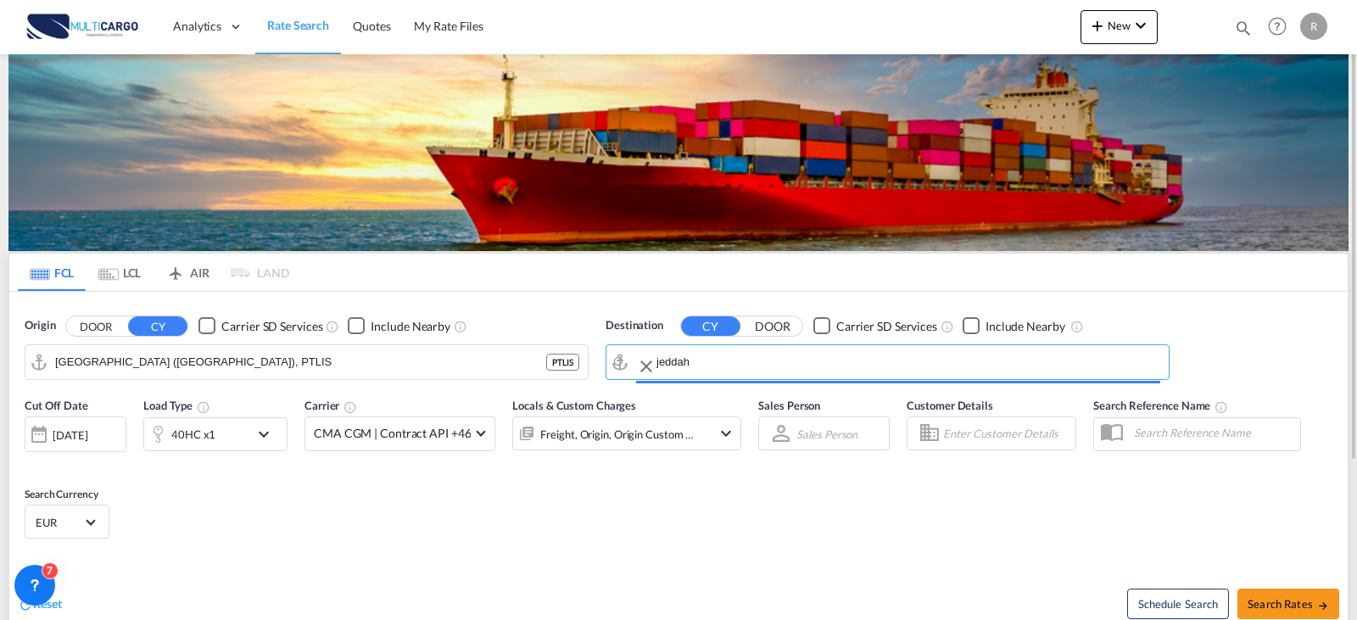
type input "Jeddah, SAJED"
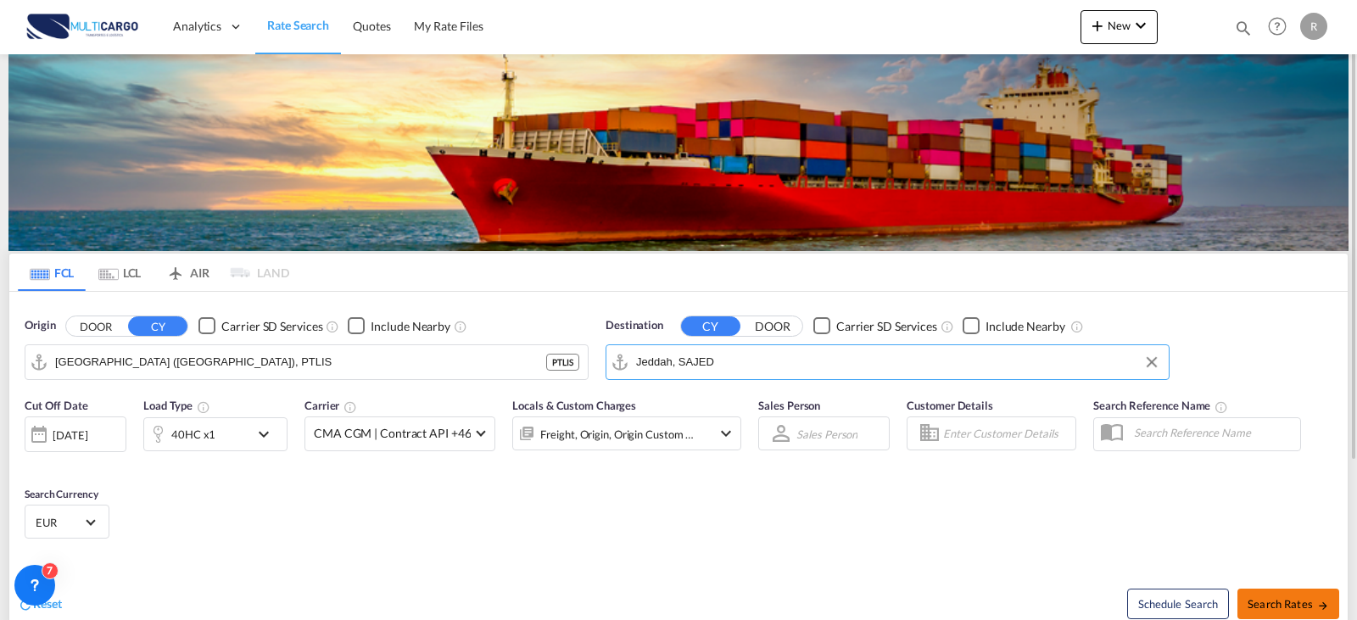
click at [1300, 610] on span "Search Rates" at bounding box center [1288, 604] width 81 height 14
type input "PTLIS to SAJED / [DATE]"
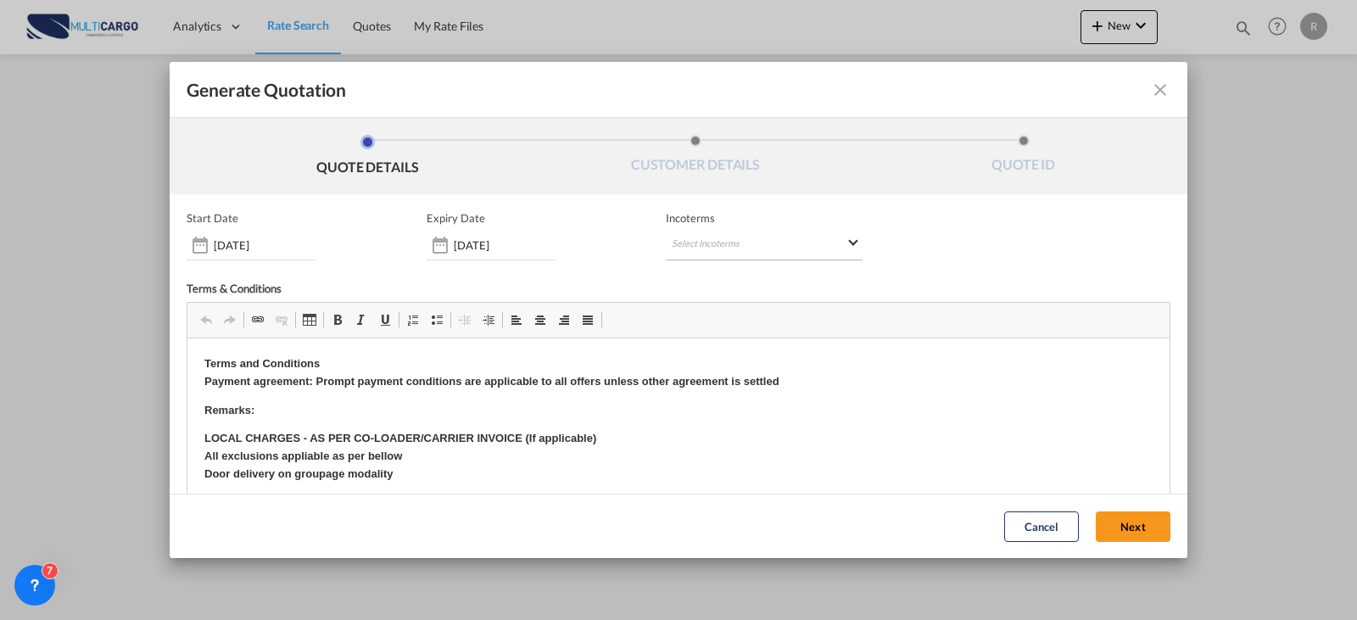
click at [735, 232] on md-select "Select Incoterms CFR - import Cost and Freight CIF - export Cost,Insurance and …" at bounding box center [764, 245] width 197 height 31
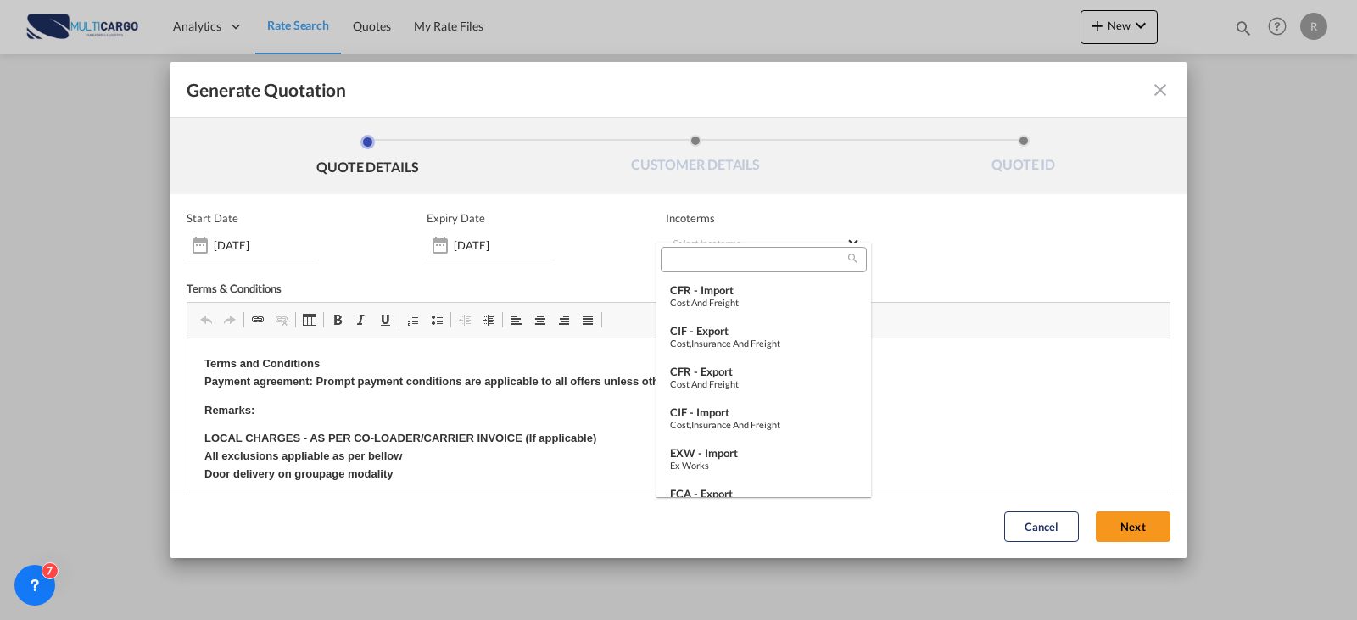
type md-option "[object Object]"
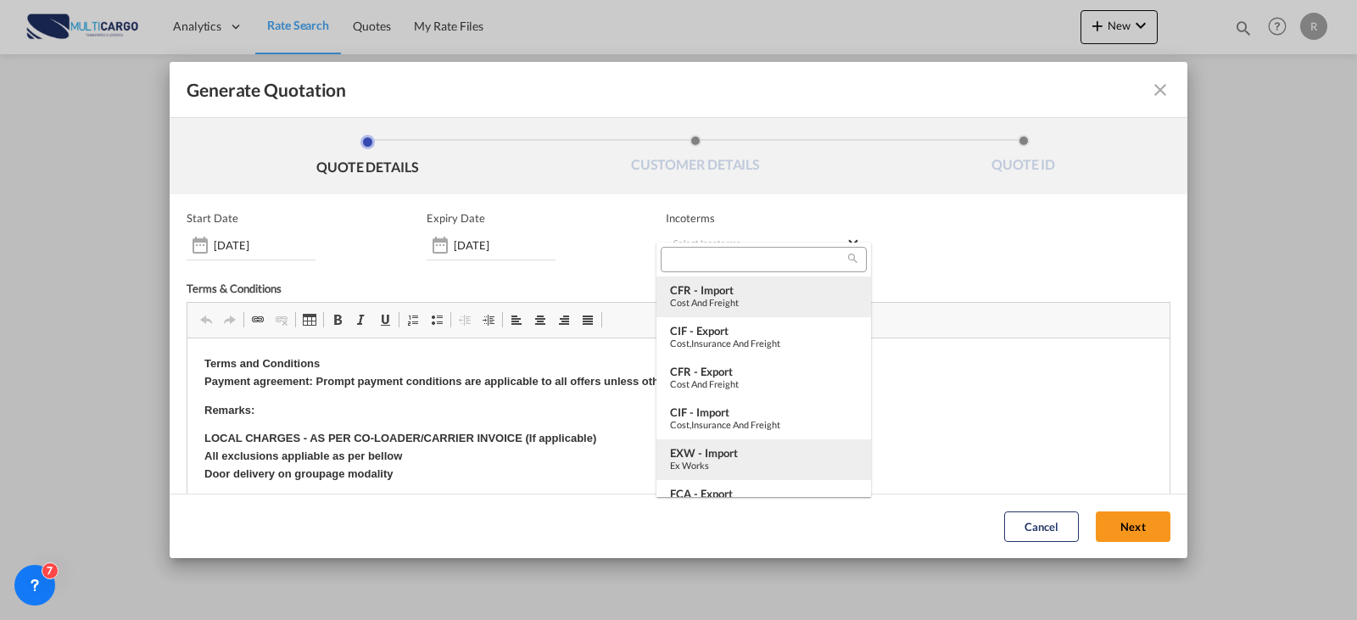
type md-option "[object Object]"
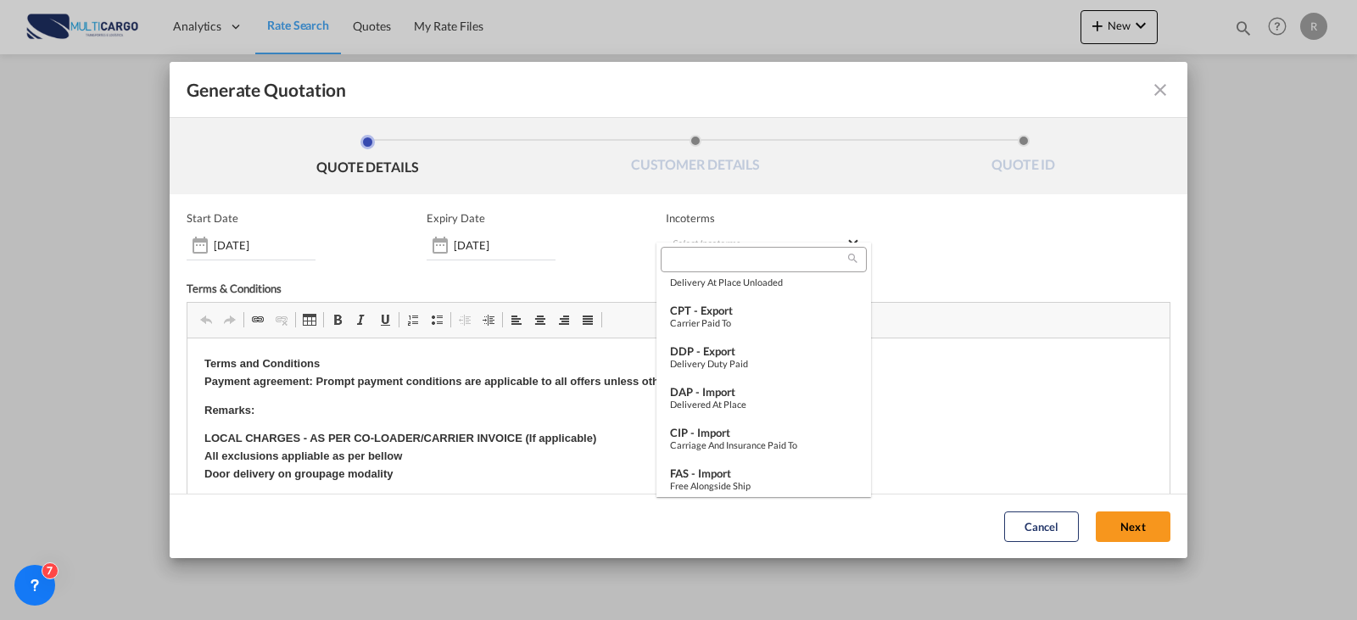
scroll to position [594, 0]
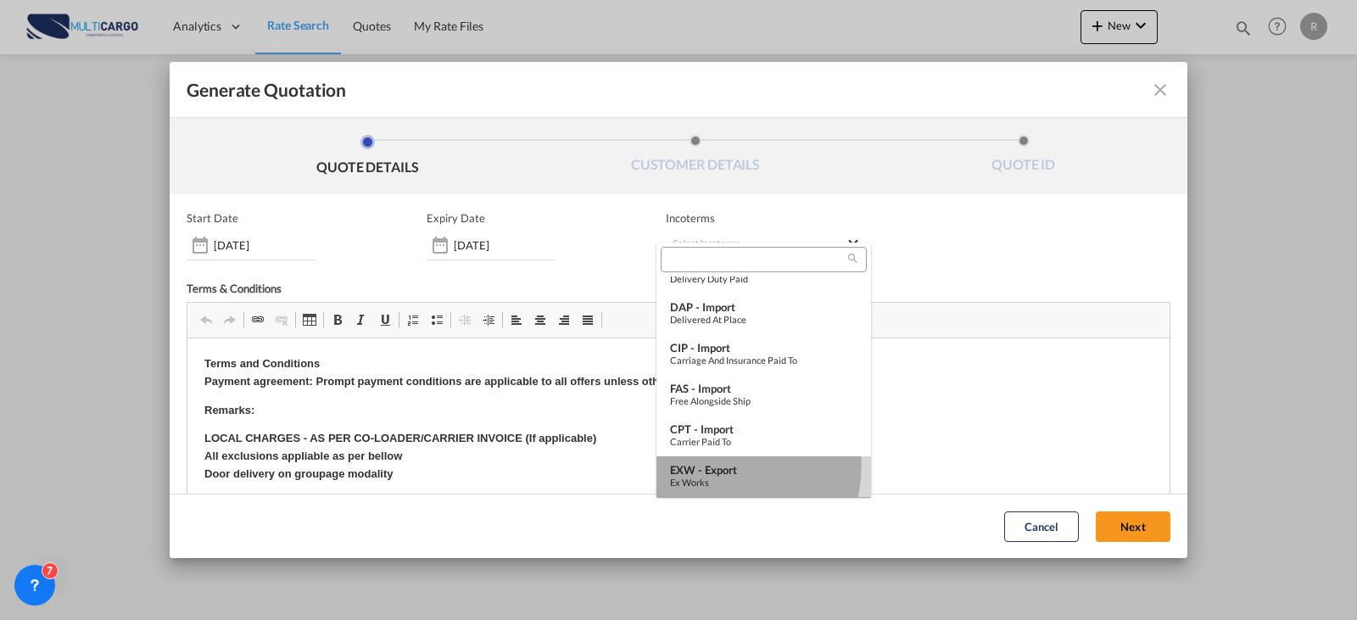
drag, startPoint x: 729, startPoint y: 467, endPoint x: 687, endPoint y: 138, distance: 330.9
click at [729, 467] on div "EXW - export" at bounding box center [763, 470] width 187 height 14
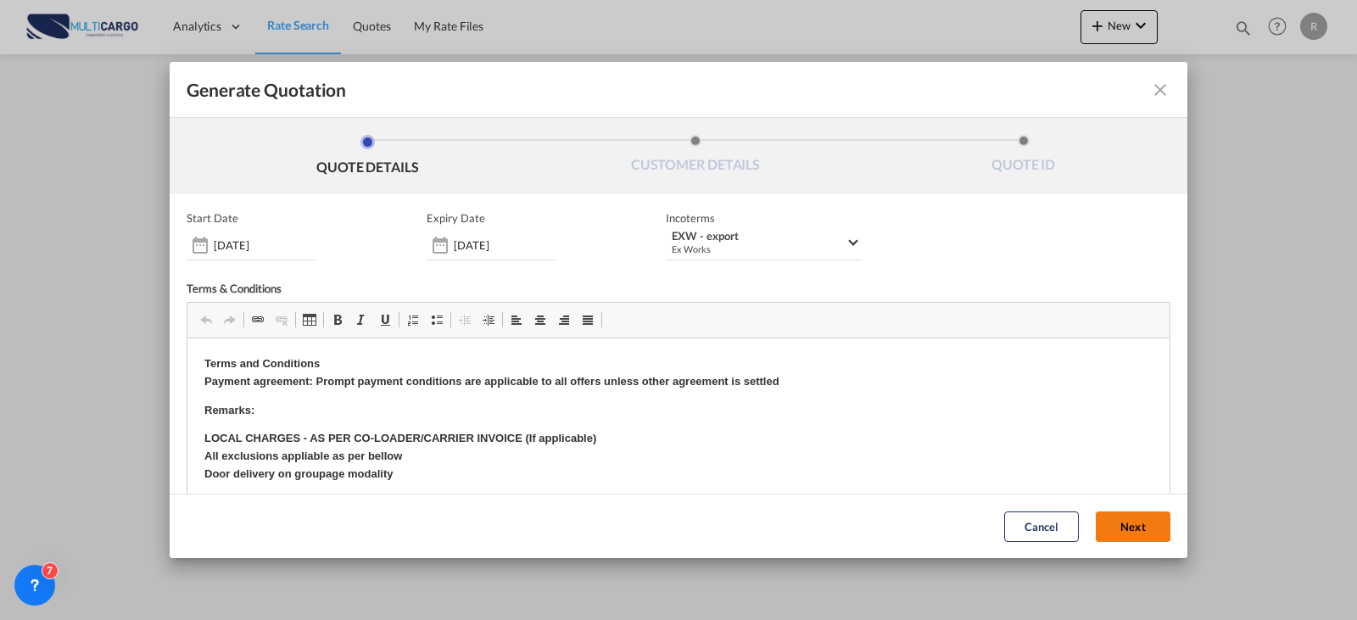
click at [1104, 529] on button "Next" at bounding box center [1133, 526] width 75 height 31
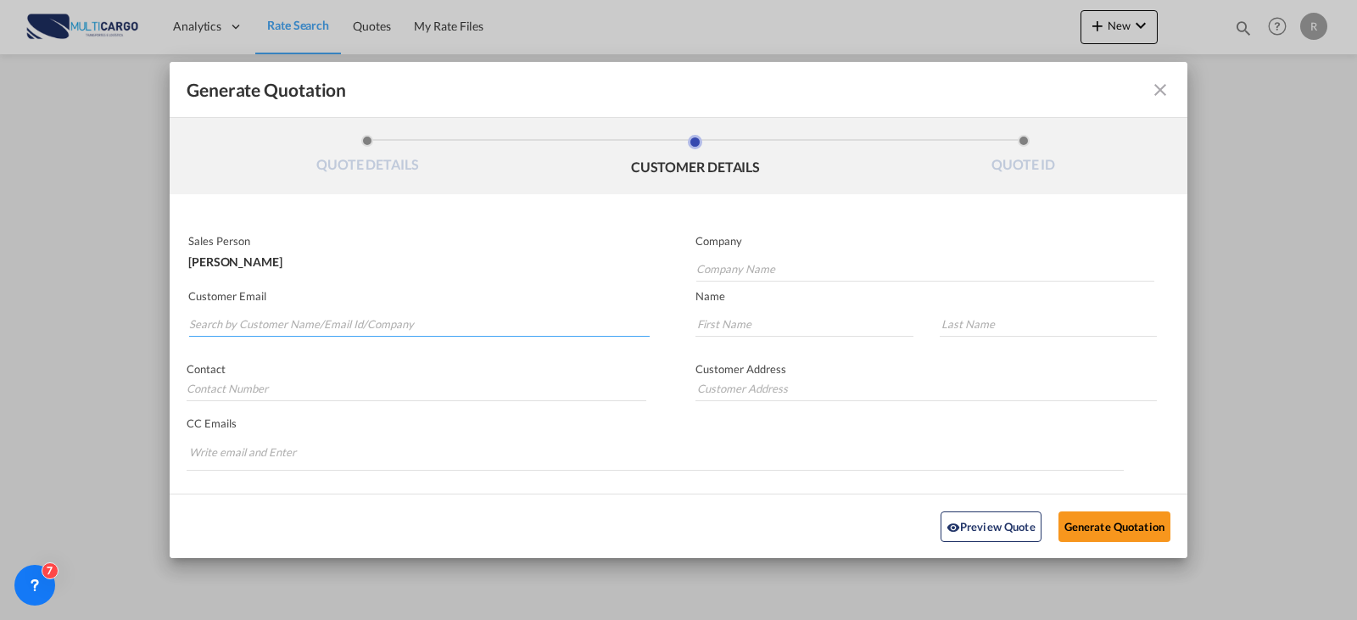
click at [496, 327] on input "Search by Customer Name/Email Id/Company" at bounding box center [419, 323] width 461 height 25
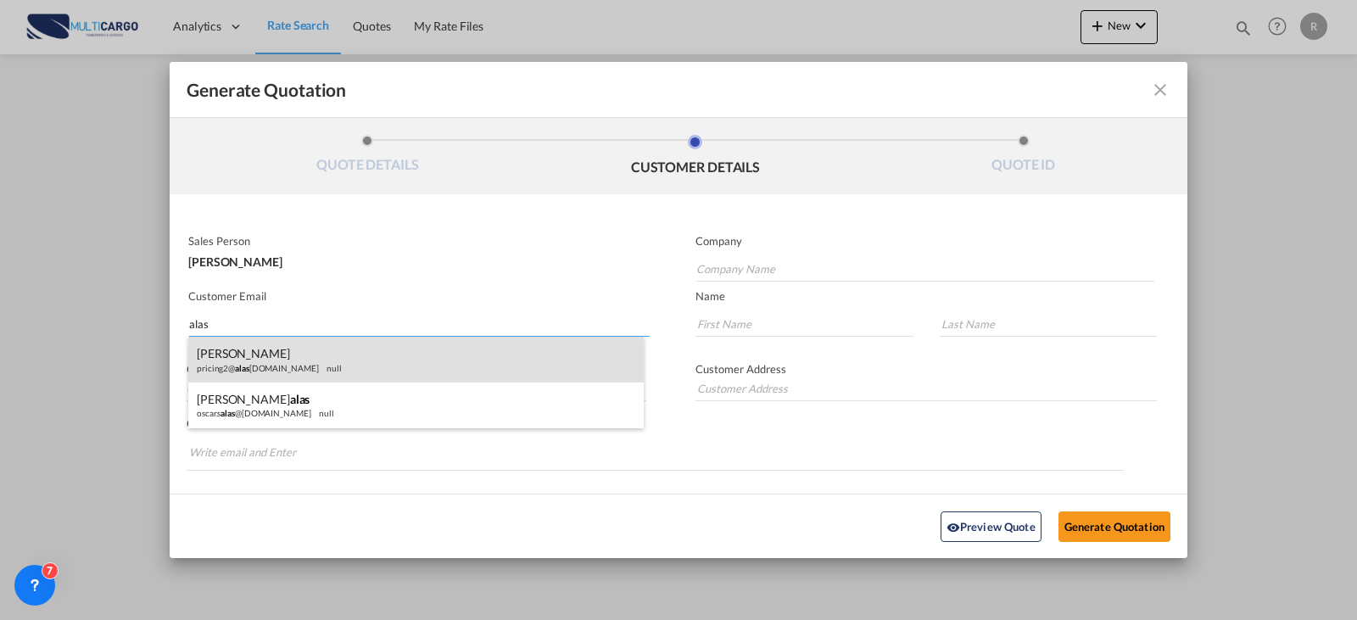
type input "alas"
click at [442, 361] on div "[PERSON_NAME] pricing2@ alas [DOMAIN_NAME] null" at bounding box center [415, 360] width 455 height 46
type input "AL ASR INTERNTIONAL"
type input "[EMAIL_ADDRESS][DOMAIN_NAME]"
type input "[PERSON_NAME]"
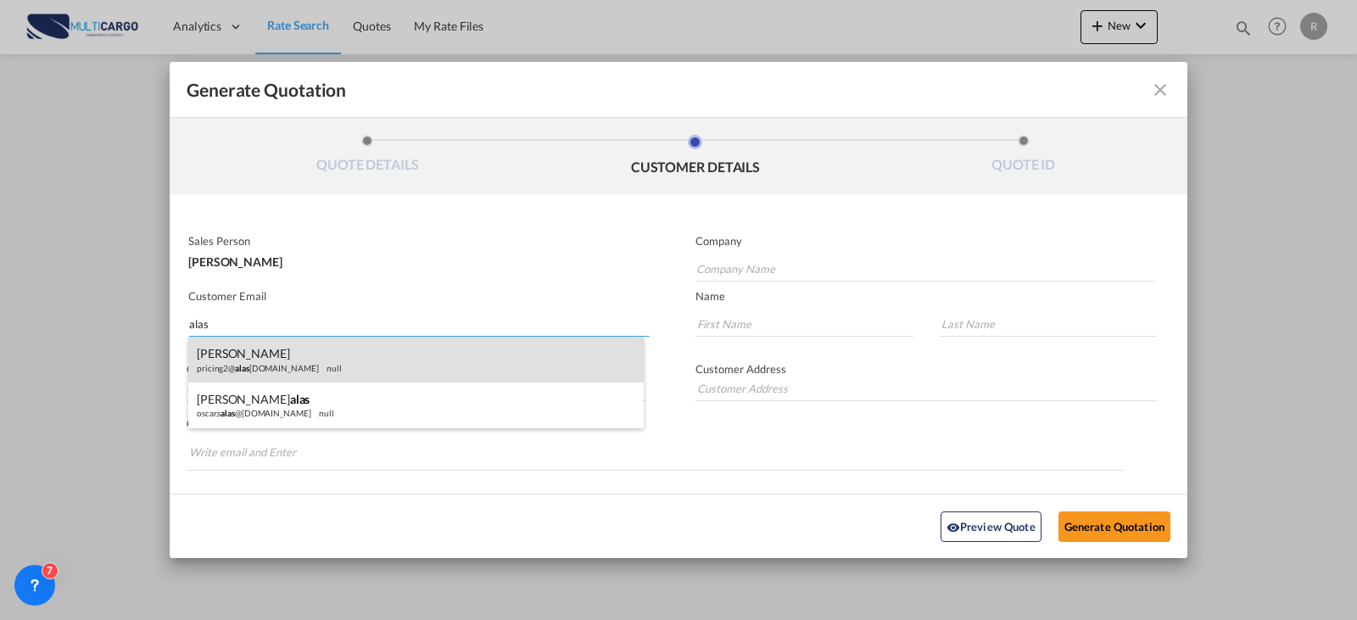
type input "Khan"
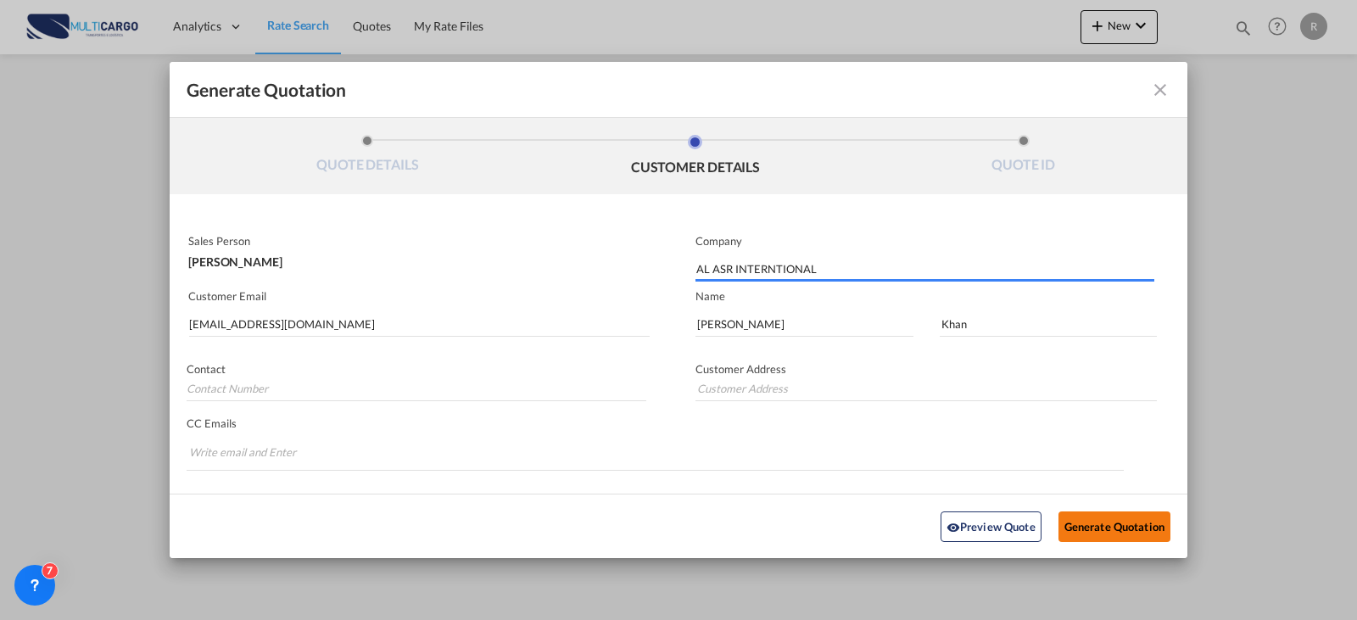
click at [1117, 530] on button "Generate Quotation" at bounding box center [1115, 526] width 112 height 31
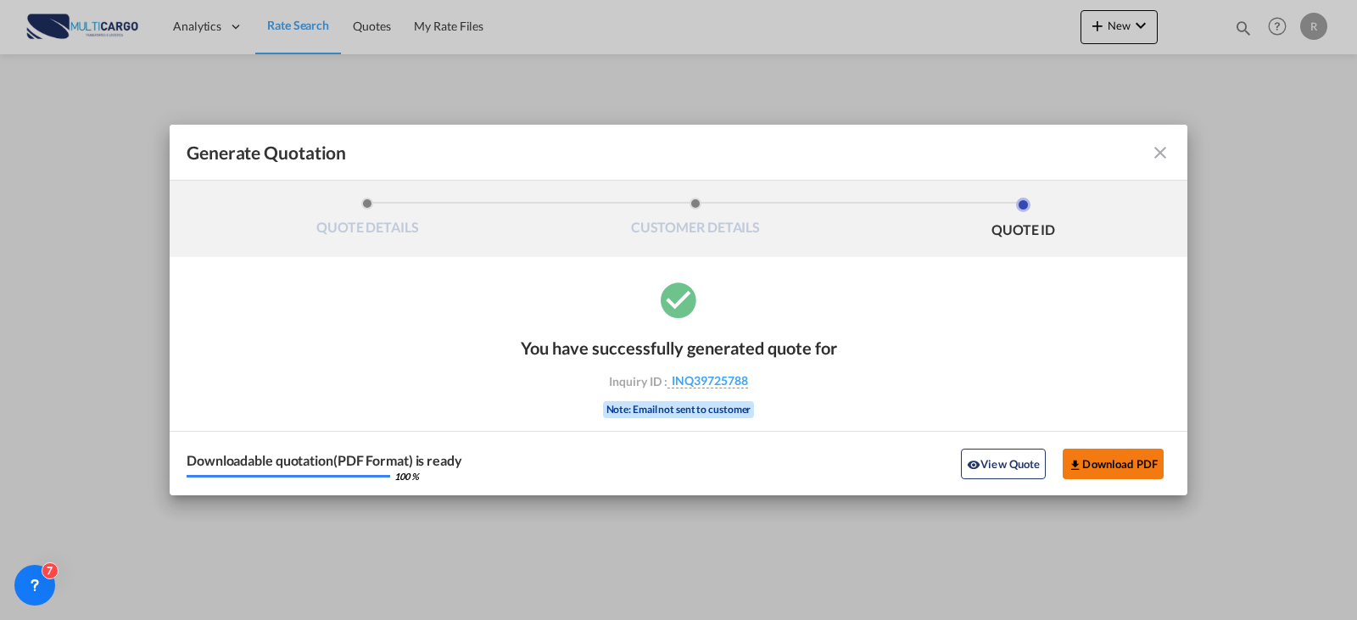
click at [1146, 461] on button "Download PDF" at bounding box center [1113, 464] width 101 height 31
